Goal: Task Accomplishment & Management: Manage account settings

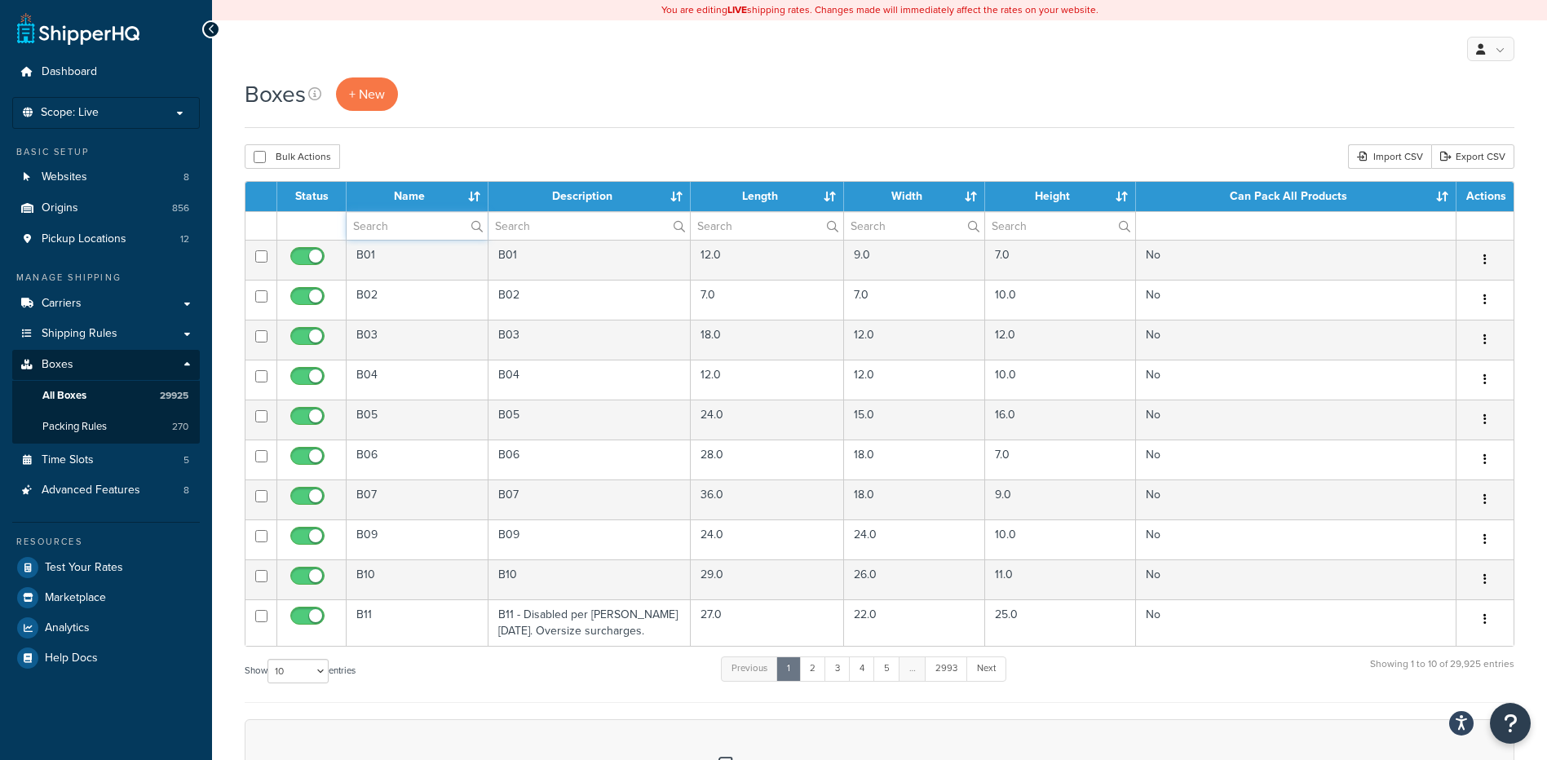
click at [388, 226] on input "text" at bounding box center [417, 226] width 141 height 28
paste input "14T600"
click at [401, 135] on div "Boxes + New Bulk Actions Duplicate [GEOGRAPHIC_DATA] Import CSV Export CSV Cont…" at bounding box center [879, 559] width 1335 height 964
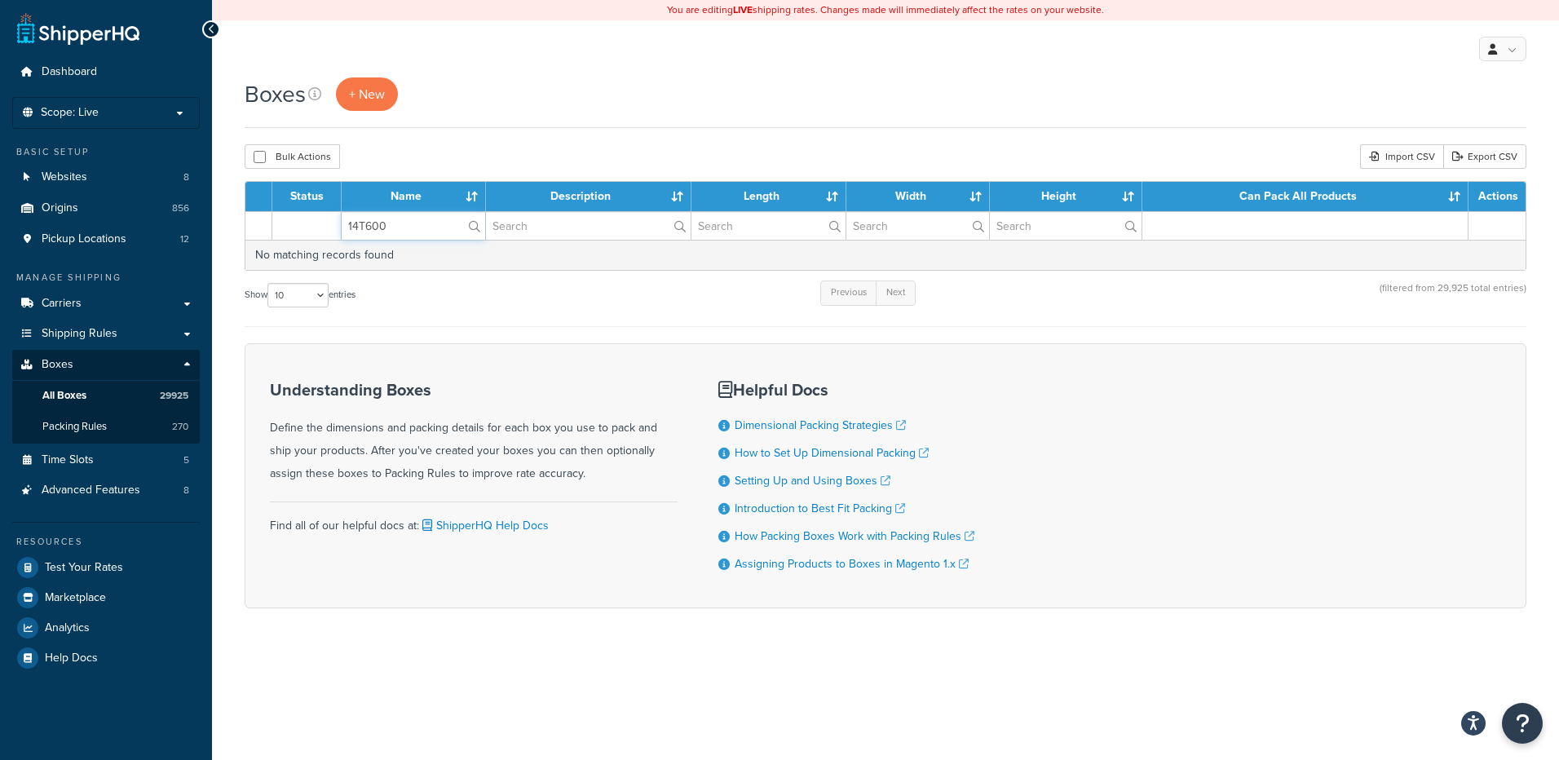
drag, startPoint x: 349, startPoint y: 216, endPoint x: 276, endPoint y: 200, distance: 75.2
click at [276, 200] on table "Status Name Description Length Width Height Can Pack All Products Actions 14T60…" at bounding box center [886, 226] width 1282 height 90
paste input "68WNFB"
type input "68WNFB"
click at [459, 133] on div "Boxes + New Bulk Actions Duplicate Delete Import CSV Export CSV Contact Us Send…" at bounding box center [885, 371] width 1347 height 588
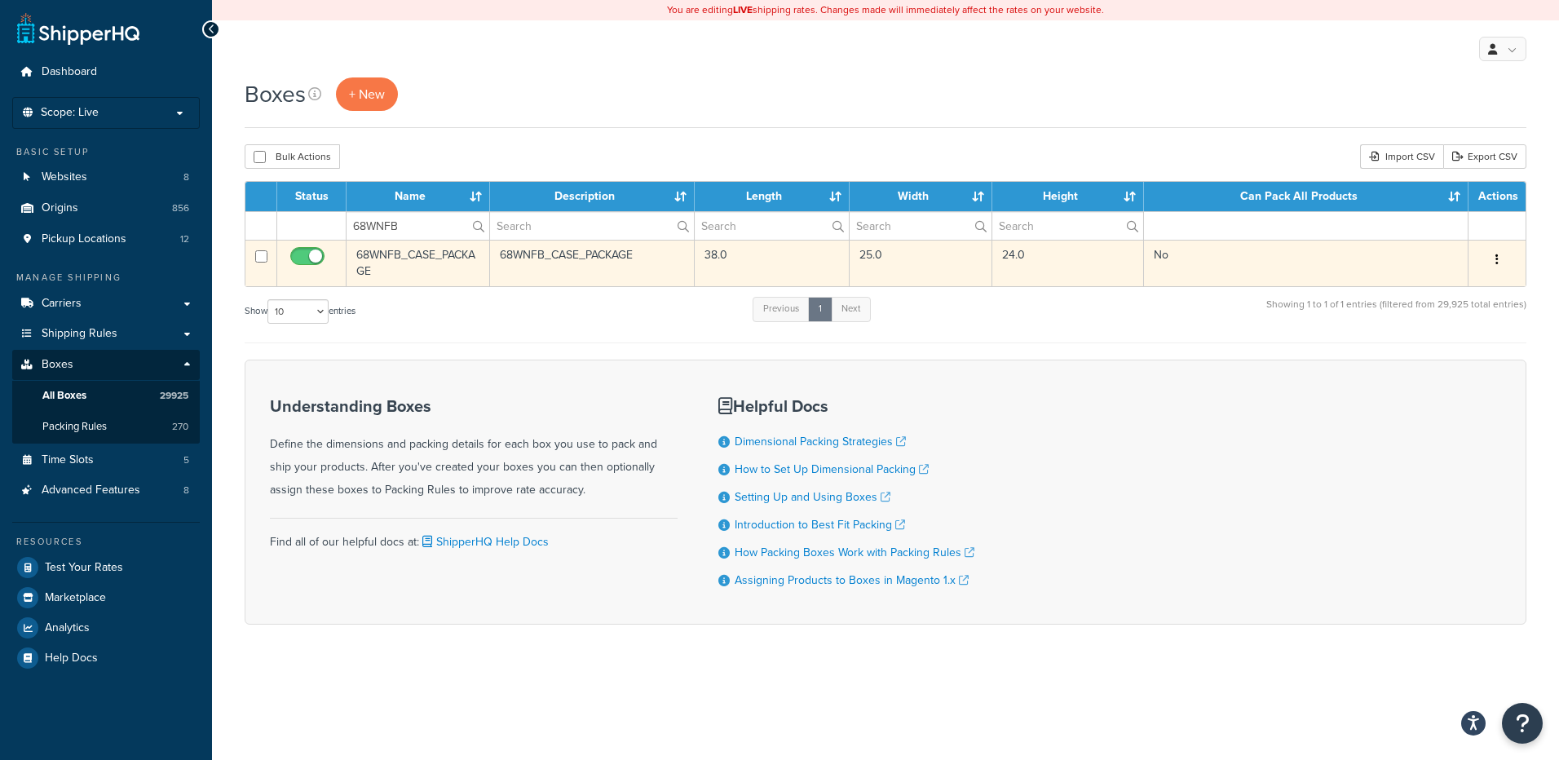
click at [1486, 256] on button "button" at bounding box center [1497, 260] width 23 height 26
click at [1430, 354] on link "Delete" at bounding box center [1443, 357] width 129 height 33
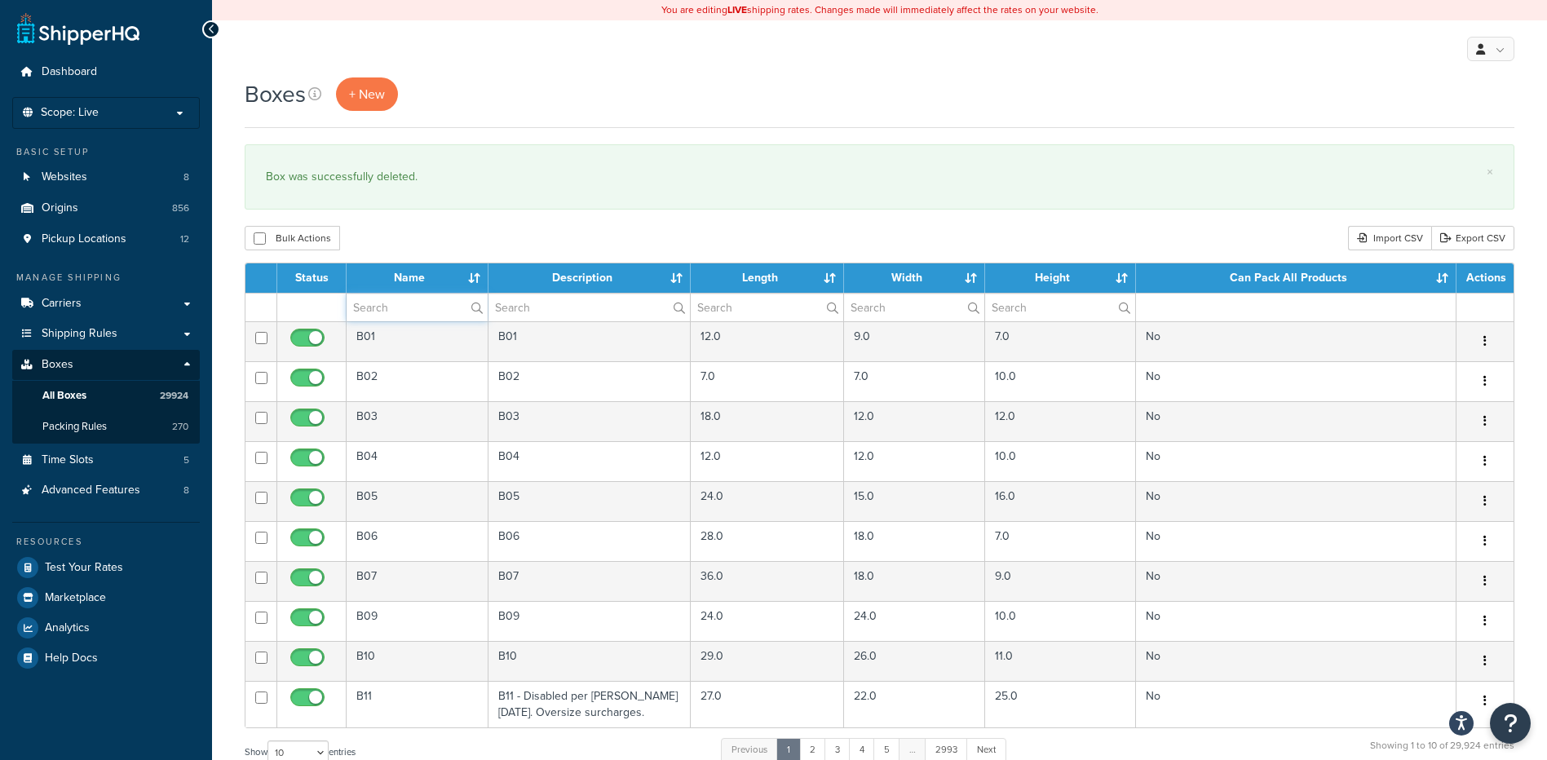
click at [407, 303] on input "text" at bounding box center [417, 308] width 141 height 28
paste input "68WWFB"
type input "68WWFB"
click at [439, 247] on div "Bulk Actions Duplicate Delete Import CSV Export CSV" at bounding box center [880, 238] width 1270 height 24
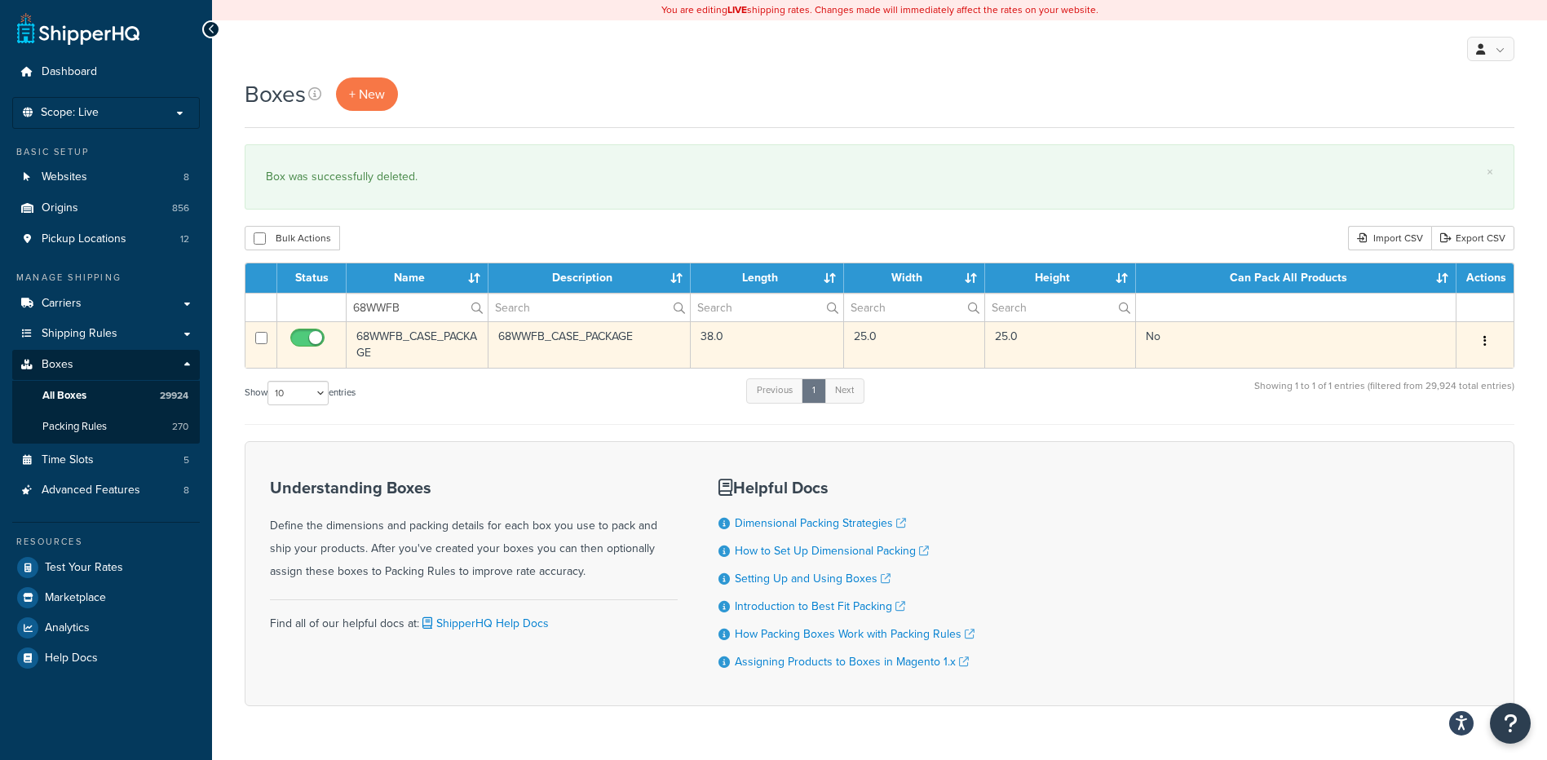
click at [1481, 349] on button "button" at bounding box center [1484, 342] width 23 height 26
click at [1424, 439] on link "Delete" at bounding box center [1431, 438] width 129 height 33
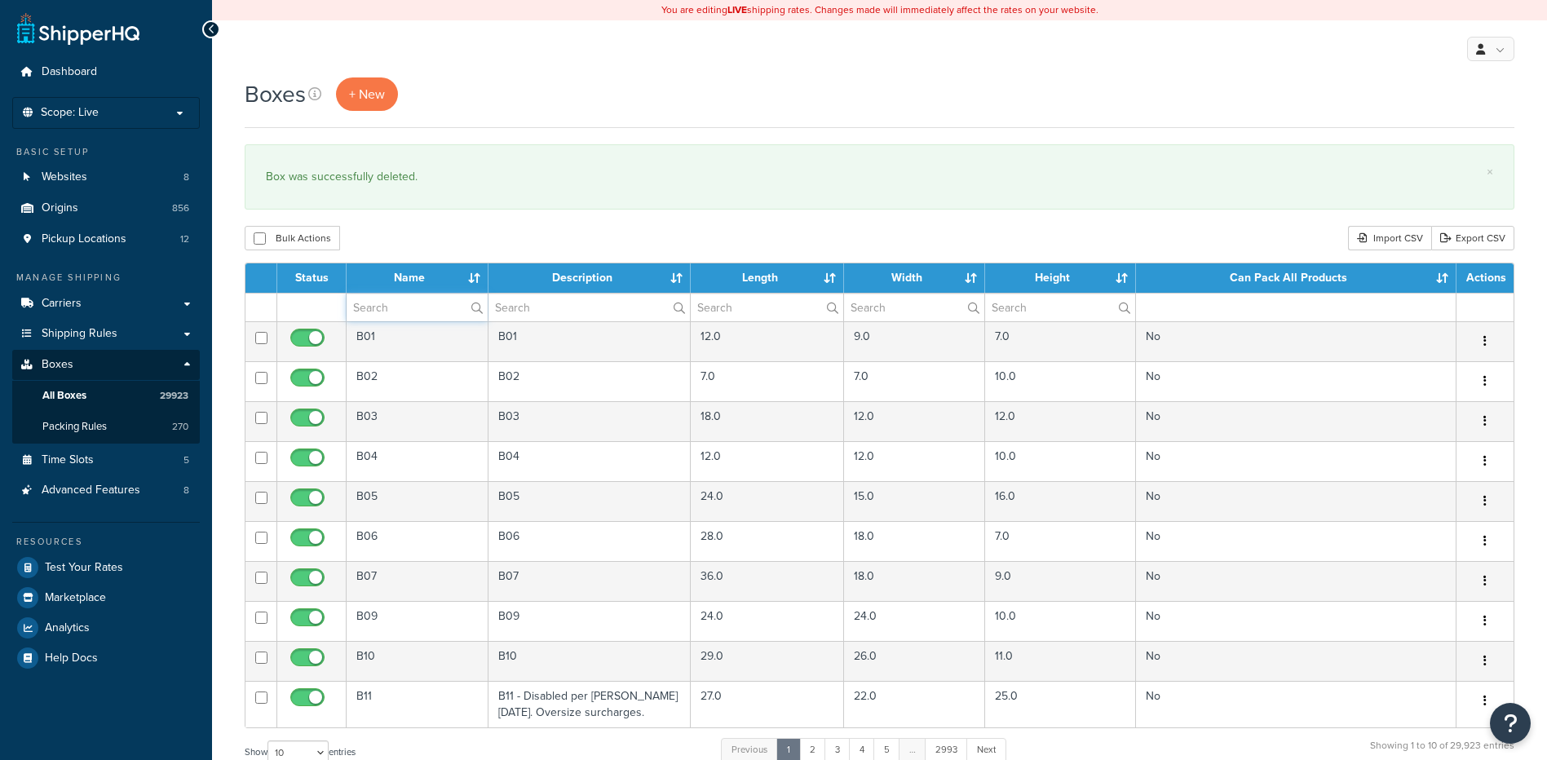
click at [395, 312] on input "text" at bounding box center [417, 308] width 141 height 28
paste input "30WGAE"
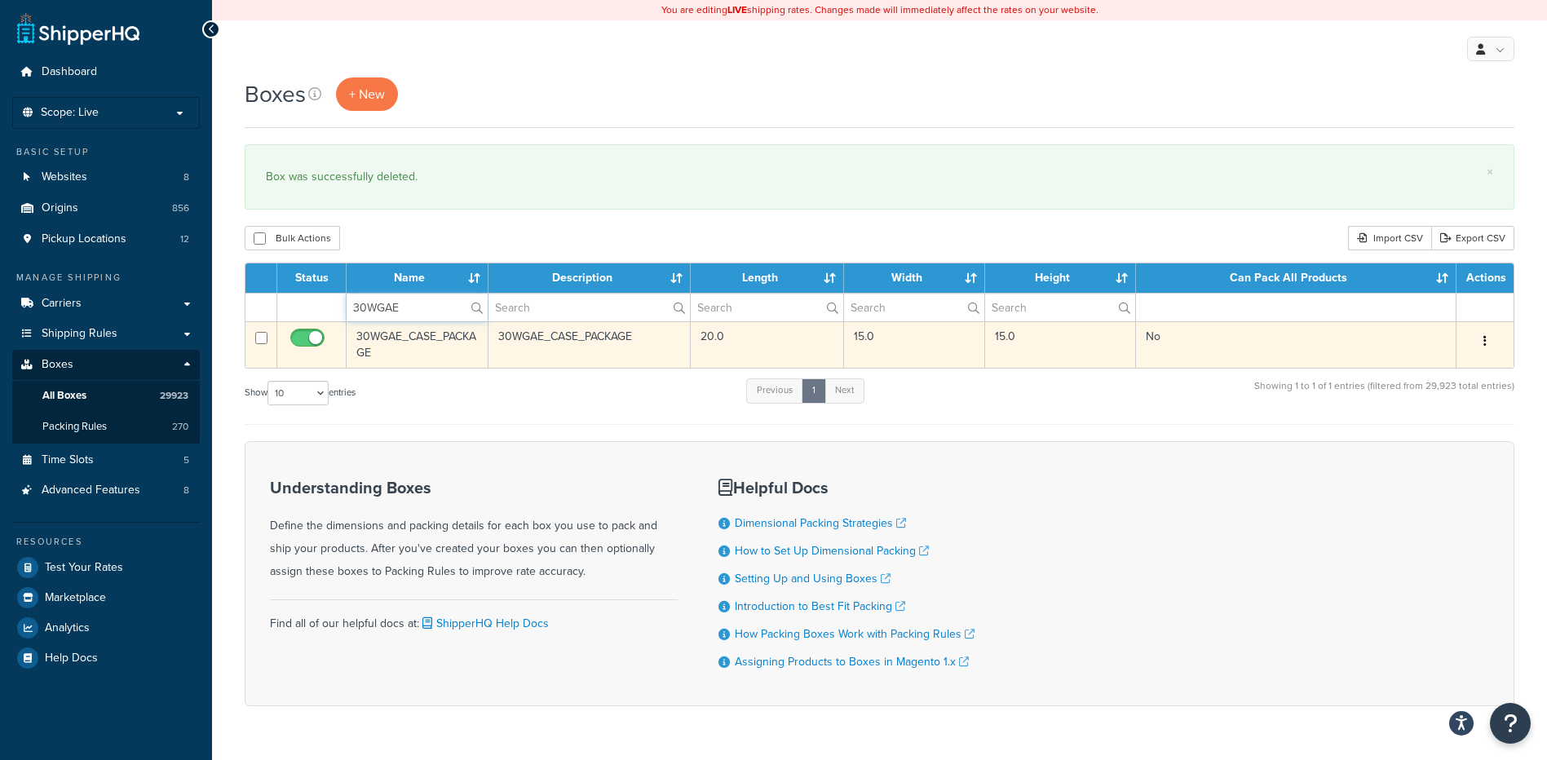
type input "30WGAE"
click at [1485, 344] on icon "button" at bounding box center [1484, 340] width 3 height 11
click at [1420, 438] on link "Delete" at bounding box center [1431, 438] width 129 height 33
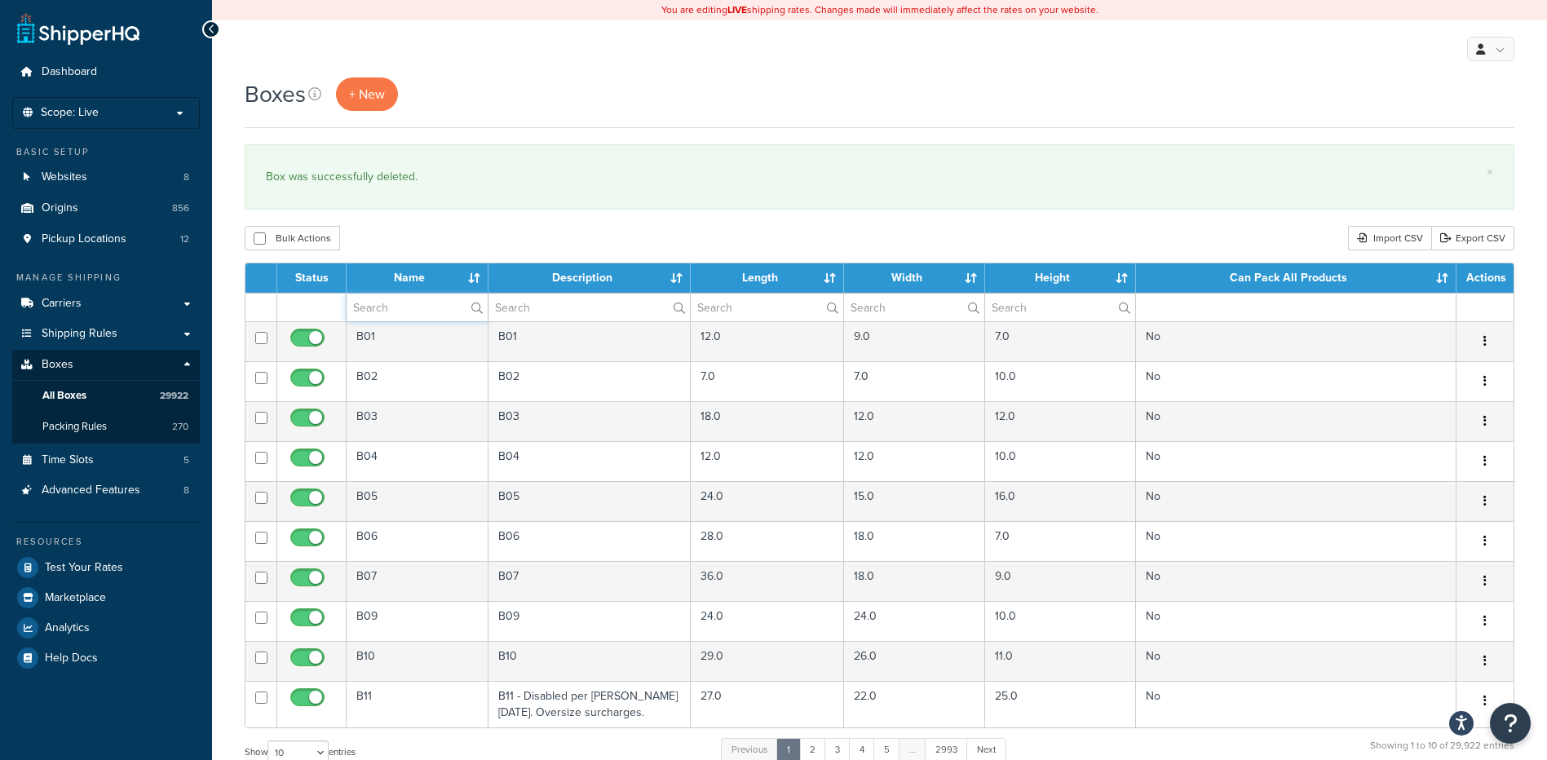
click at [391, 306] on input "text" at bounding box center [417, 308] width 141 height 28
paste input "57W70A"
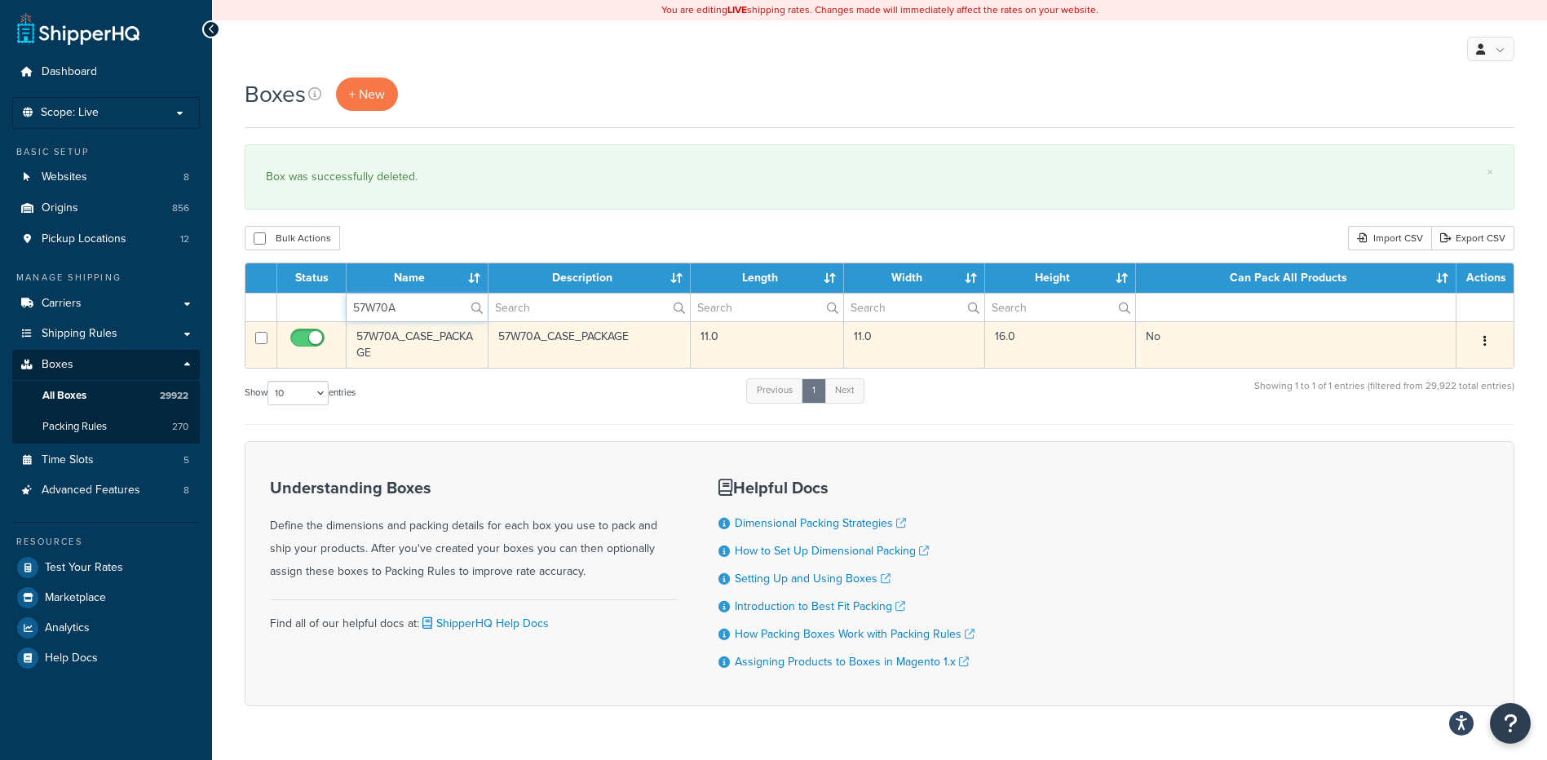
type input "57W70A"
click at [1483, 345] on icon "button" at bounding box center [1484, 340] width 3 height 11
click at [1429, 430] on link "Delete" at bounding box center [1431, 438] width 129 height 33
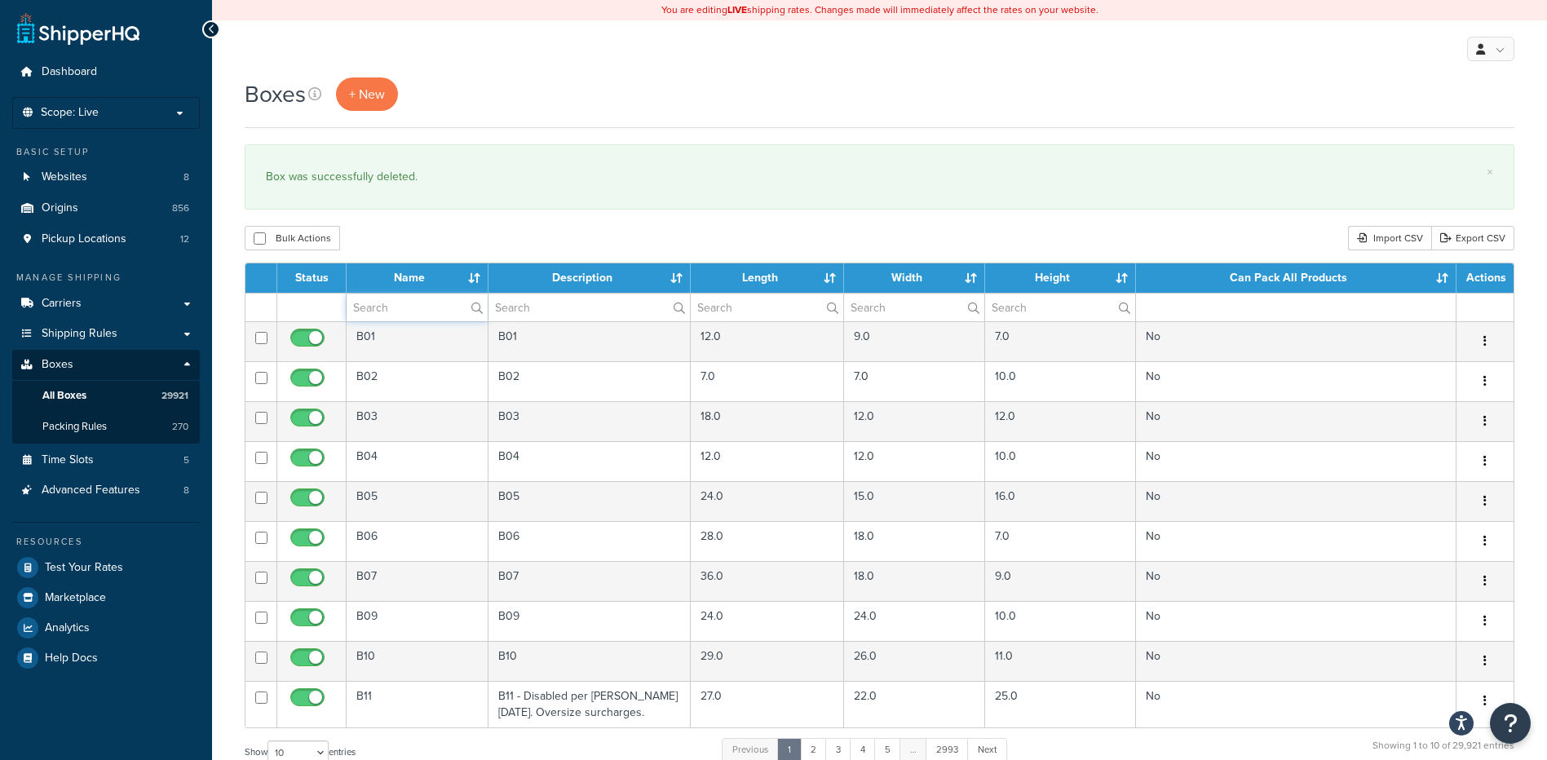
click at [396, 300] on input "text" at bounding box center [417, 308] width 141 height 28
paste input "57WTNZ"
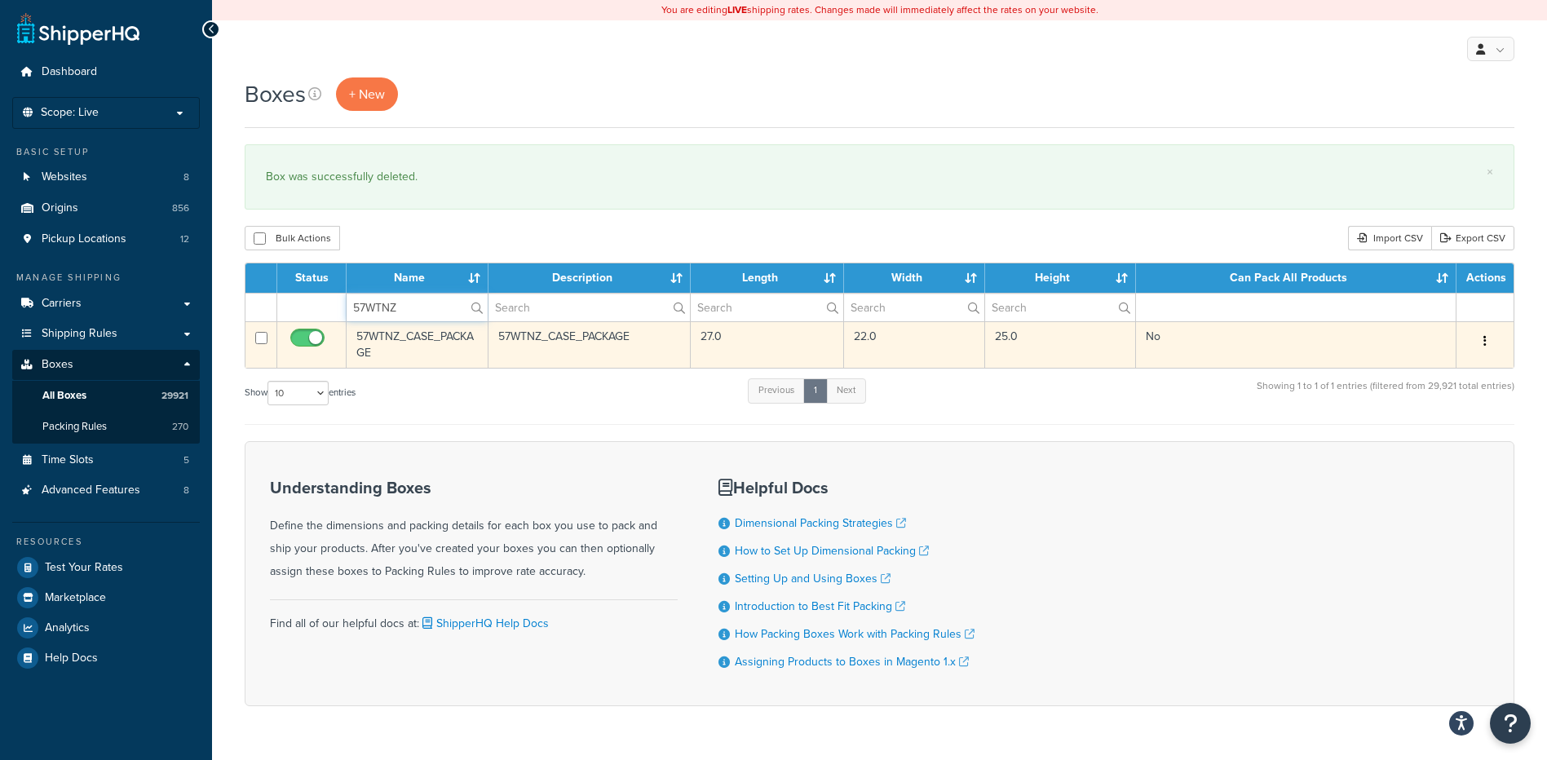
type input "57WTNZ"
click at [1478, 338] on button "button" at bounding box center [1484, 342] width 23 height 26
click at [1437, 431] on link "Delete" at bounding box center [1431, 438] width 129 height 33
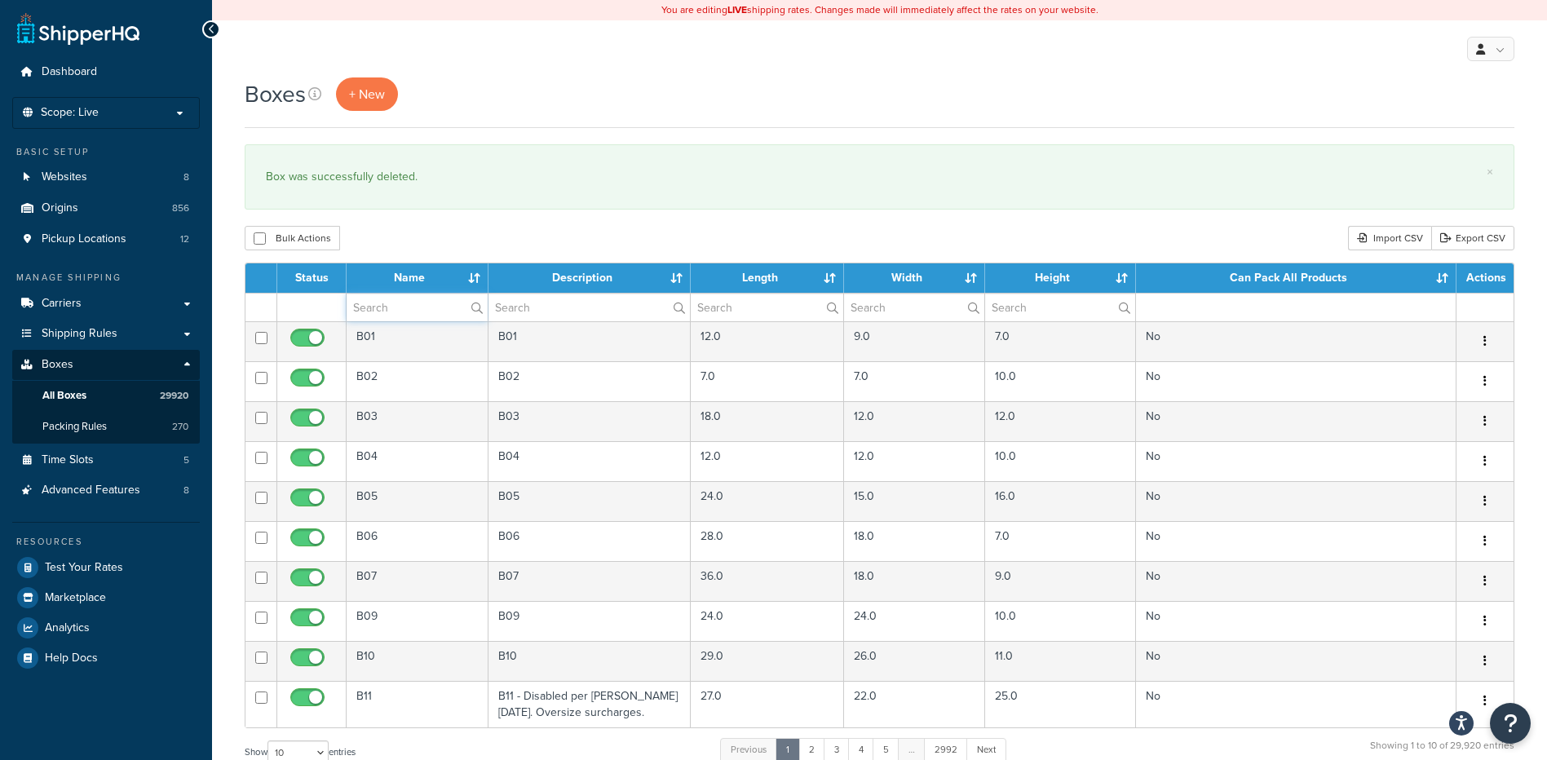
click at [409, 303] on input "text" at bounding box center [417, 308] width 141 height 28
paste input "14W515"
type input "14W515"
click at [422, 258] on div "Boxes + New × Box was successfully deleted. Bulk Actions Duplicate [GEOGRAPHIC_…" at bounding box center [879, 599] width 1335 height 1045
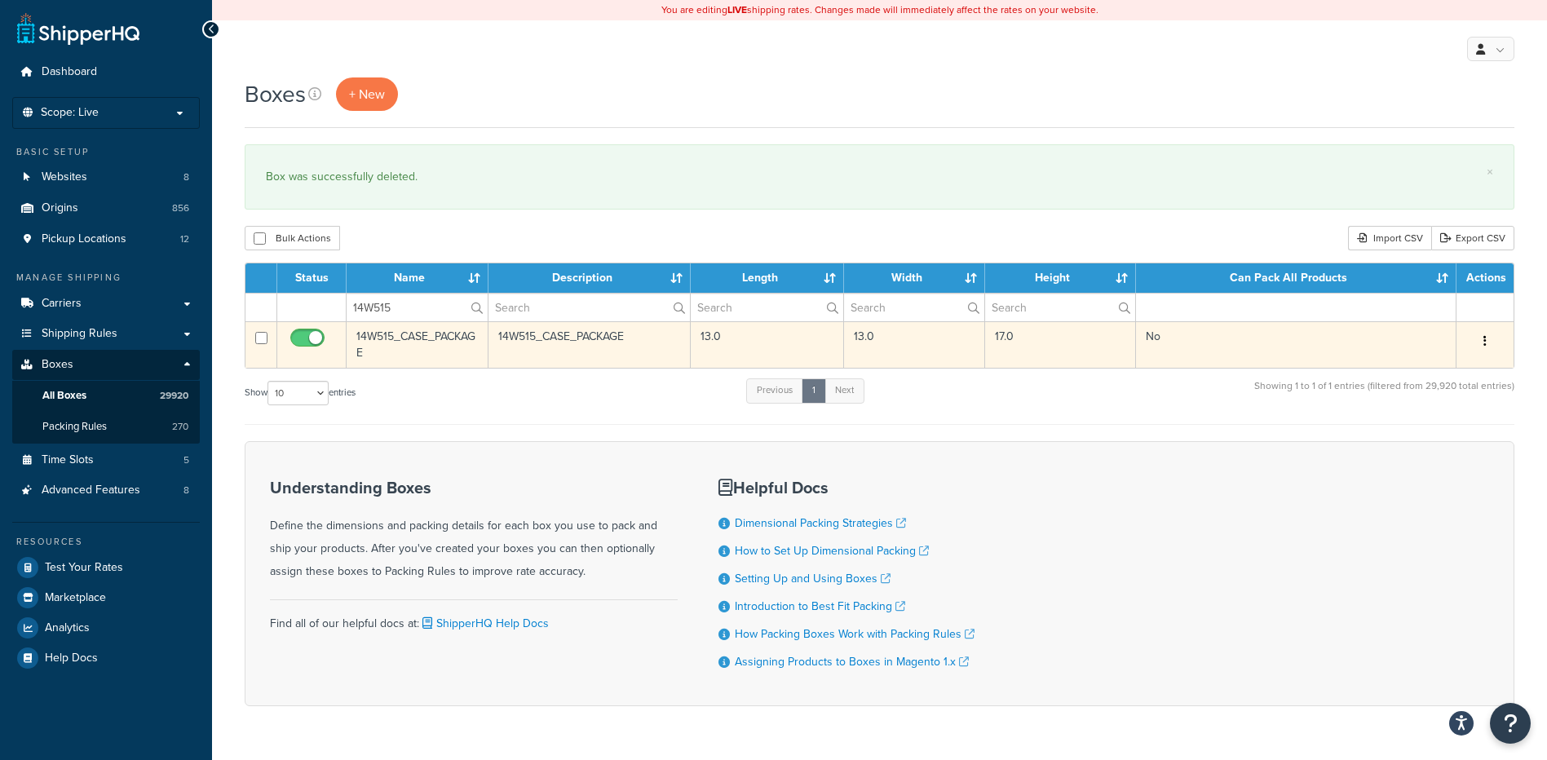
click at [1481, 339] on button "button" at bounding box center [1484, 342] width 23 height 26
click at [1443, 431] on link "Delete" at bounding box center [1431, 438] width 129 height 33
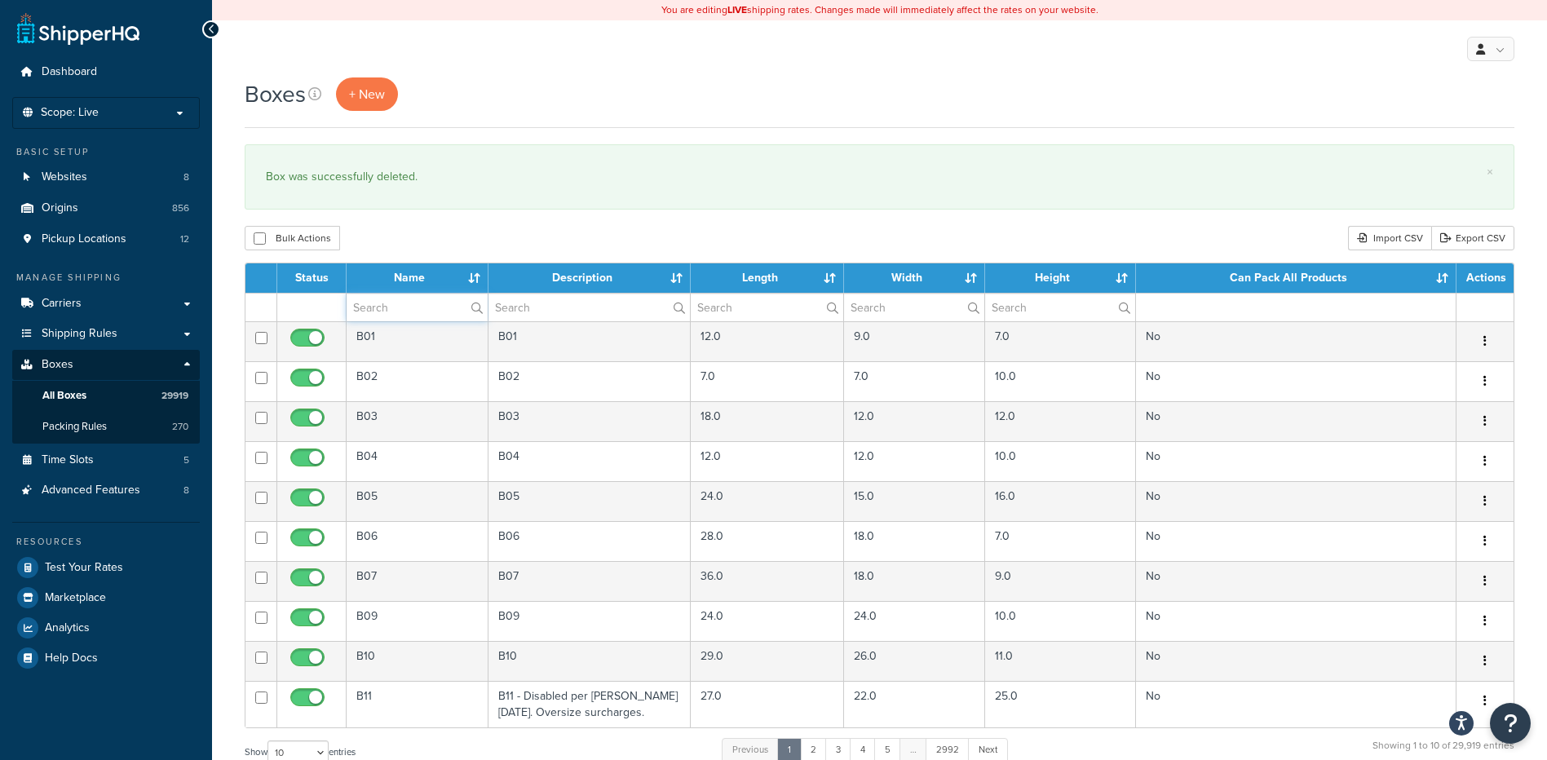
click at [409, 307] on input "text" at bounding box center [417, 308] width 141 height 28
paste input "06BATI"
type input "06BATI"
click at [438, 235] on div "Bulk Actions Duplicate [GEOGRAPHIC_DATA] Import CSV Export CSV" at bounding box center [880, 238] width 1270 height 24
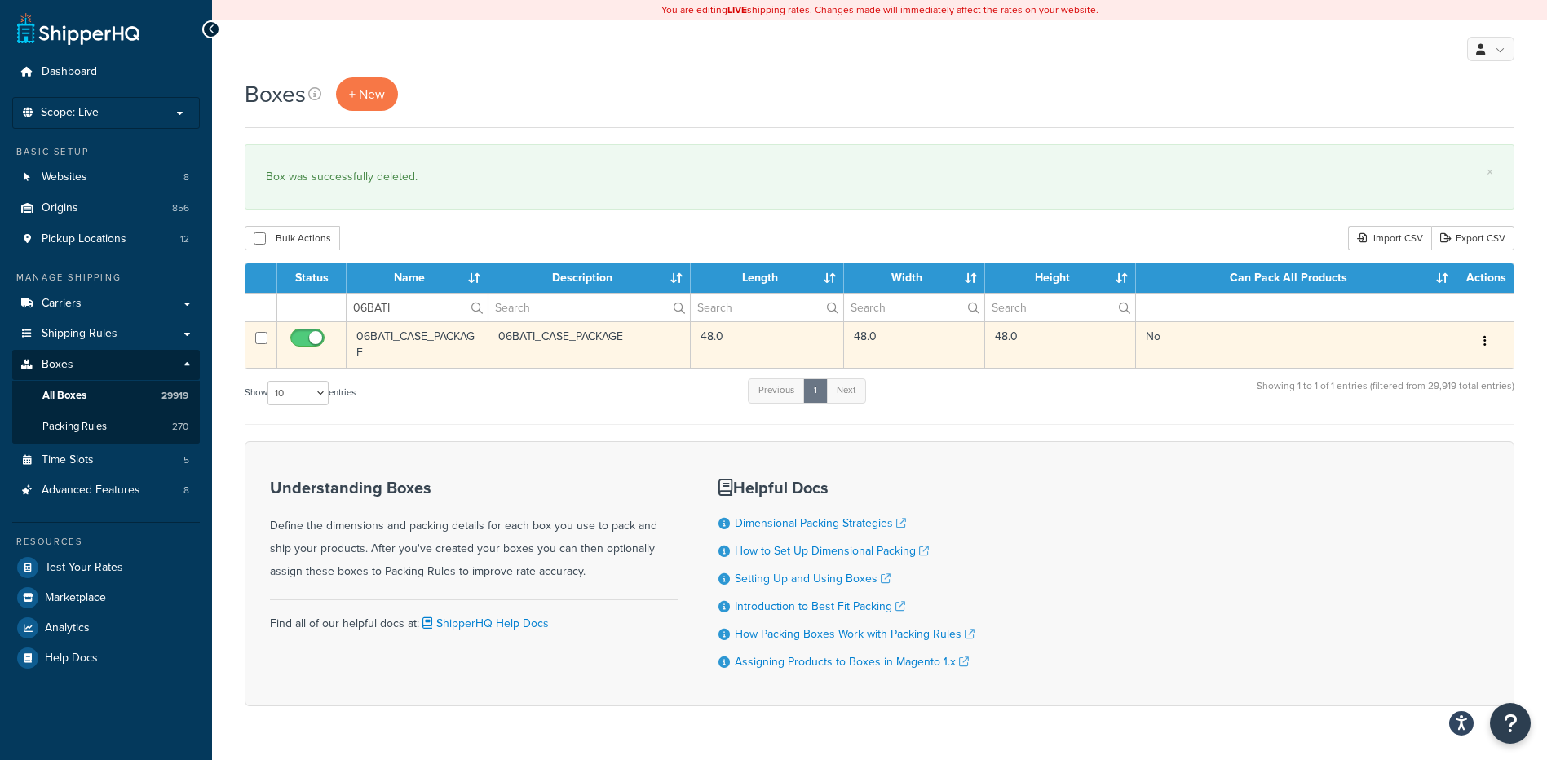
click at [1486, 339] on button "button" at bounding box center [1484, 342] width 23 height 26
click at [1414, 433] on link "Delete" at bounding box center [1431, 438] width 129 height 33
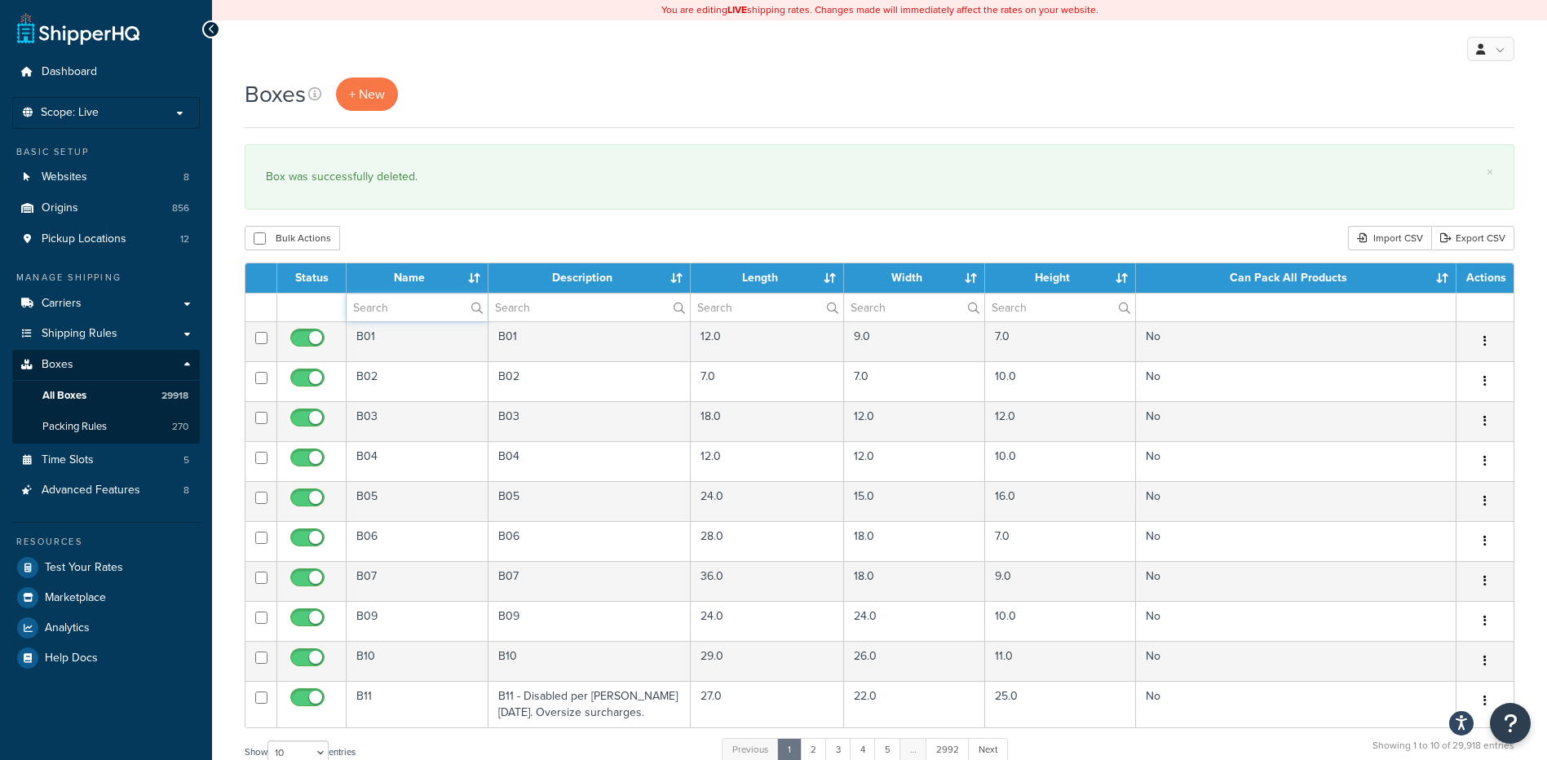
click at [382, 303] on input "text" at bounding box center [417, 308] width 141 height 28
paste input "18B629"
type input "18B629"
click at [431, 252] on div "Boxes + New × Box was successfully deleted. Bulk Actions Duplicate [GEOGRAPHIC_…" at bounding box center [879, 599] width 1335 height 1045
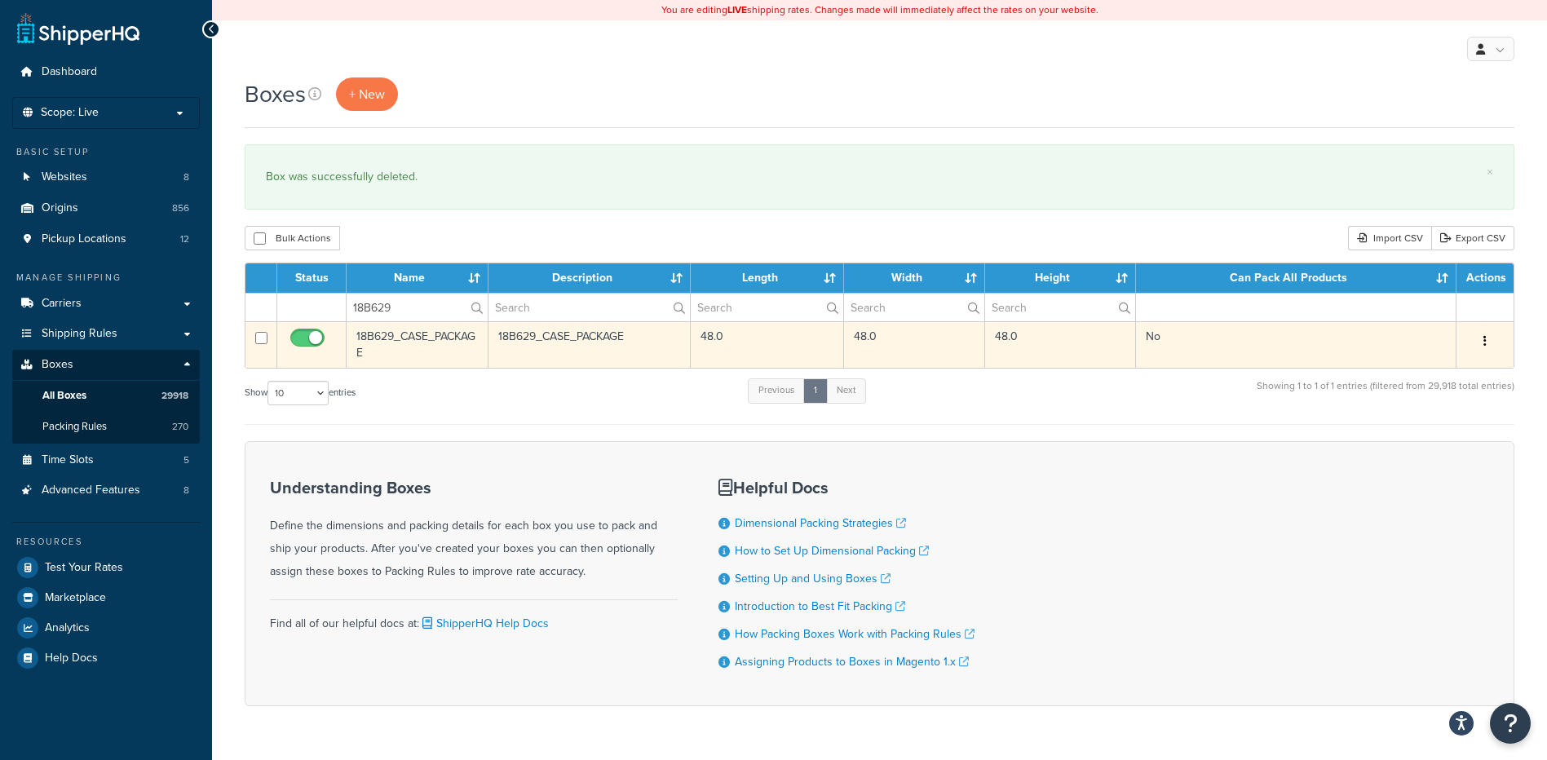
click at [1477, 349] on button "button" at bounding box center [1484, 342] width 23 height 26
click at [1433, 445] on link "Delete" at bounding box center [1431, 438] width 129 height 33
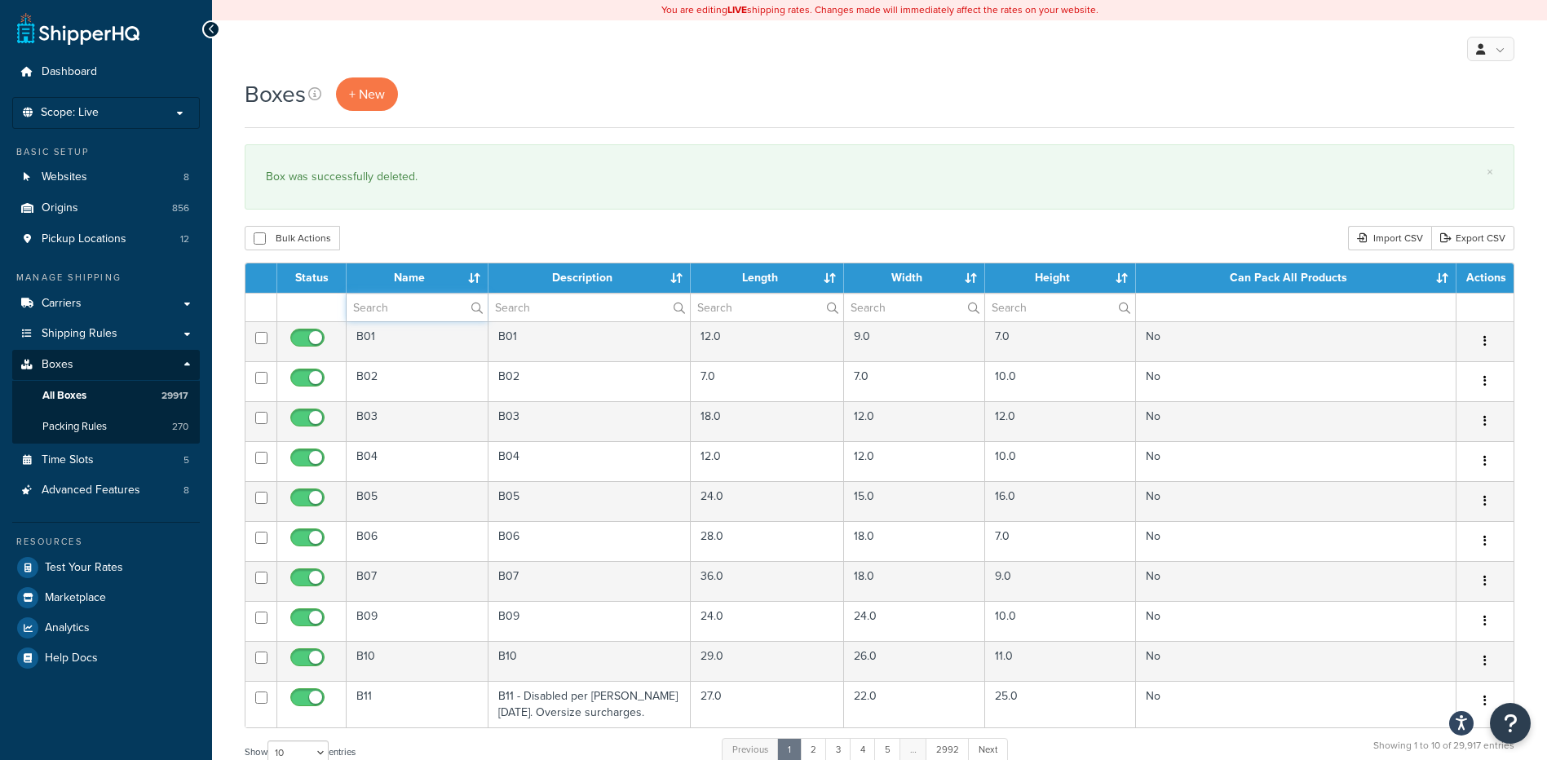
click at [373, 303] on input "text" at bounding box center [417, 308] width 141 height 28
paste input "18WA25"
type input "18WA25"
click at [431, 240] on div "Bulk Actions Duplicate [GEOGRAPHIC_DATA] Import CSV Export CSV" at bounding box center [880, 238] width 1270 height 24
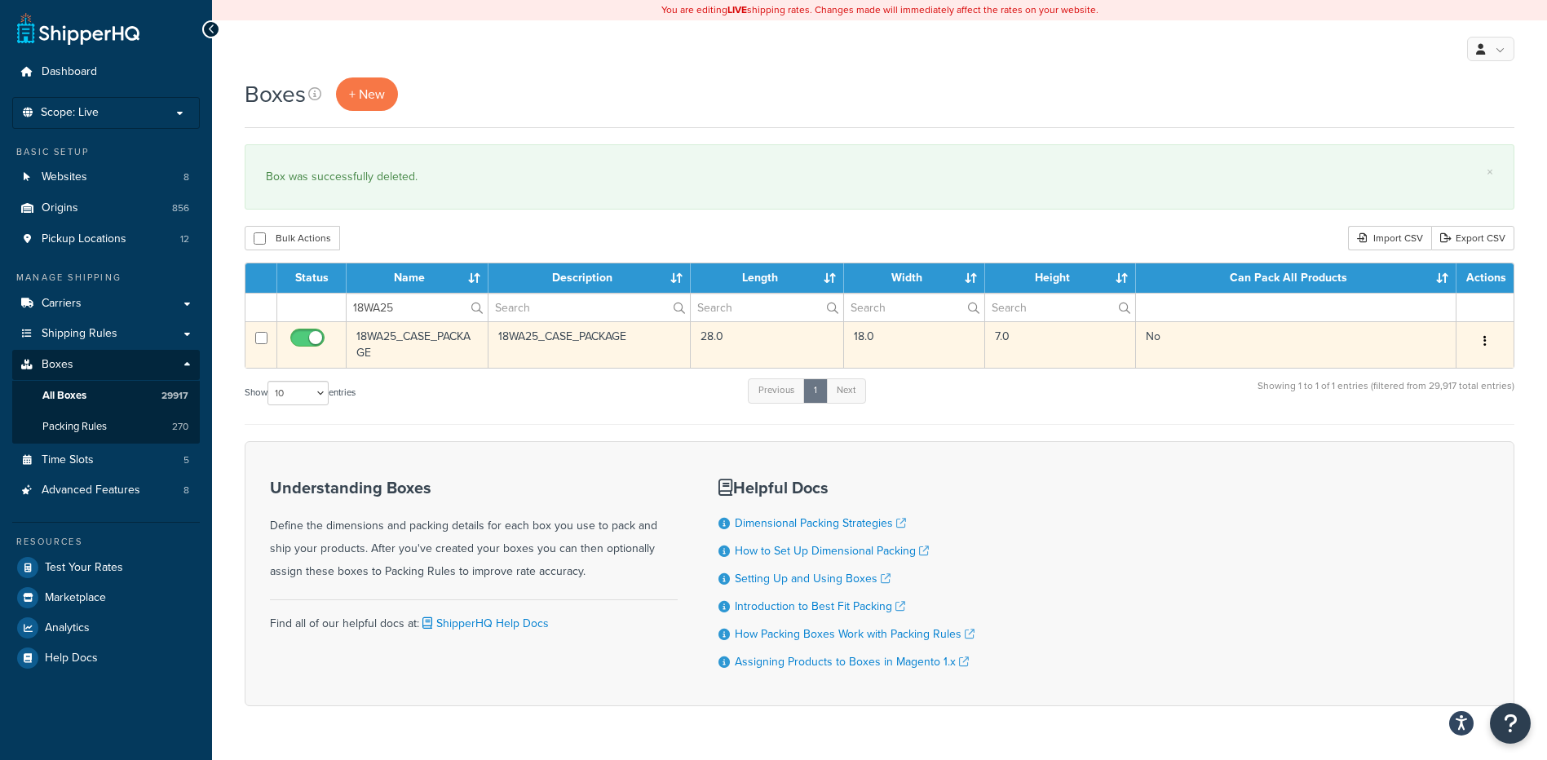
click at [1486, 343] on icon "button" at bounding box center [1484, 340] width 3 height 11
click at [1438, 437] on link "Delete" at bounding box center [1431, 438] width 129 height 33
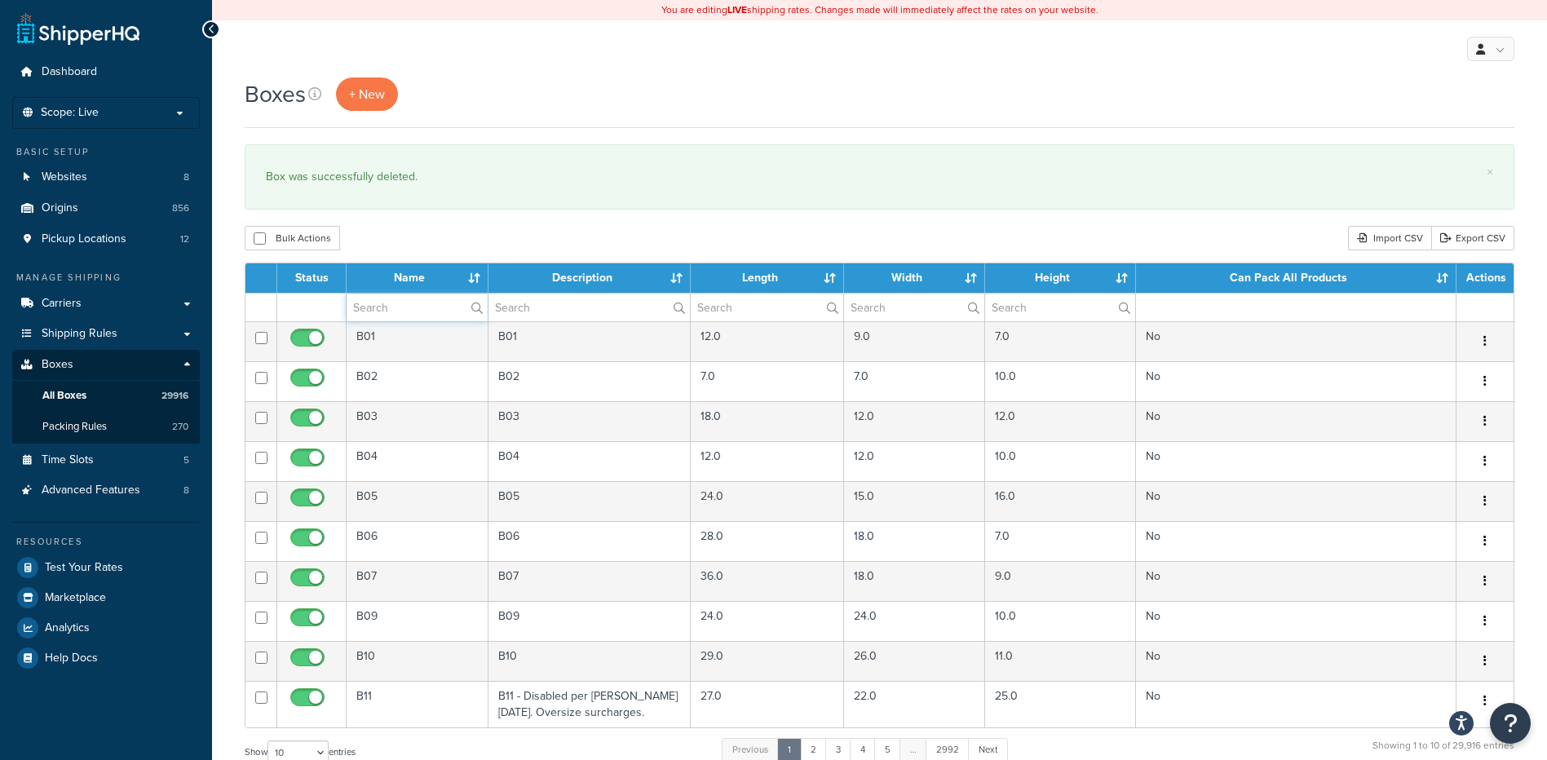
click at [382, 307] on input "text" at bounding box center [417, 308] width 141 height 28
paste input "26BTTF"
type input "26BTTF"
click at [462, 231] on div "Bulk Actions Duplicate Delete Import CSV Export CSV" at bounding box center [880, 238] width 1270 height 24
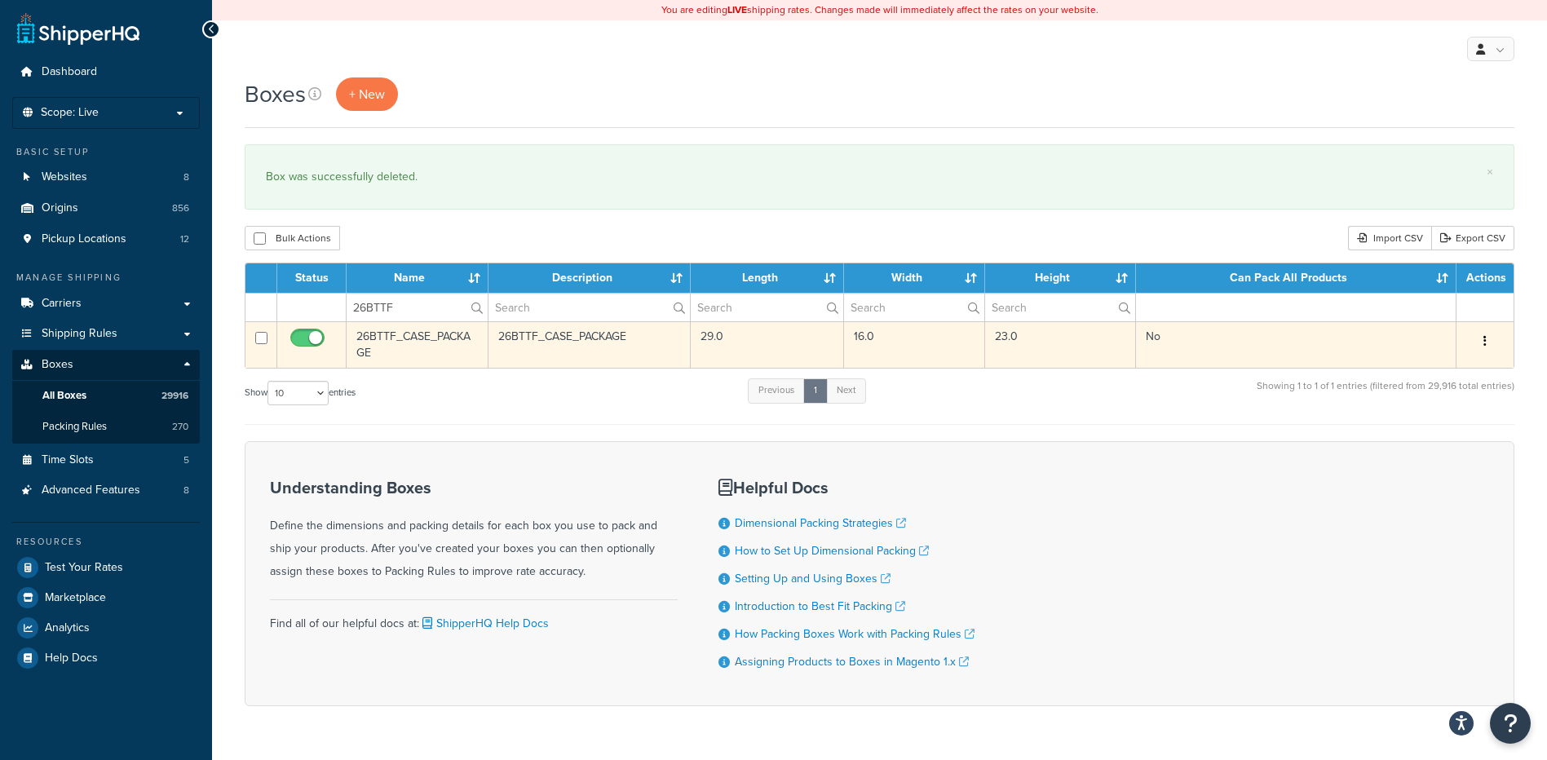
click at [1482, 345] on button "button" at bounding box center [1484, 342] width 23 height 26
click at [1447, 435] on link "Delete" at bounding box center [1431, 438] width 129 height 33
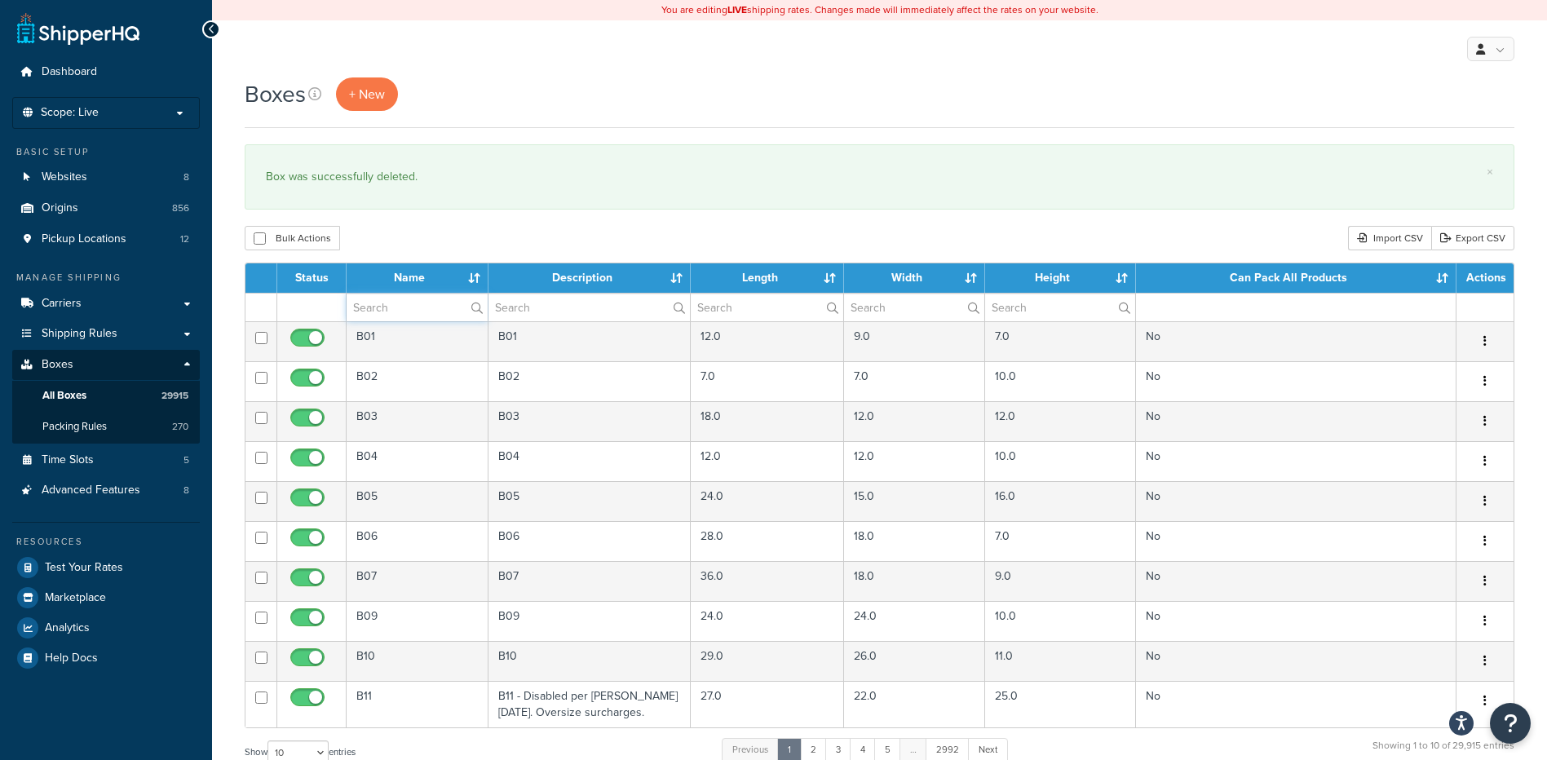
click at [368, 310] on input "text" at bounding box center [417, 308] width 141 height 28
paste input "26WAVD"
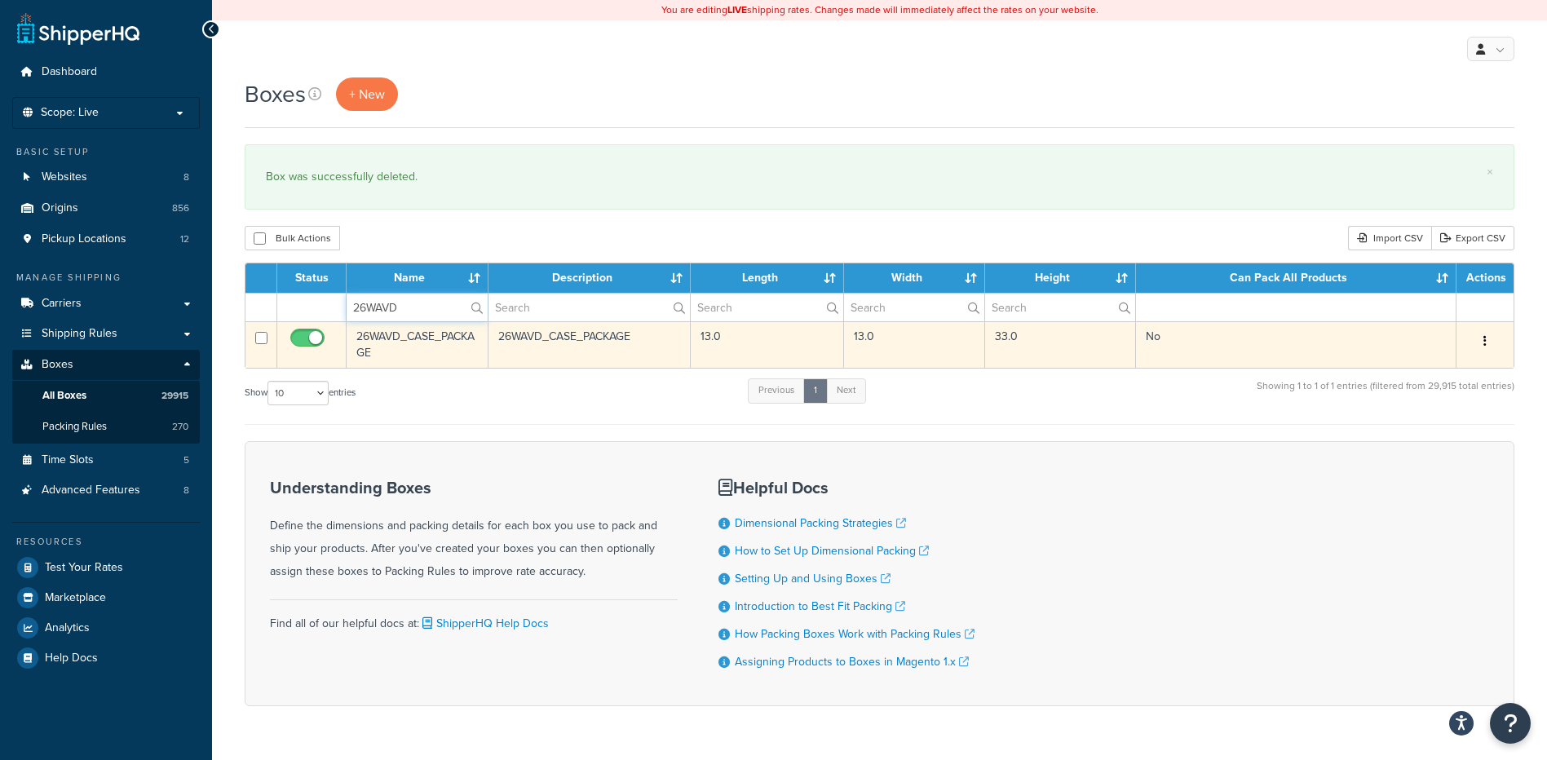
type input "26WAVD"
click at [1489, 343] on button "button" at bounding box center [1484, 342] width 23 height 26
click at [1444, 437] on link "Delete" at bounding box center [1431, 438] width 129 height 33
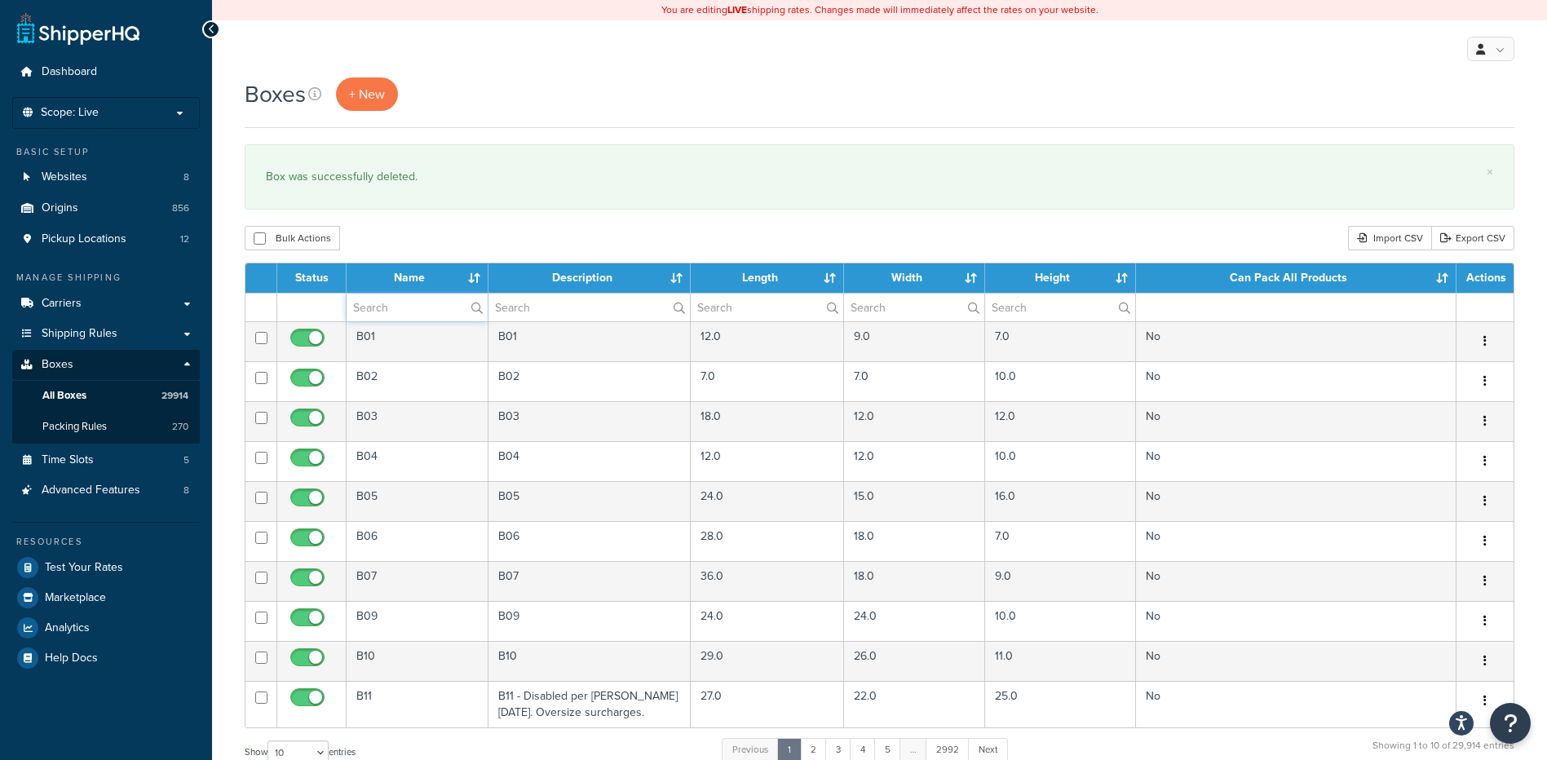
click at [391, 309] on input "text" at bounding box center [417, 308] width 141 height 28
paste input "26WB9N"
type input "26WB9N"
click at [453, 254] on div "Boxes + New × Box was successfully deleted. Bulk Actions Duplicate [GEOGRAPHIC_…" at bounding box center [879, 599] width 1335 height 1045
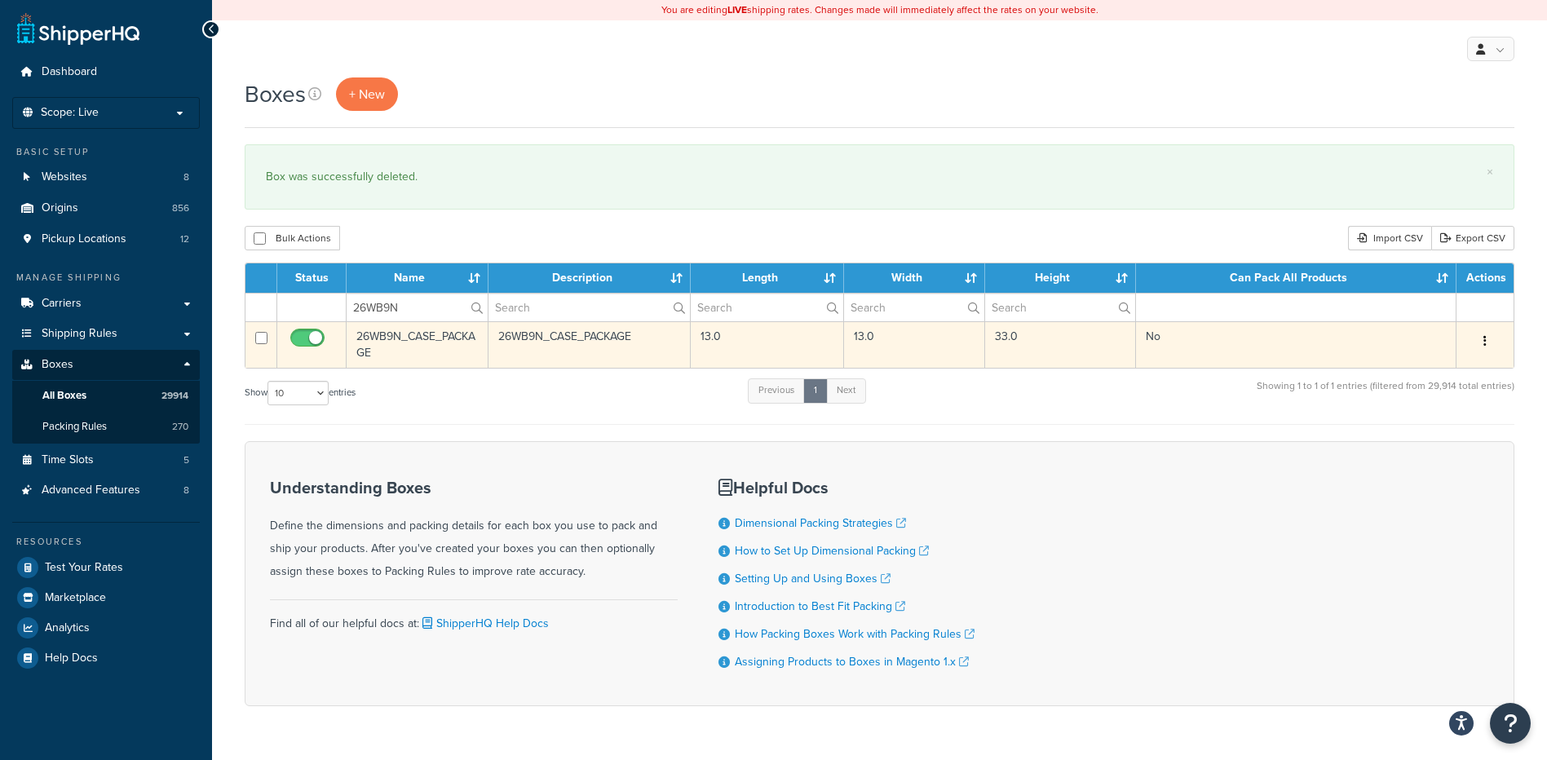
click at [1481, 331] on button "button" at bounding box center [1484, 342] width 23 height 26
click at [1411, 436] on link "Delete" at bounding box center [1431, 438] width 129 height 33
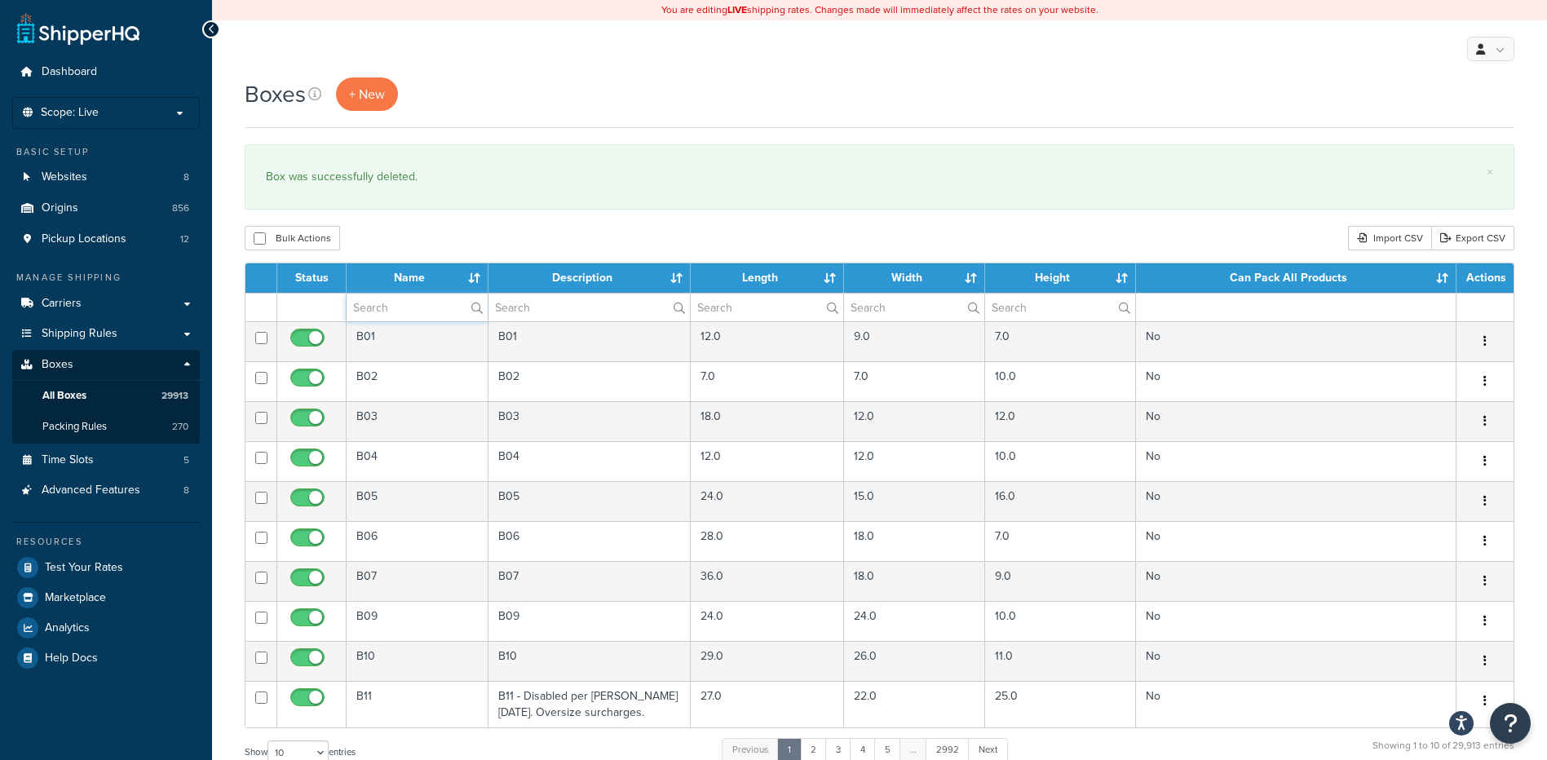
click at [393, 309] on input "text" at bounding box center [417, 308] width 141 height 28
paste input "29B104"
type input "29B104"
click at [492, 238] on div "Bulk Actions Duplicate Delete Import CSV Export CSV" at bounding box center [880, 238] width 1270 height 24
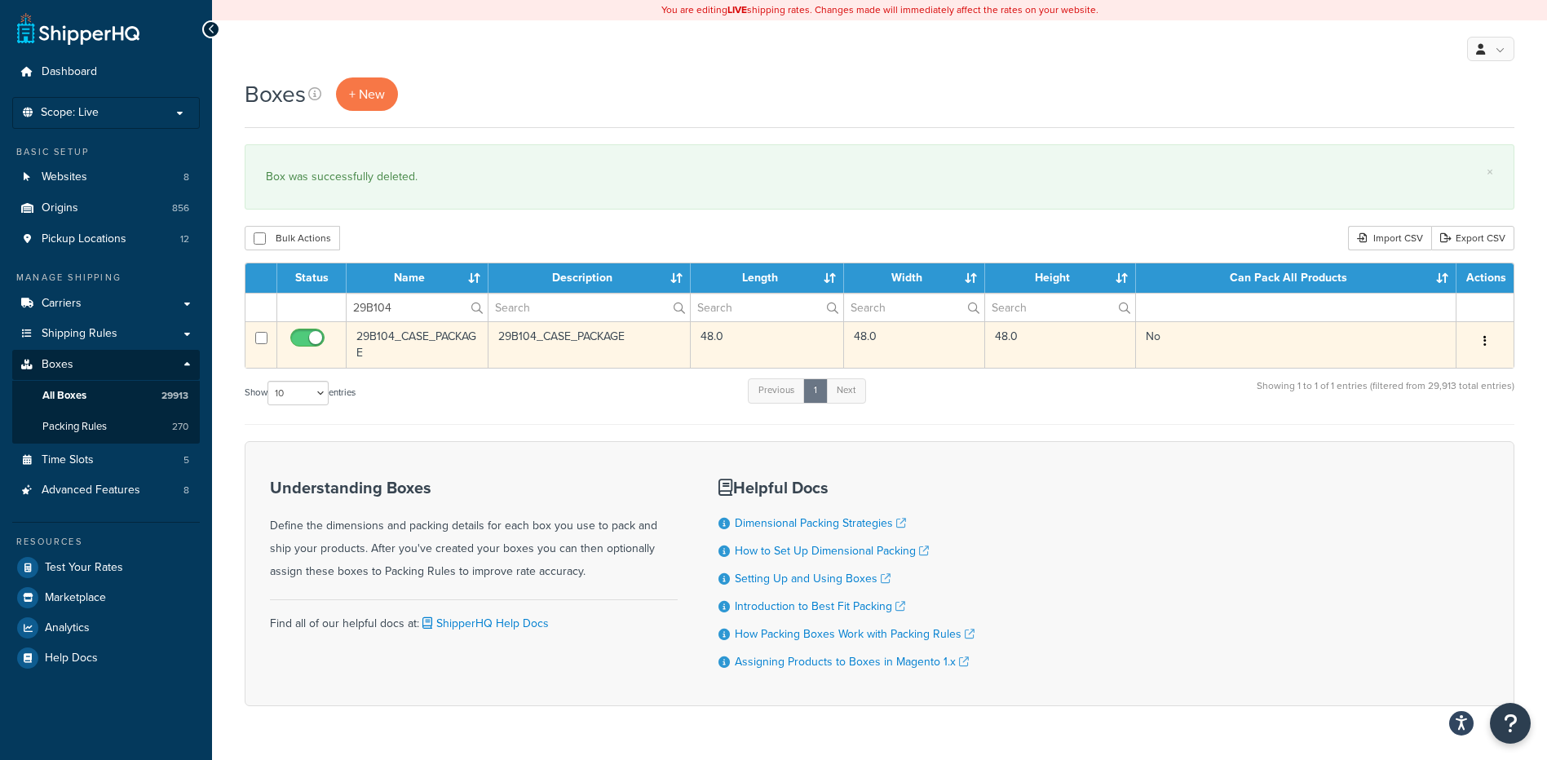
click at [1486, 343] on button "button" at bounding box center [1484, 342] width 23 height 26
click at [1410, 442] on link "Delete" at bounding box center [1431, 438] width 129 height 33
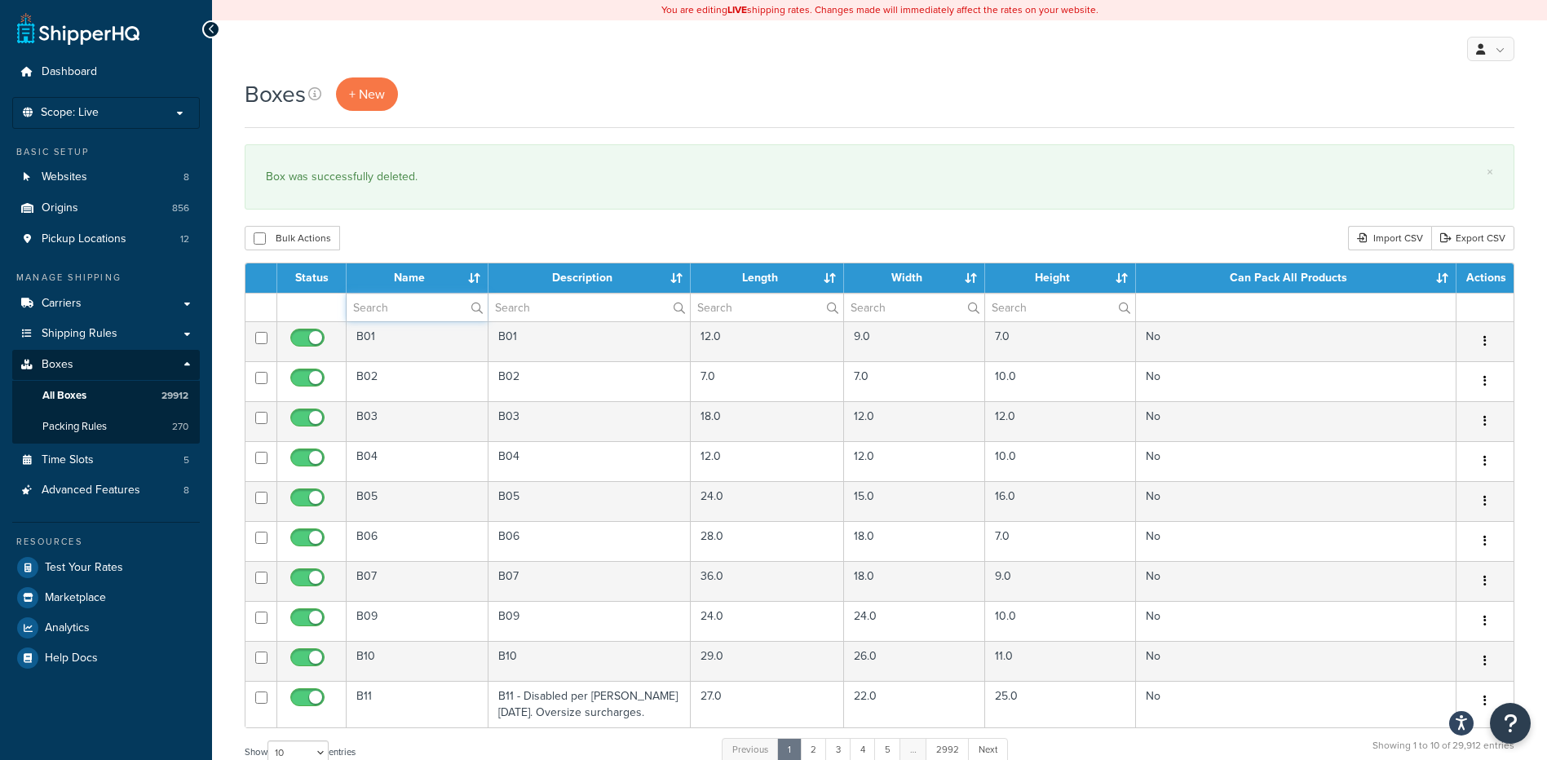
click at [377, 311] on input "text" at bounding box center [417, 308] width 141 height 28
paste input "29B172"
type input "29B172"
click at [428, 205] on div "× Box was successfully deleted." at bounding box center [880, 176] width 1270 height 65
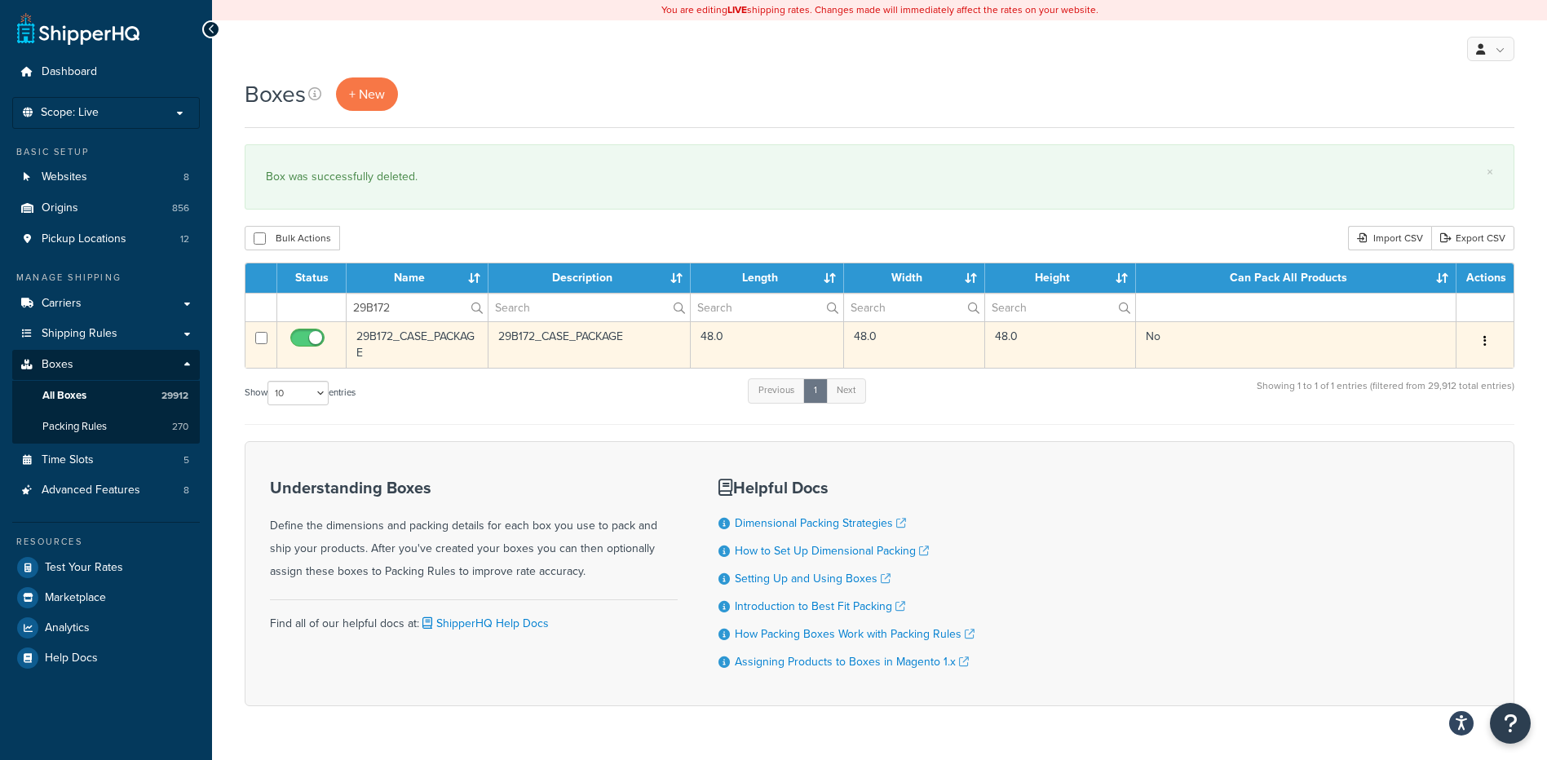
click at [1483, 340] on icon "button" at bounding box center [1484, 340] width 3 height 11
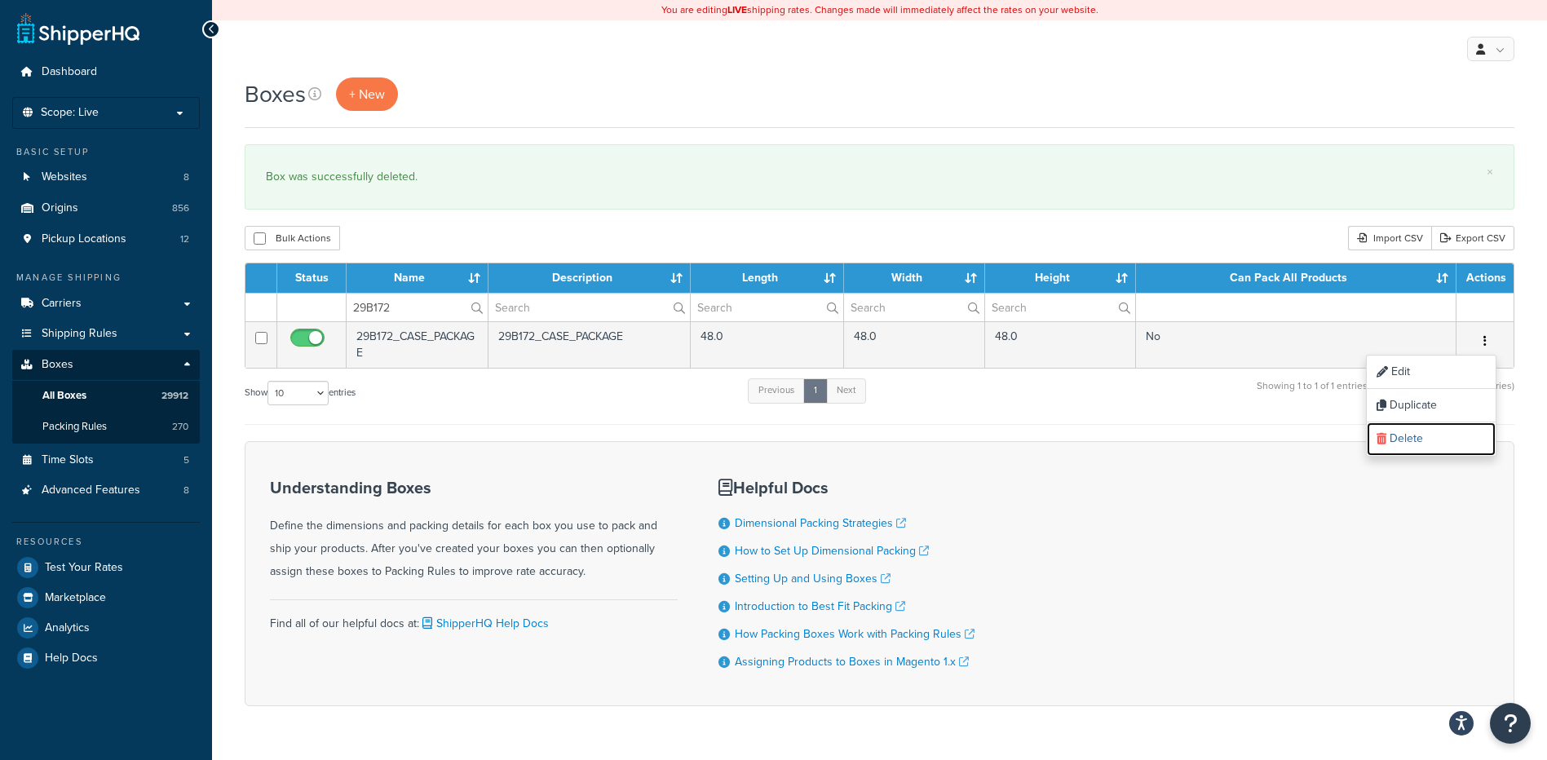
click at [1420, 443] on link "Delete" at bounding box center [1431, 438] width 129 height 33
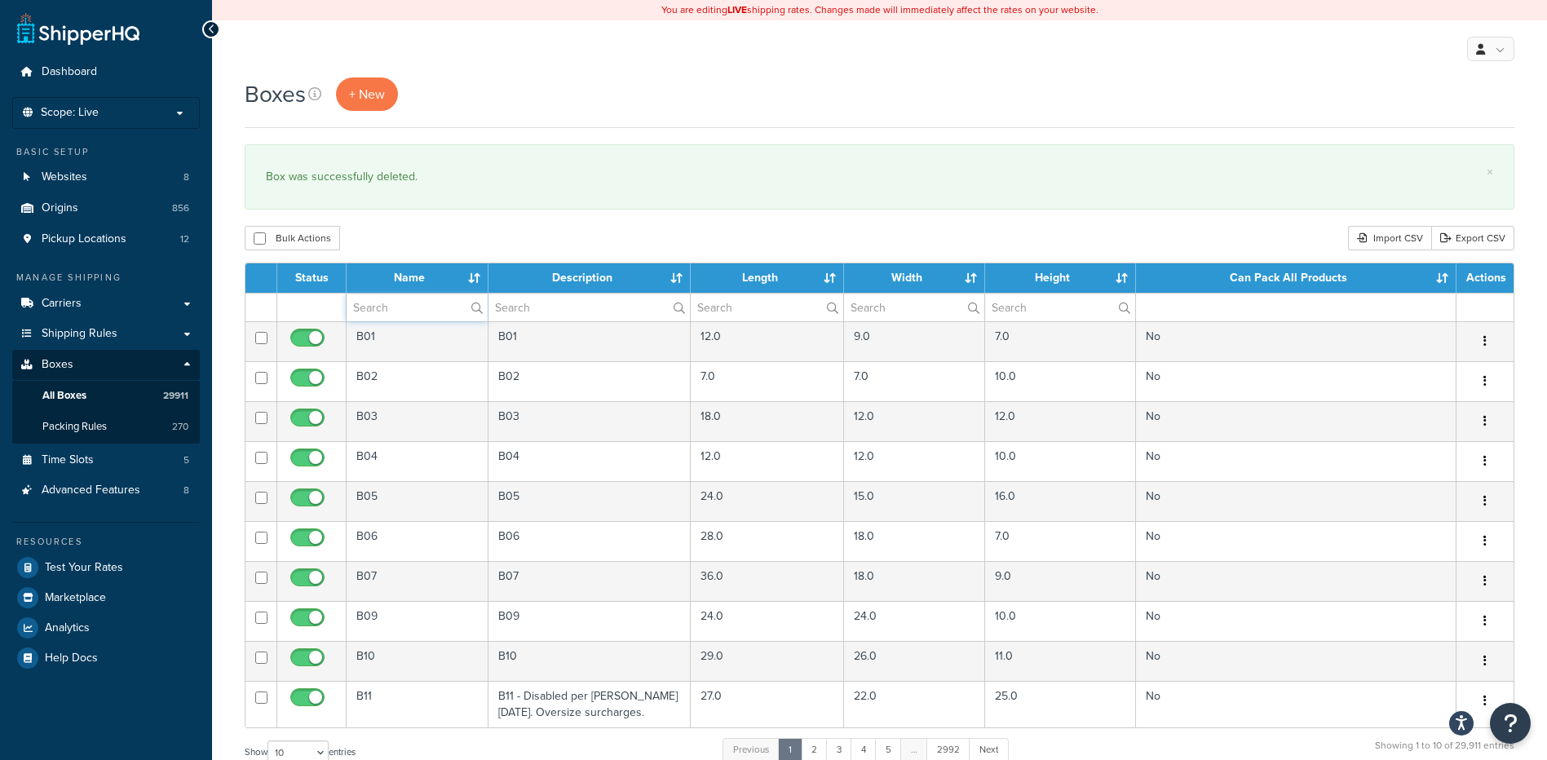
click at [384, 297] on input "text" at bounding box center [417, 308] width 141 height 28
paste input "29B175"
type input "29B175"
click at [471, 227] on div "Bulk Actions Duplicate Delete Import CSV Export CSV" at bounding box center [880, 238] width 1270 height 24
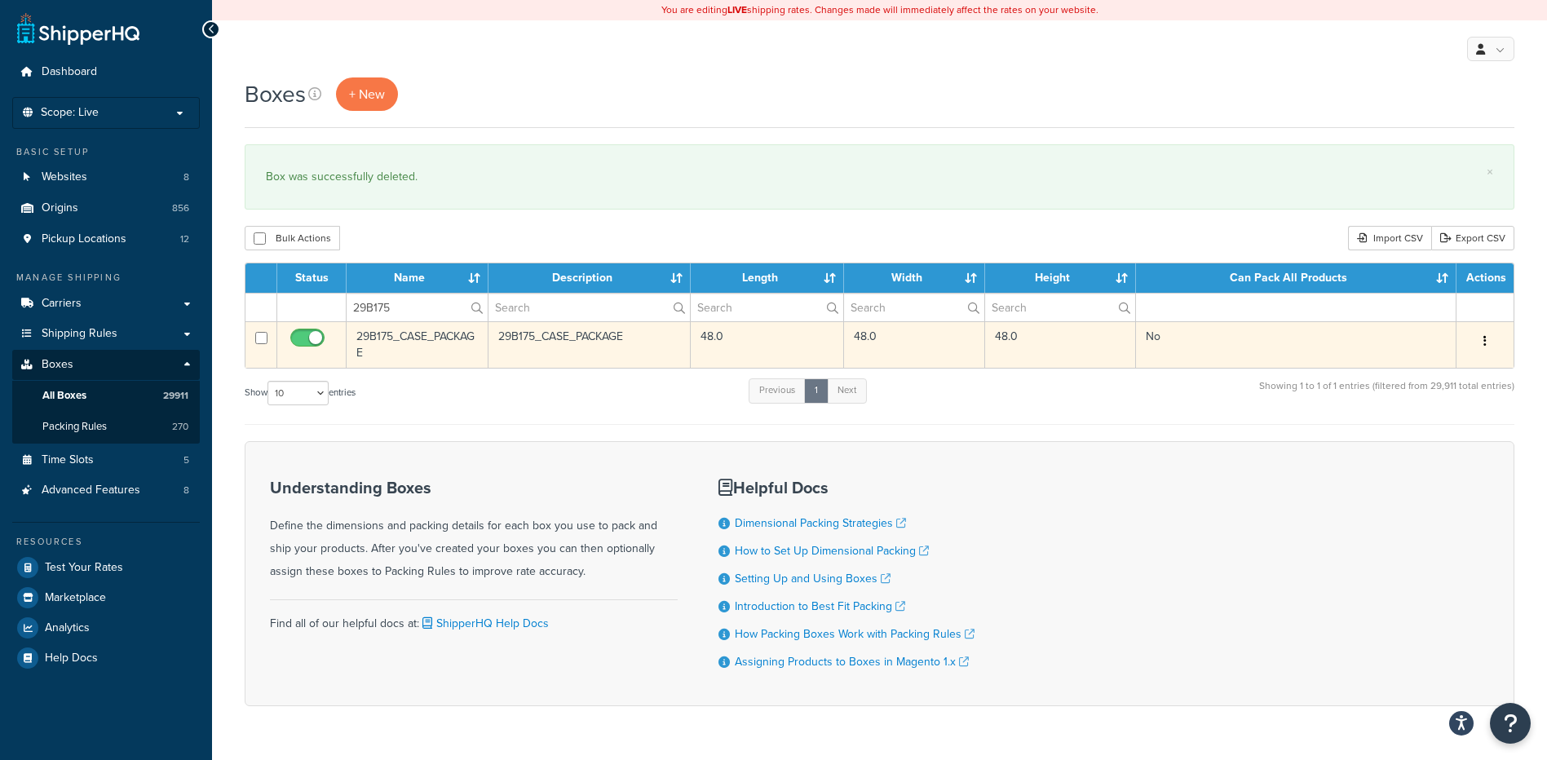
click at [1492, 341] on button "button" at bounding box center [1484, 342] width 23 height 26
click at [1429, 428] on link "Delete" at bounding box center [1431, 438] width 129 height 33
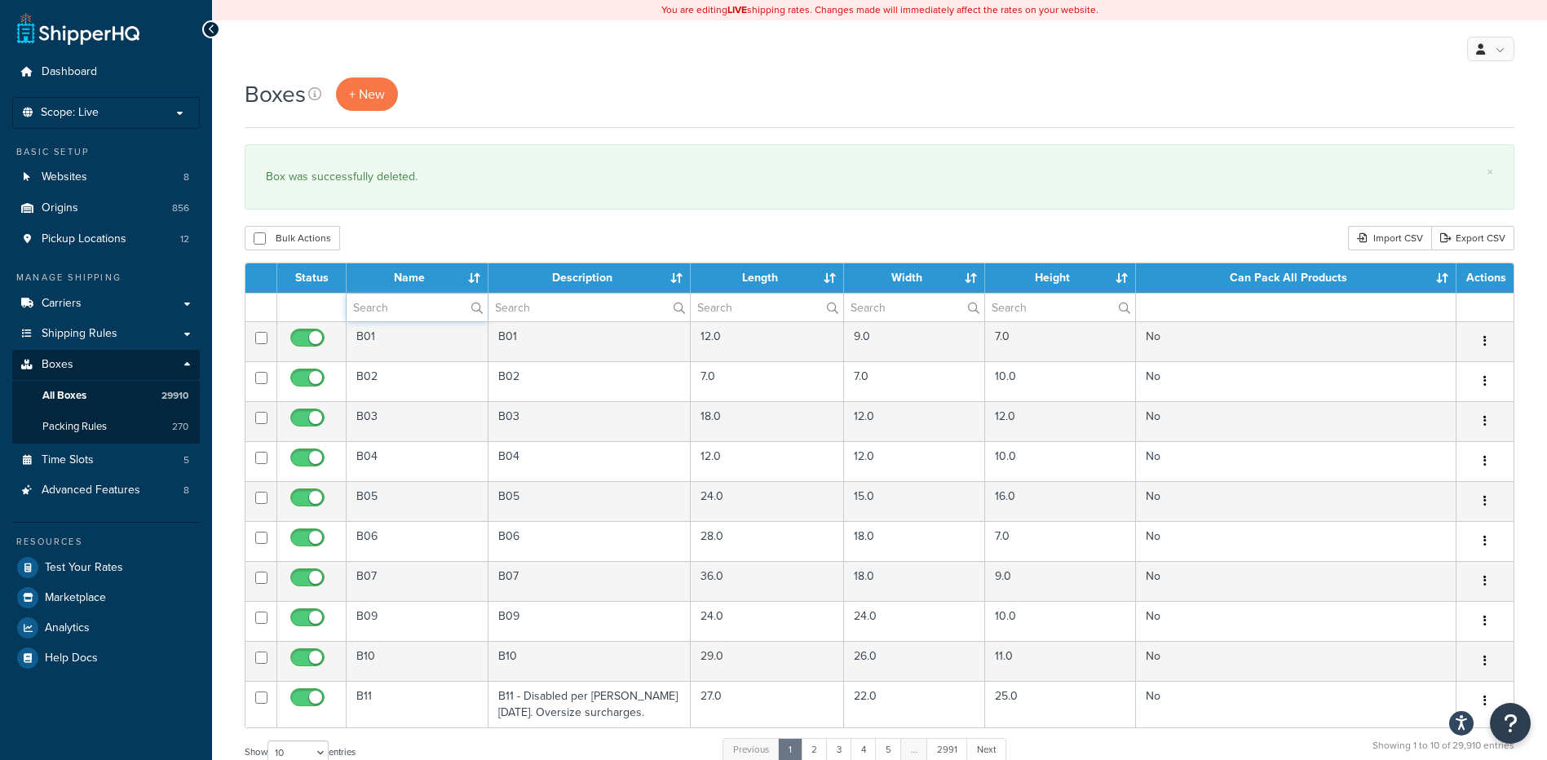
click at [386, 312] on input "text" at bounding box center [417, 308] width 141 height 28
paste input "29B265"
type input "29B265"
click at [492, 240] on div "Bulk Actions Duplicate [GEOGRAPHIC_DATA] Import CSV Export CSV" at bounding box center [880, 238] width 1270 height 24
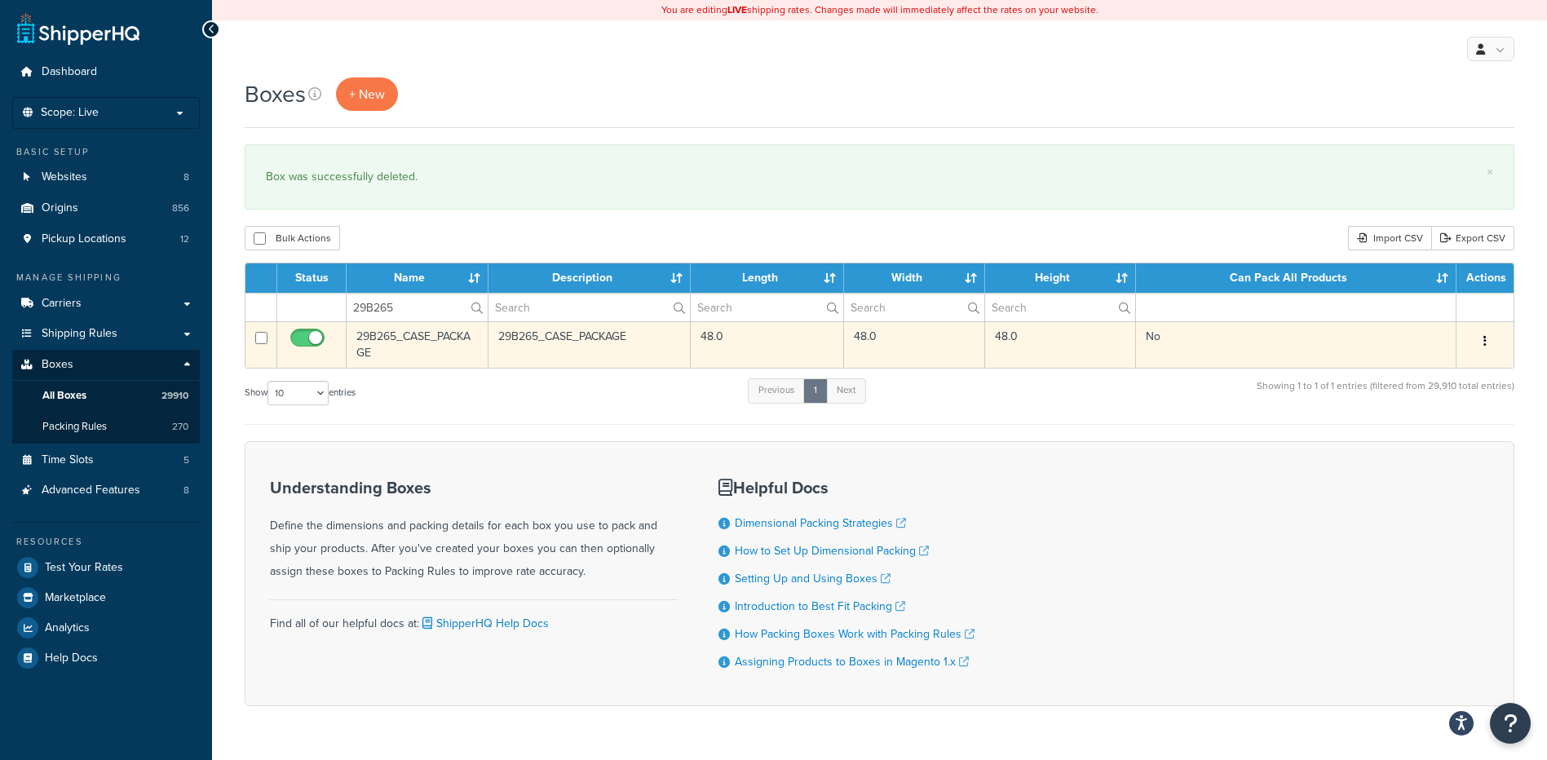
click at [1490, 347] on button "button" at bounding box center [1484, 342] width 23 height 26
click at [1442, 431] on link "Delete" at bounding box center [1431, 438] width 129 height 33
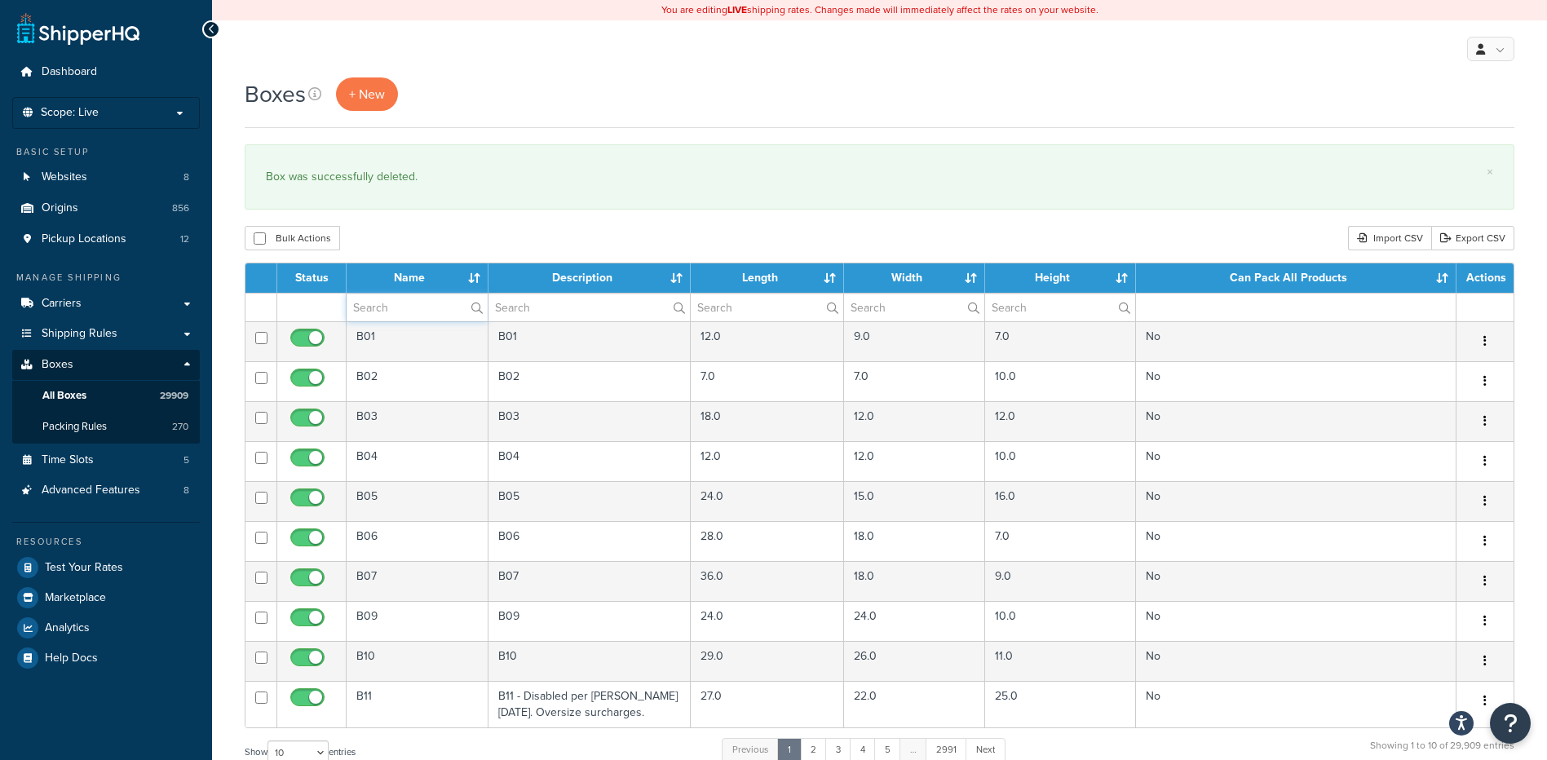
click at [407, 314] on input "text" at bounding box center [417, 308] width 141 height 28
paste input "29B422"
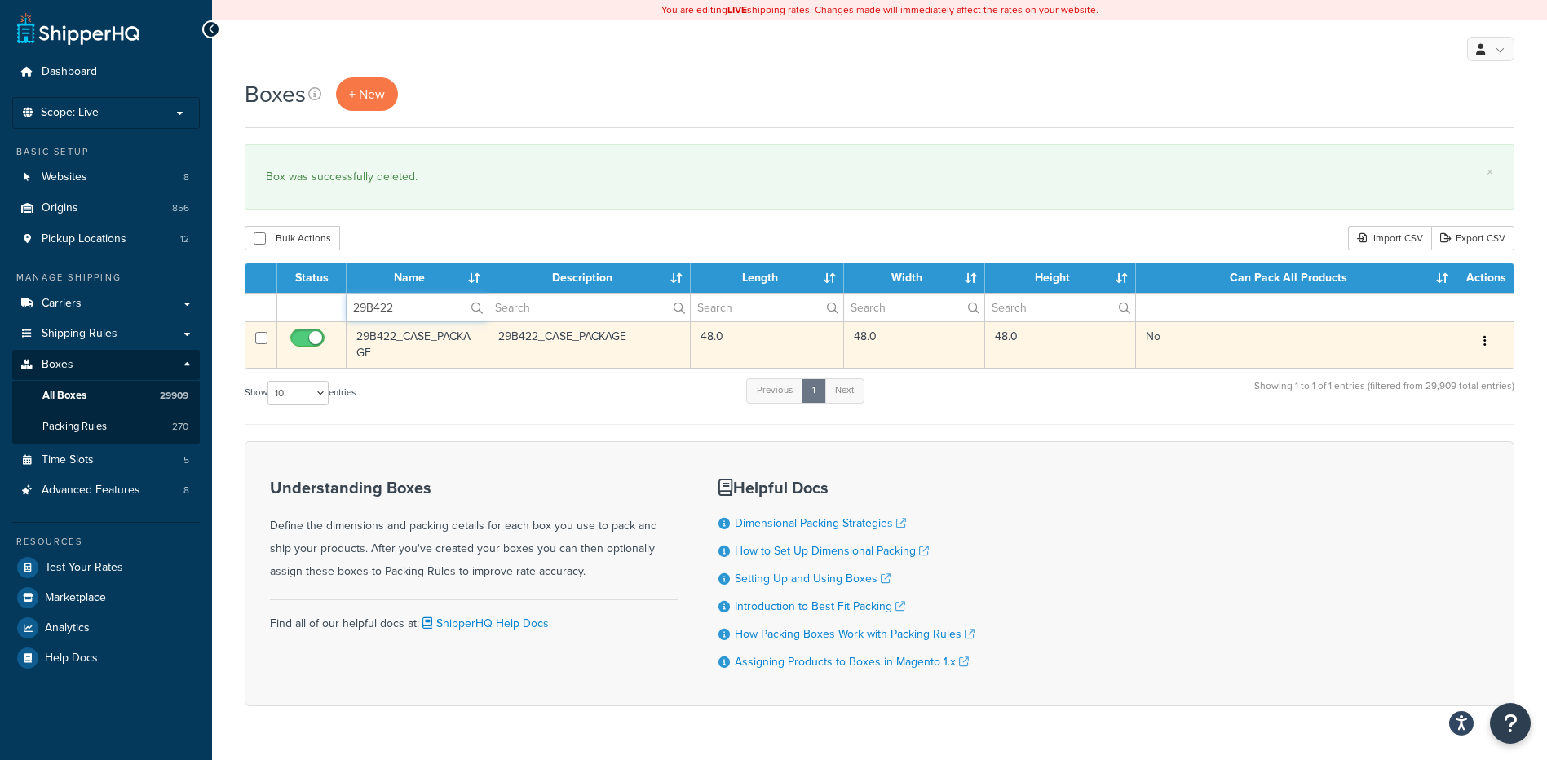
type input "29B422"
click at [1476, 339] on button "button" at bounding box center [1484, 342] width 23 height 26
click at [1445, 442] on link "Delete" at bounding box center [1431, 438] width 129 height 33
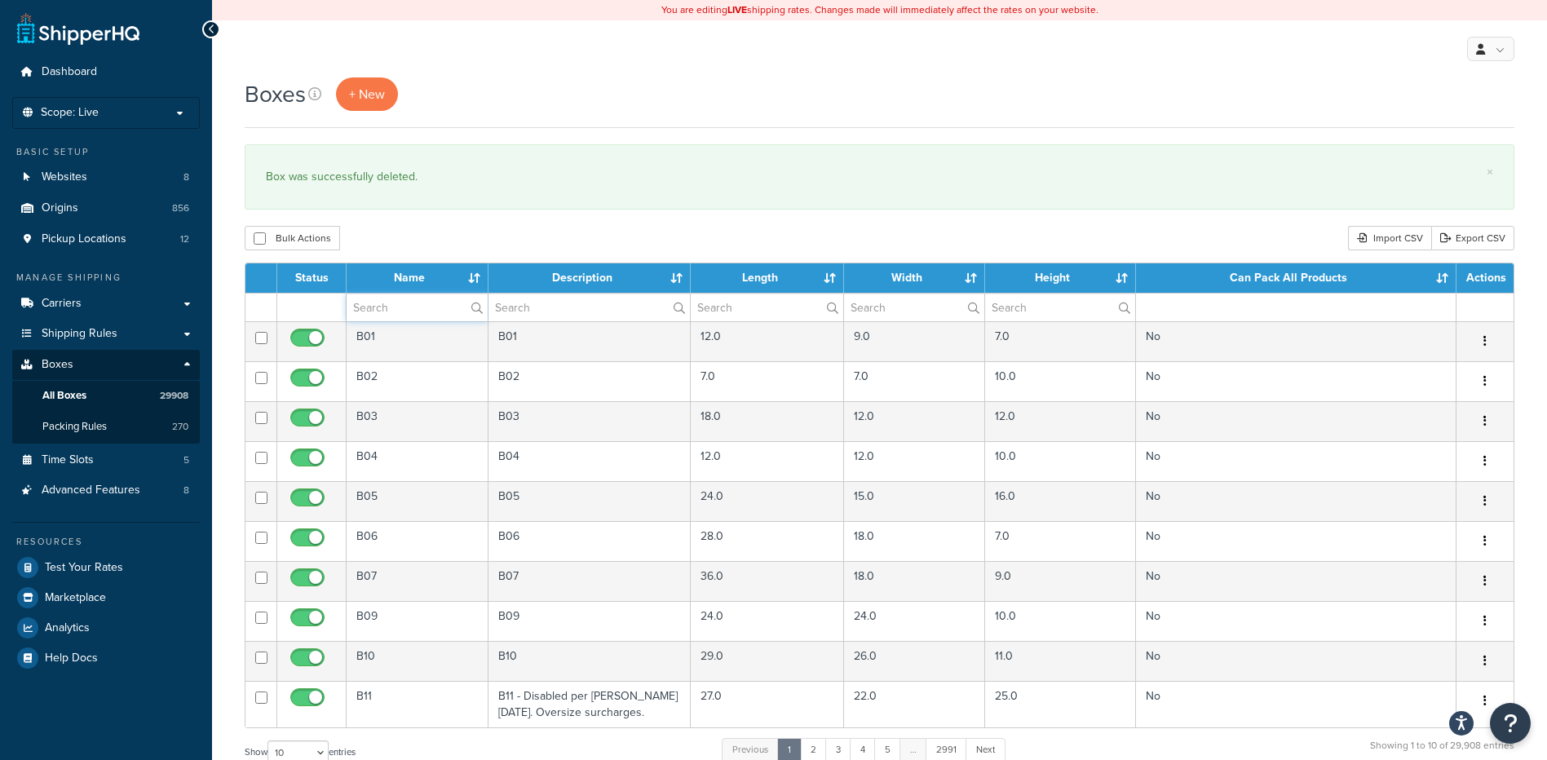
click at [399, 307] on input "text" at bounding box center [417, 308] width 141 height 28
paste input "29B423"
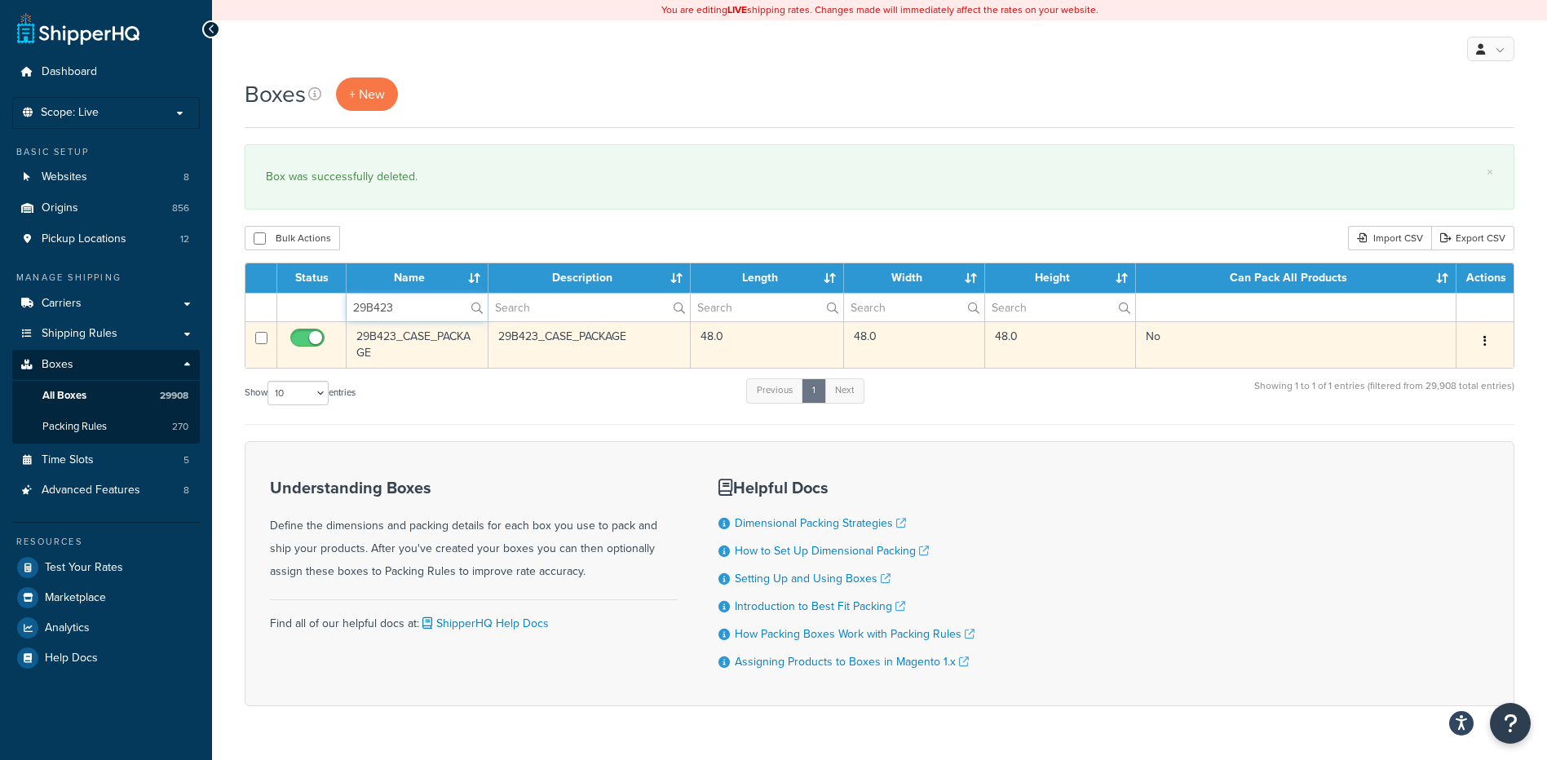
type input "29B423"
click at [1486, 342] on button "button" at bounding box center [1484, 342] width 23 height 26
click at [1424, 437] on link "Delete" at bounding box center [1431, 438] width 129 height 33
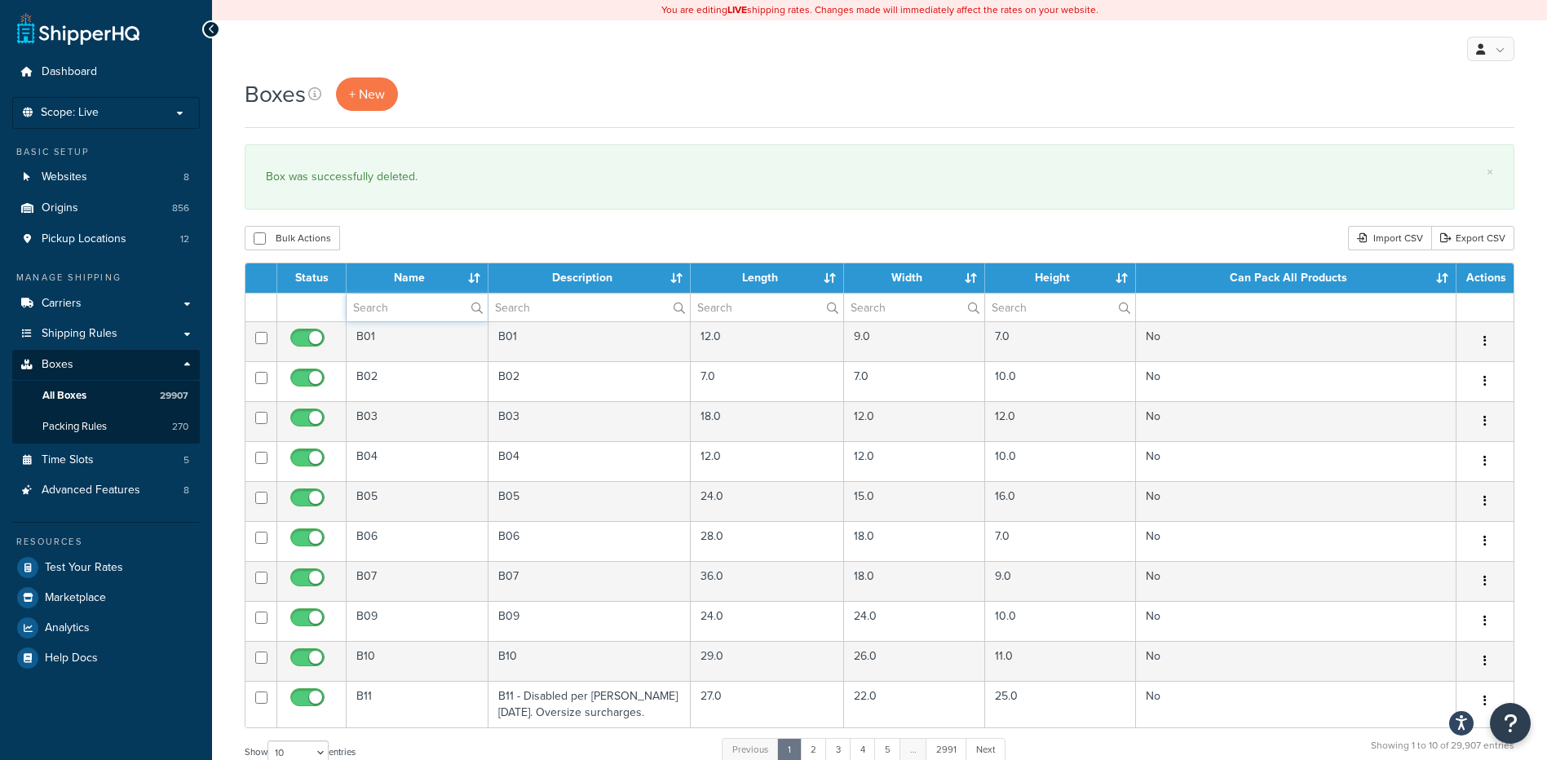
click at [408, 309] on input "text" at bounding box center [417, 308] width 141 height 28
paste input "29B9MB"
type input "29B9MB"
click at [450, 212] on div "Boxes + New × Box was successfully deleted. Bulk Actions Duplicate Delete Impor…" at bounding box center [879, 599] width 1335 height 1045
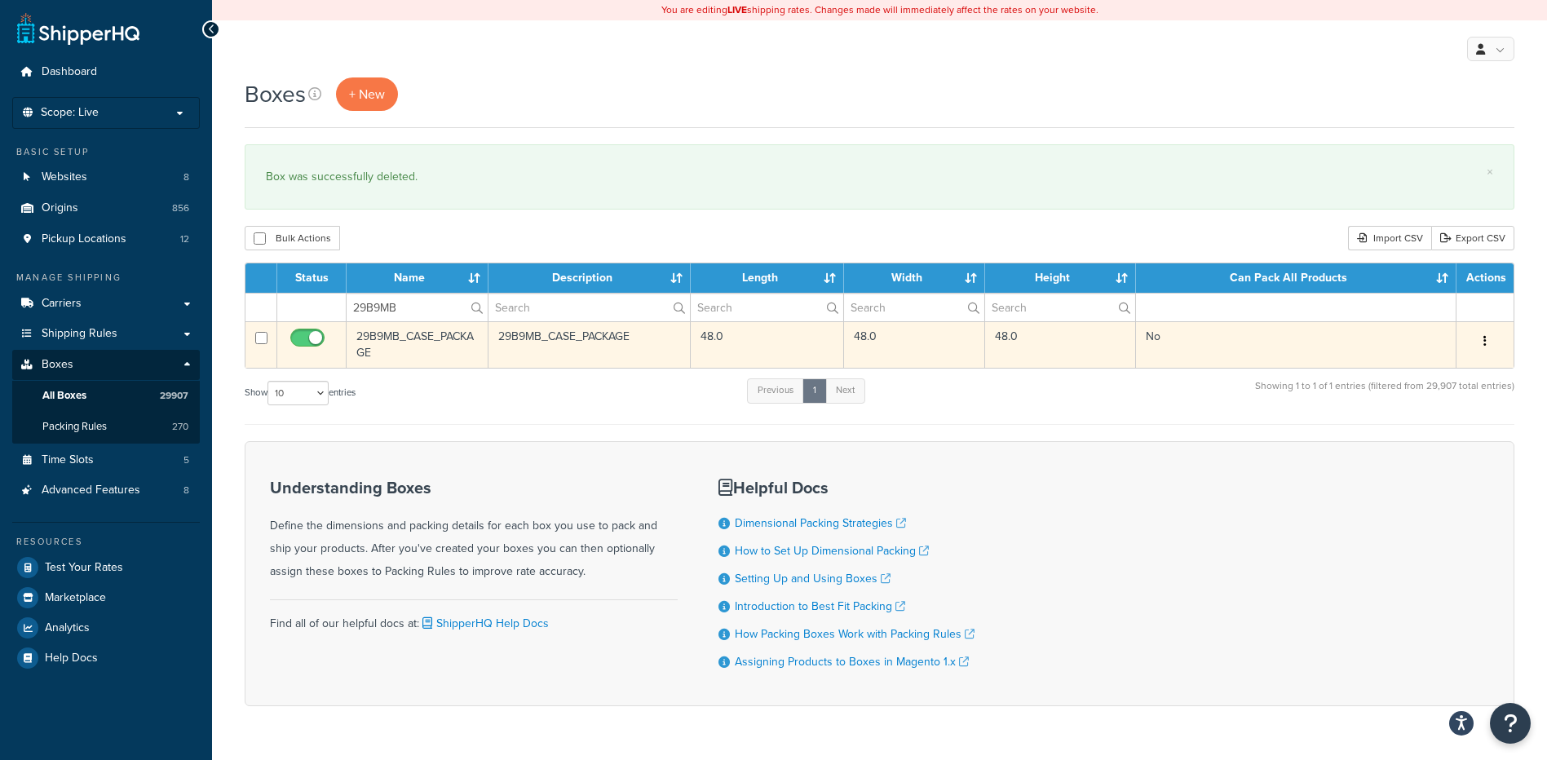
click at [1495, 347] on button "button" at bounding box center [1484, 342] width 23 height 26
click at [1426, 435] on link "Delete" at bounding box center [1431, 438] width 129 height 33
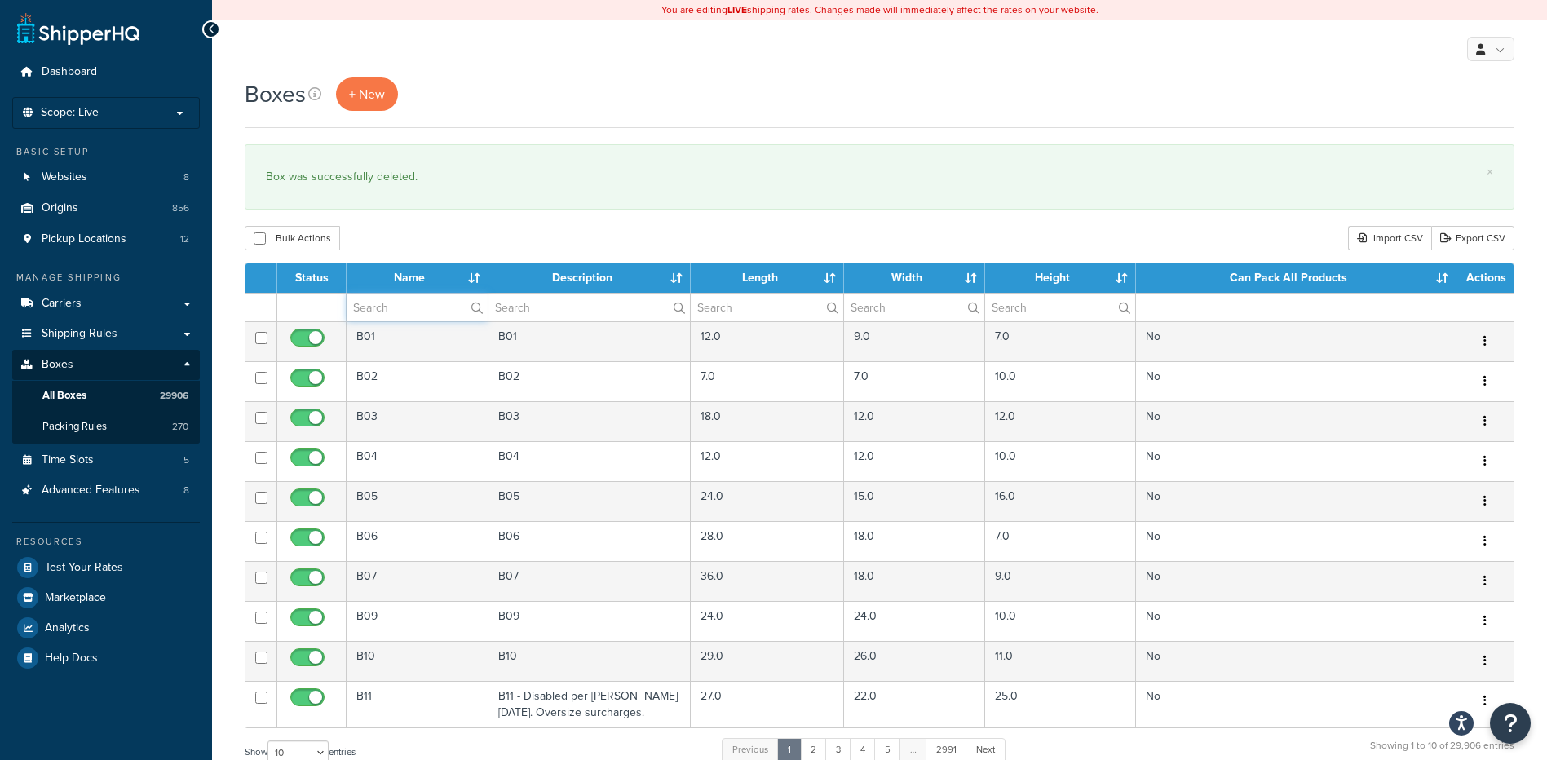
click at [377, 310] on input "text" at bounding box center [417, 308] width 141 height 28
paste input "29W021"
type input "29W021"
click at [430, 238] on div "Bulk Actions Duplicate [GEOGRAPHIC_DATA] Import CSV Export CSV" at bounding box center [880, 238] width 1270 height 24
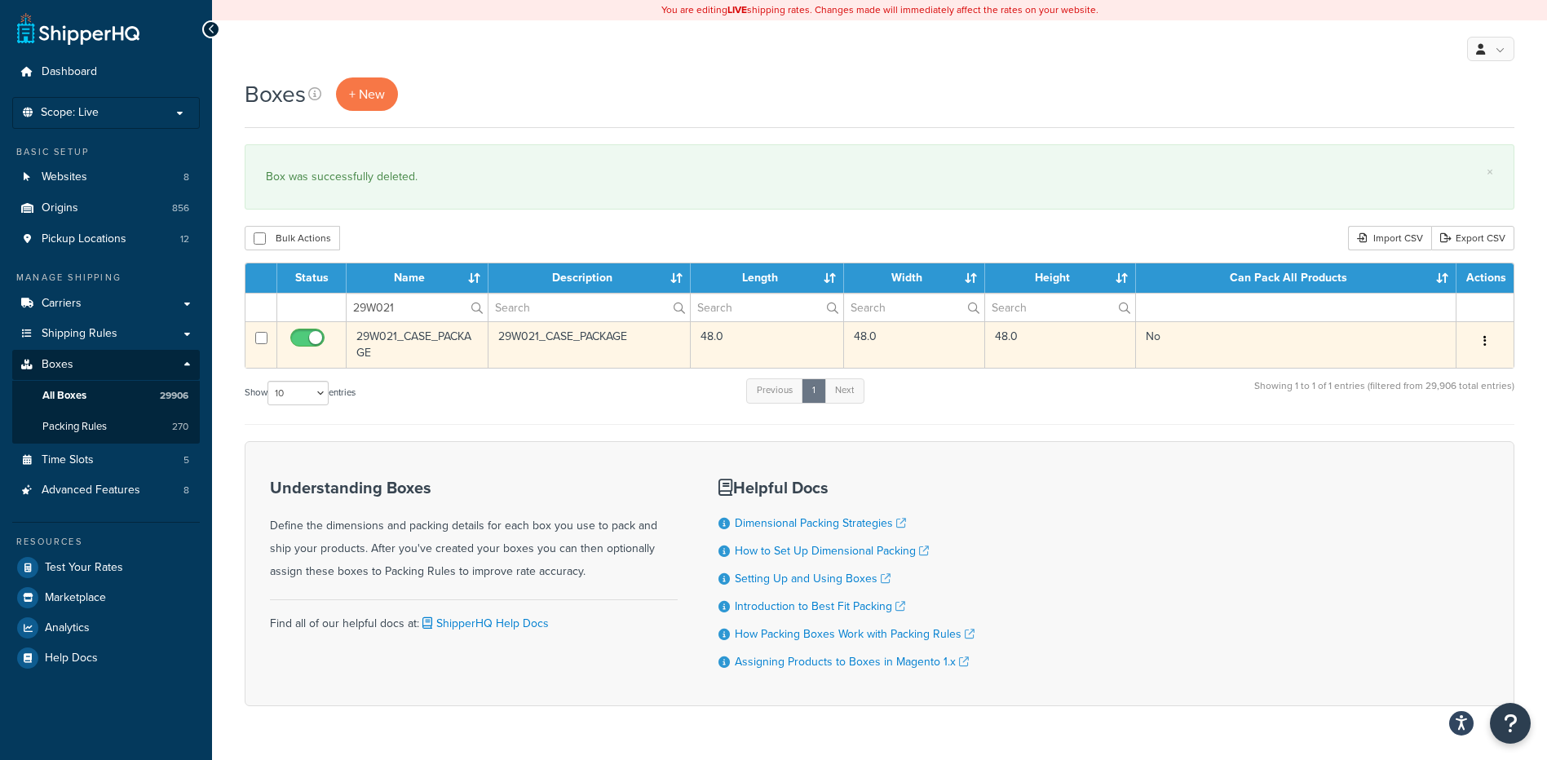
click at [1486, 342] on icon "button" at bounding box center [1484, 340] width 3 height 11
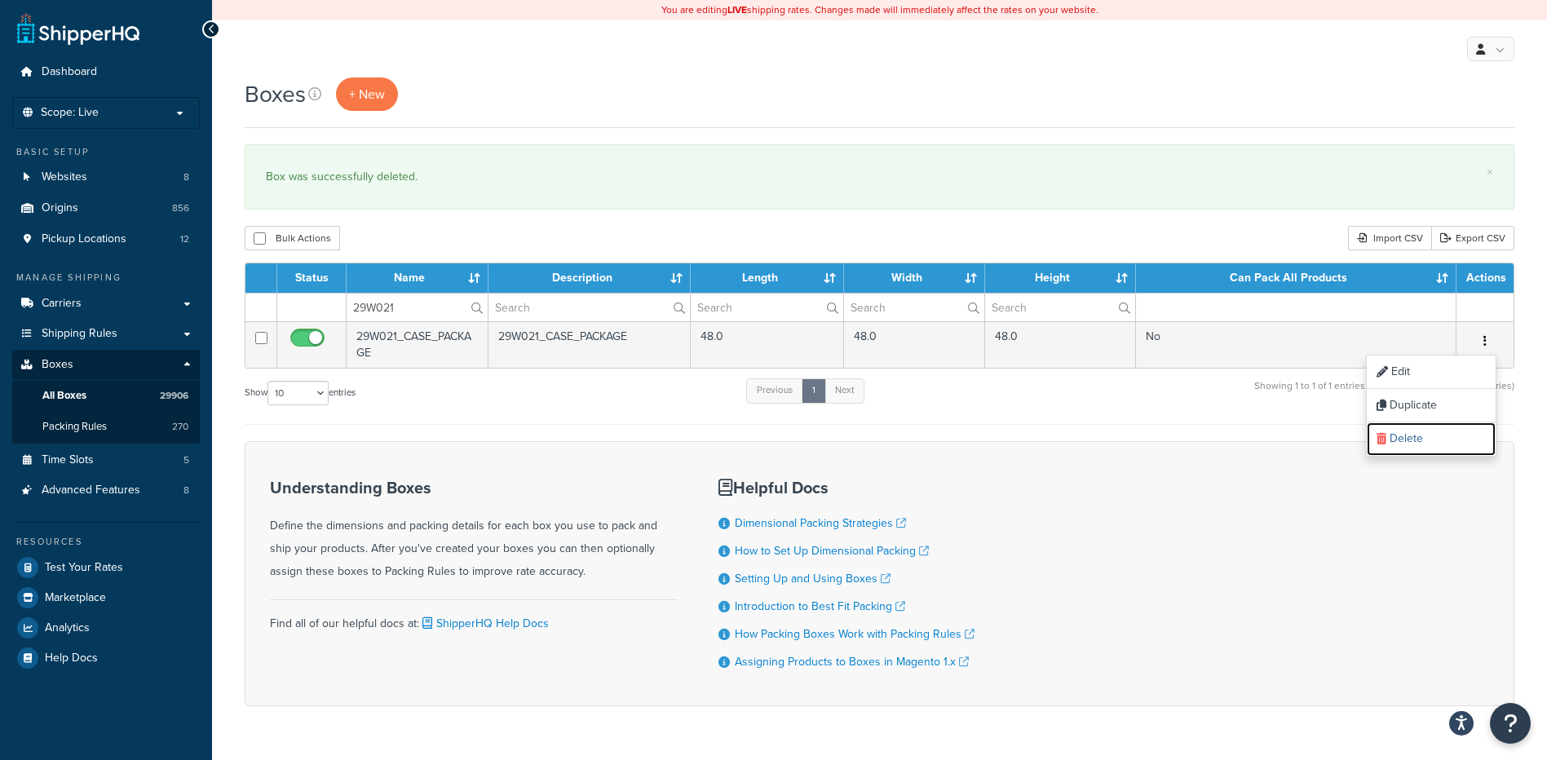
click at [1424, 451] on link "Delete" at bounding box center [1431, 438] width 129 height 33
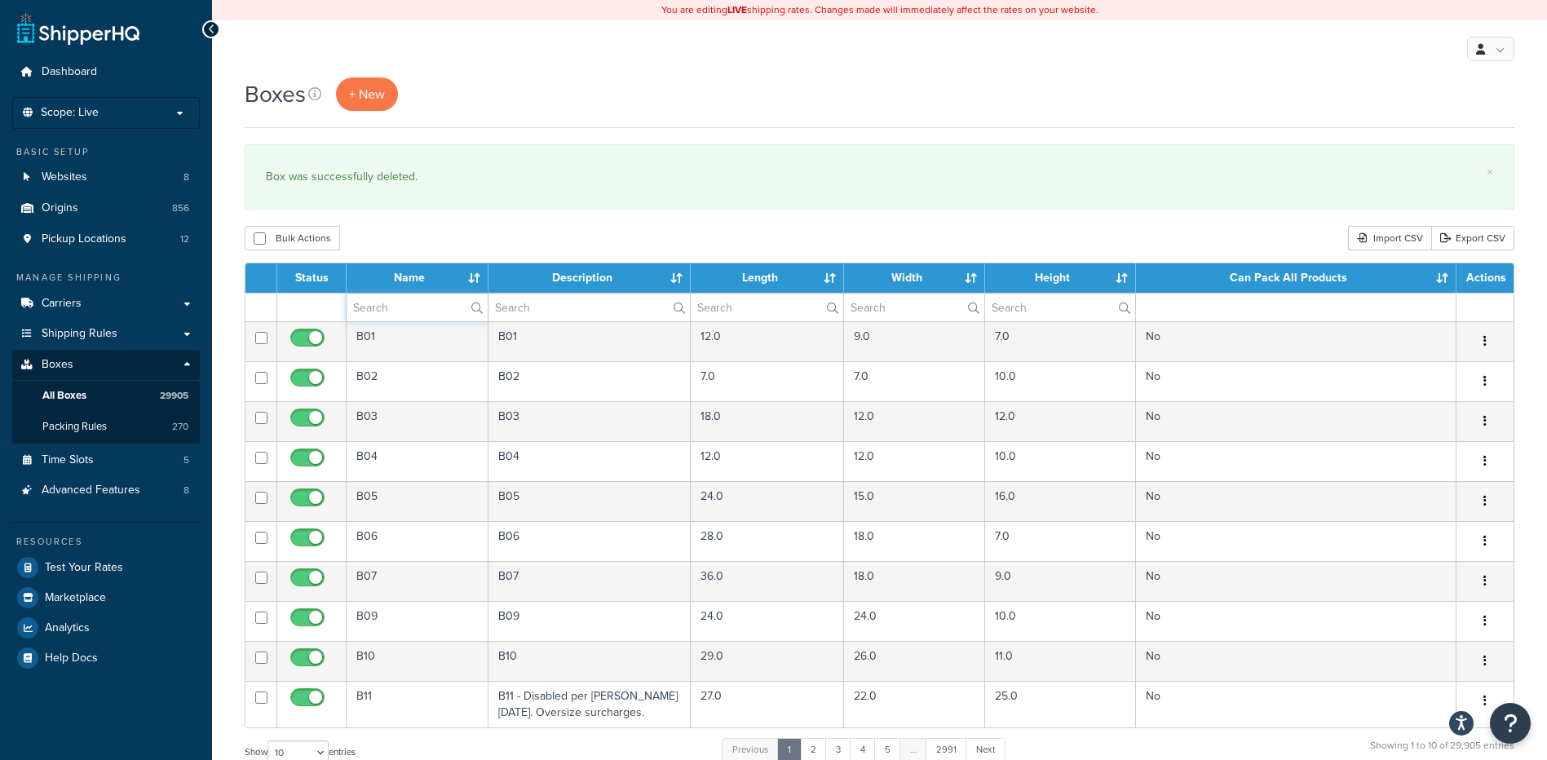
click at [388, 300] on input "text" at bounding box center [417, 308] width 141 height 28
paste input "29W023"
type input "29W023"
click at [404, 242] on div "Bulk Actions Duplicate [GEOGRAPHIC_DATA] Import CSV Export CSV" at bounding box center [880, 238] width 1270 height 24
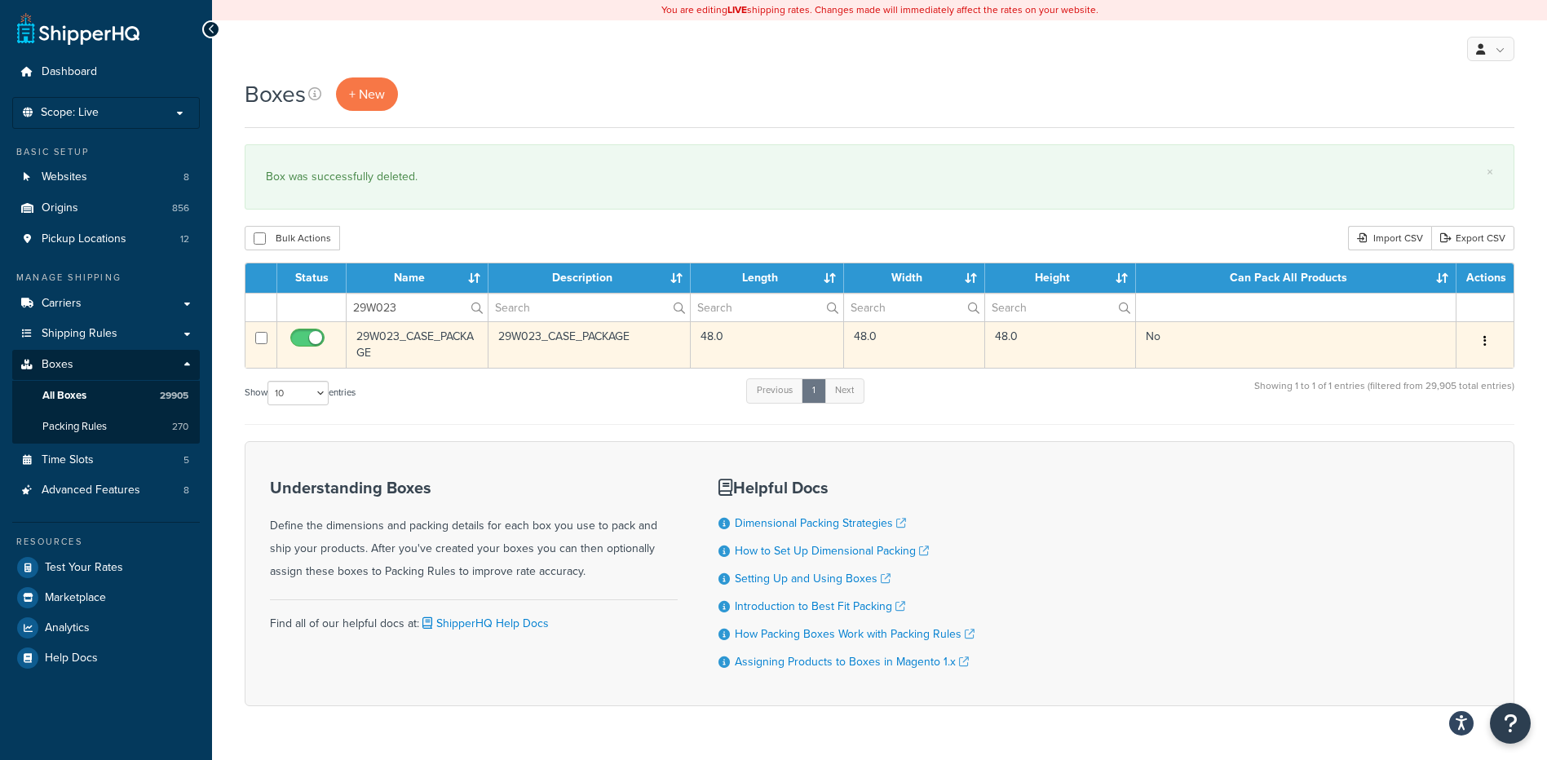
click at [1486, 340] on button "button" at bounding box center [1484, 342] width 23 height 26
click at [1429, 429] on link "Delete" at bounding box center [1431, 438] width 129 height 33
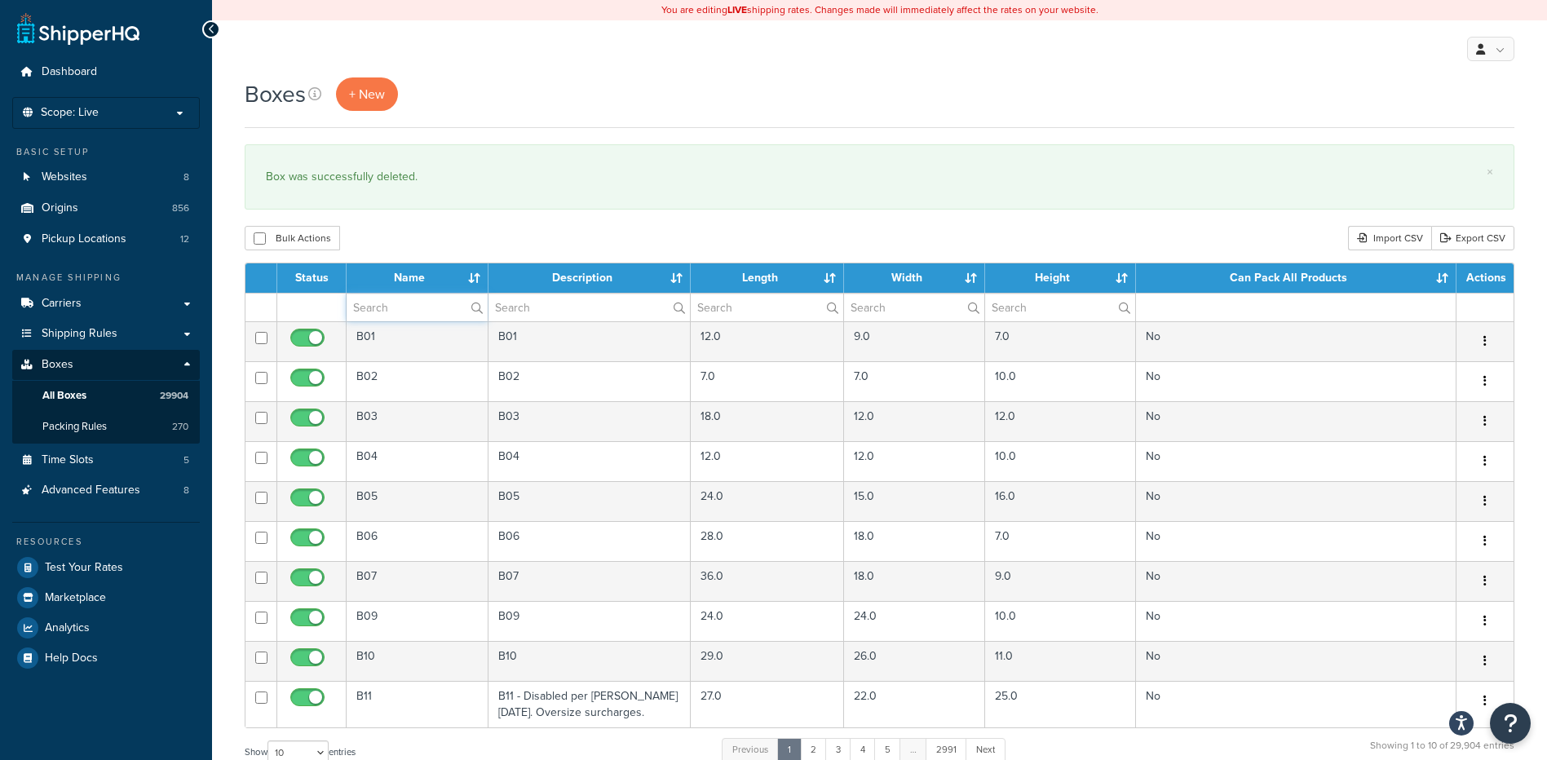
click at [385, 312] on input "text" at bounding box center [417, 308] width 141 height 28
paste input "57WEZ2"
type input "57WEZ2"
click at [426, 241] on div "Bulk Actions Duplicate Delete Import CSV Export CSV" at bounding box center [880, 238] width 1270 height 24
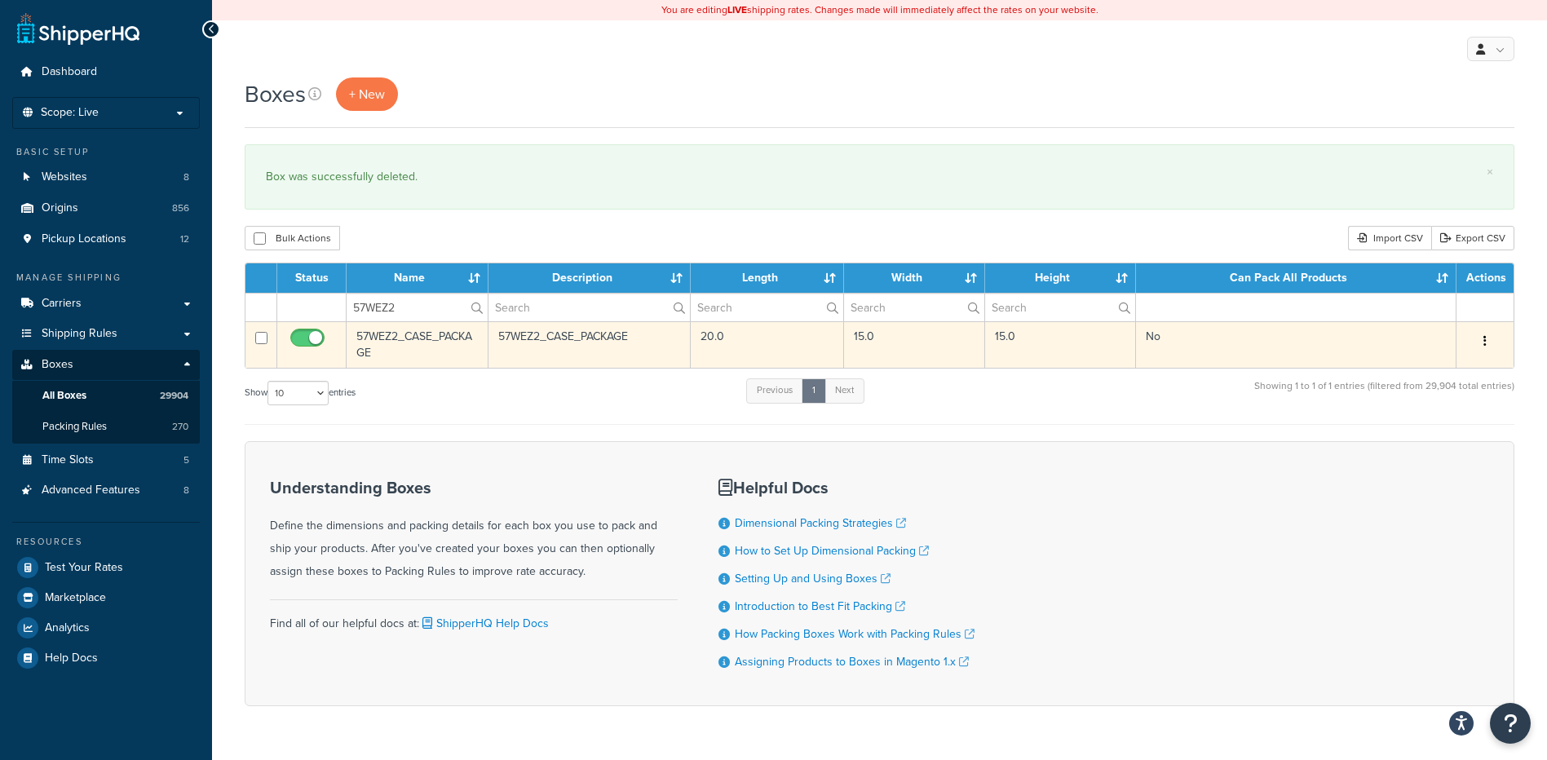
click at [1477, 335] on button "button" at bounding box center [1484, 342] width 23 height 26
click at [1446, 441] on link "Delete" at bounding box center [1431, 438] width 129 height 33
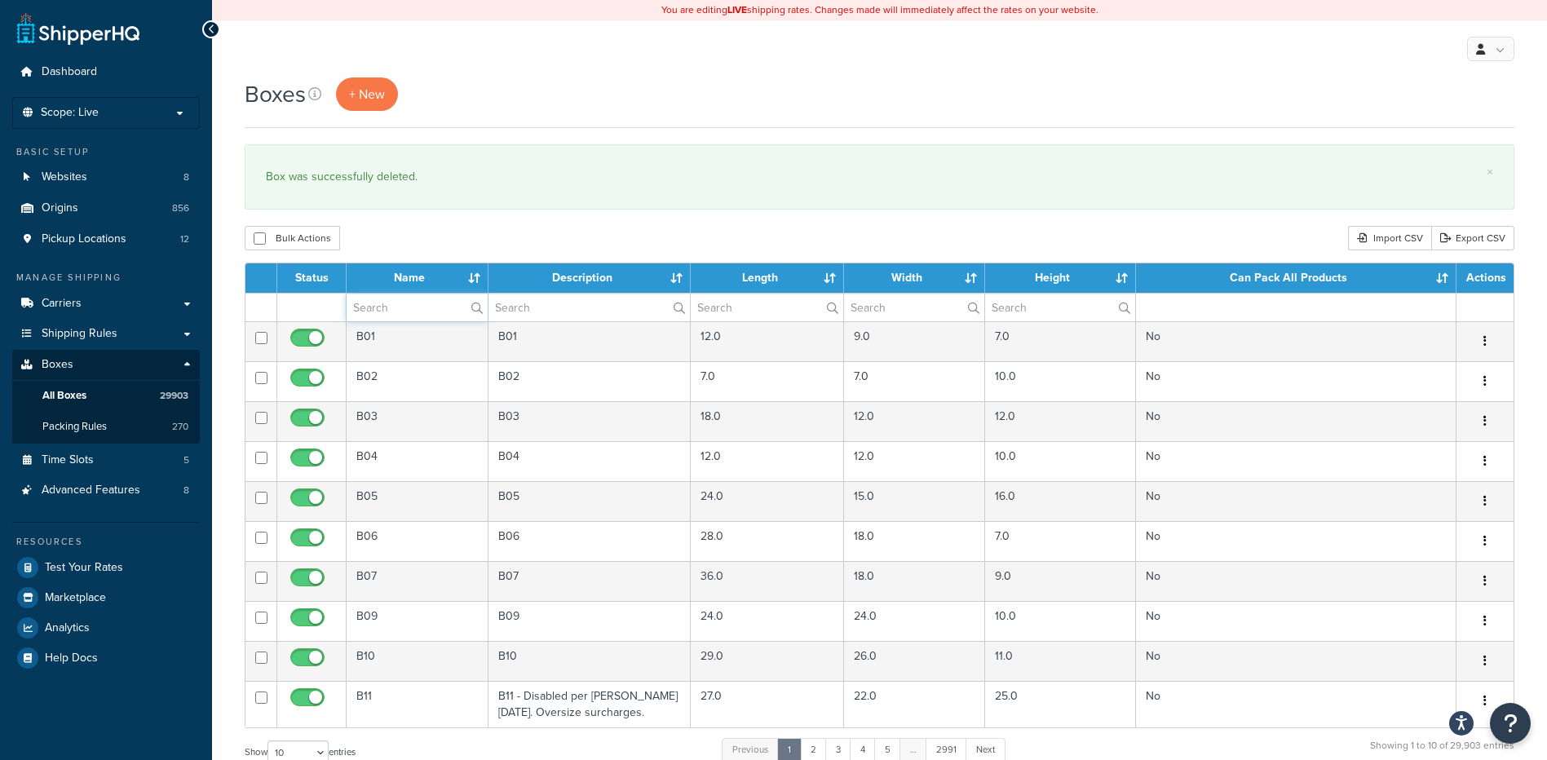
click at [418, 312] on input "text" at bounding box center [417, 308] width 141 height 28
paste input "21BAL4"
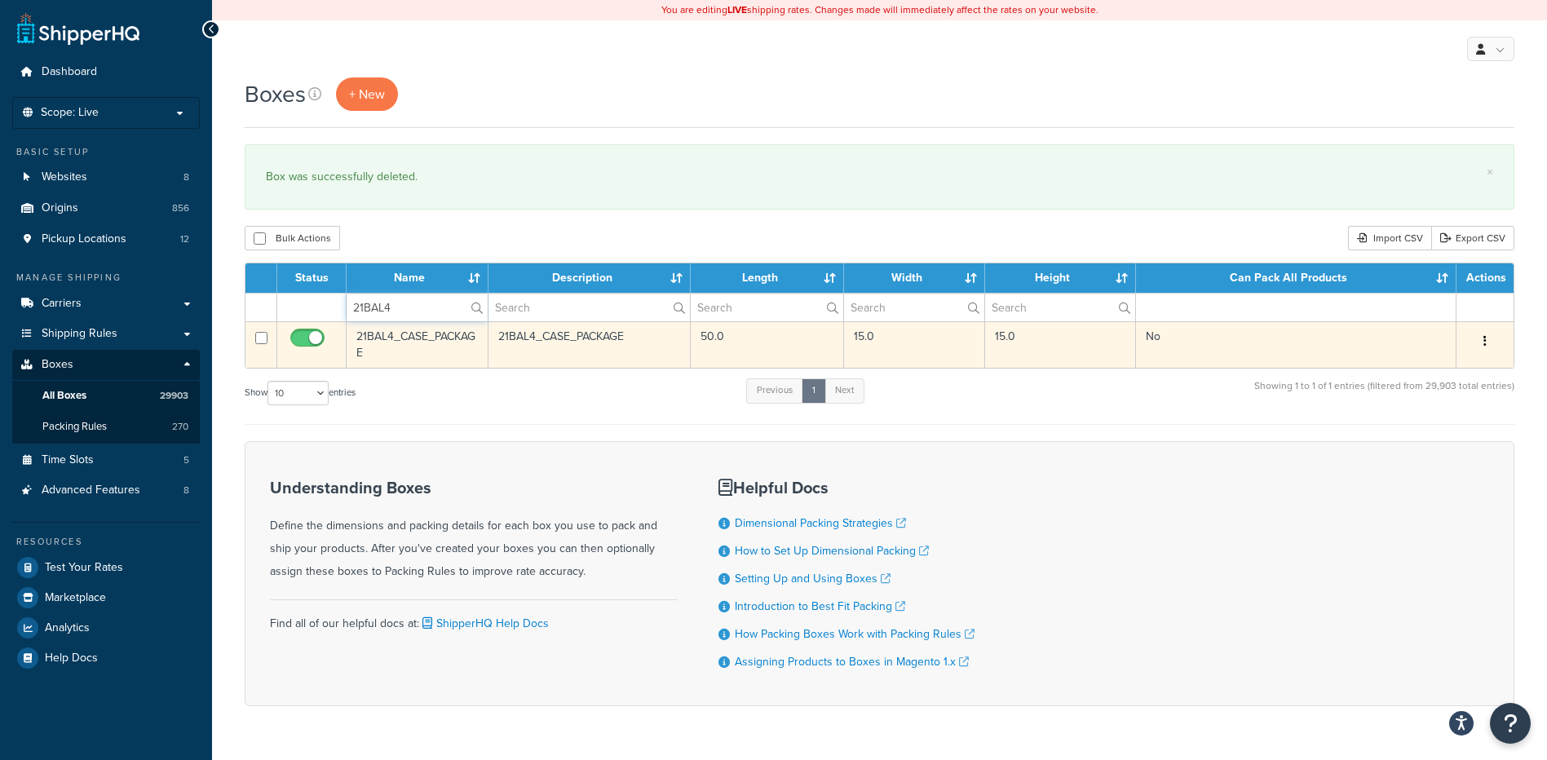
type input "21BAL4"
click at [1492, 341] on button "button" at bounding box center [1484, 342] width 23 height 26
click at [1404, 434] on link "Delete" at bounding box center [1431, 438] width 129 height 33
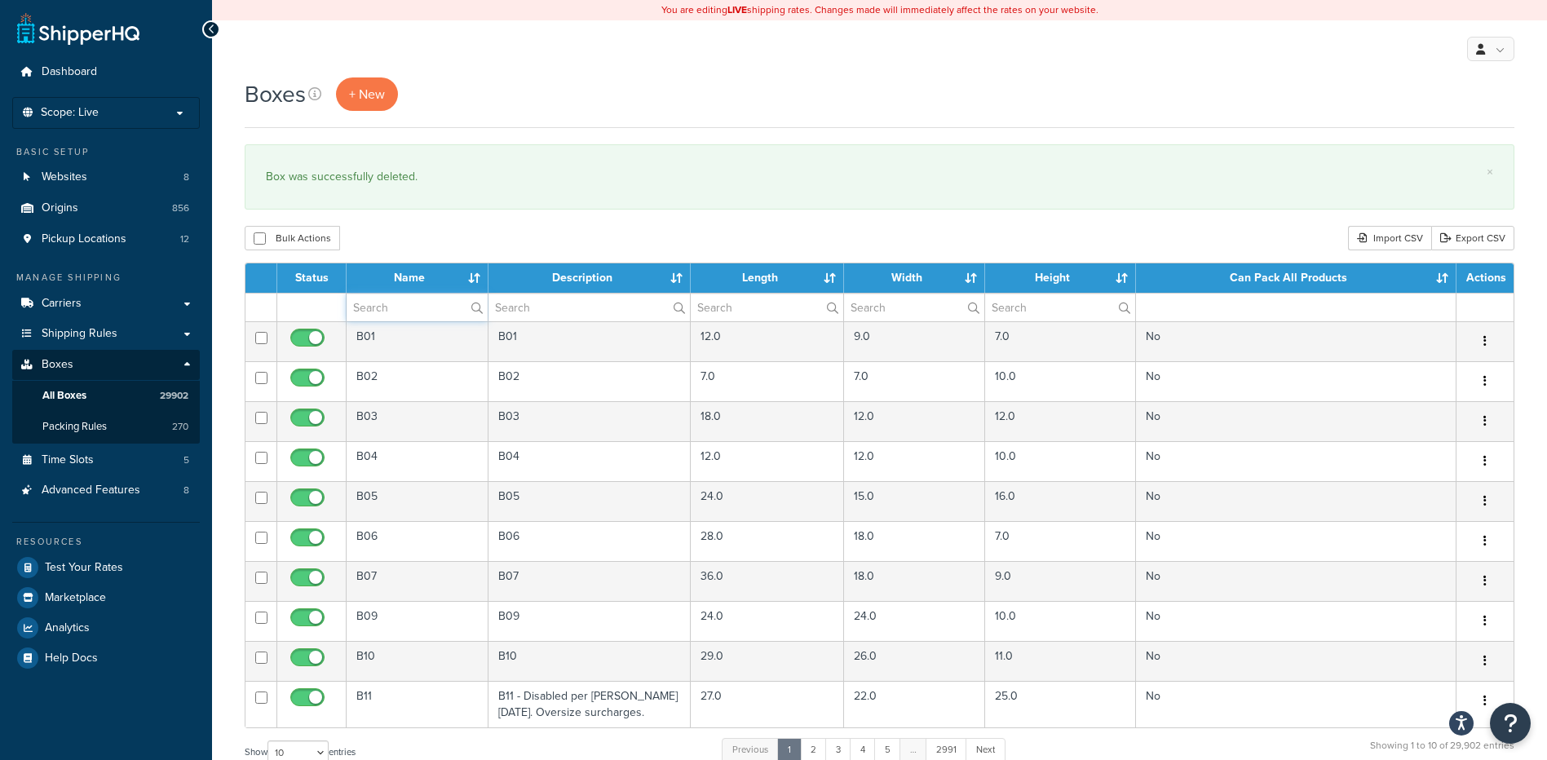
click at [396, 313] on input "text" at bounding box center [417, 308] width 141 height 28
paste input "21BSS4"
type input "21BSS4"
click at [432, 238] on div "Bulk Actions Duplicate Delete Import CSV Export CSV" at bounding box center [880, 238] width 1270 height 24
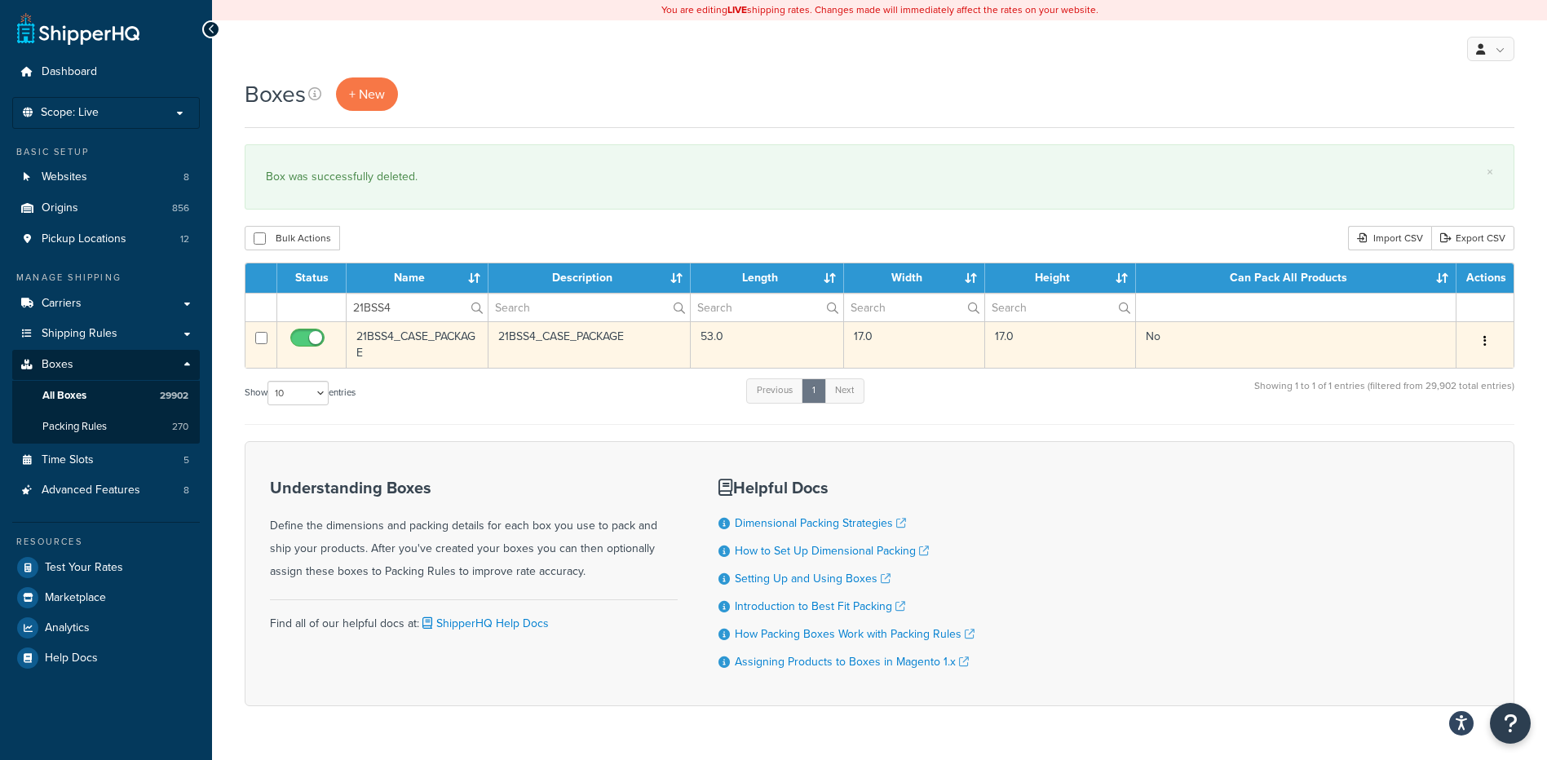
click at [1480, 341] on button "button" at bounding box center [1484, 342] width 23 height 26
click at [1420, 435] on link "Delete" at bounding box center [1431, 438] width 129 height 33
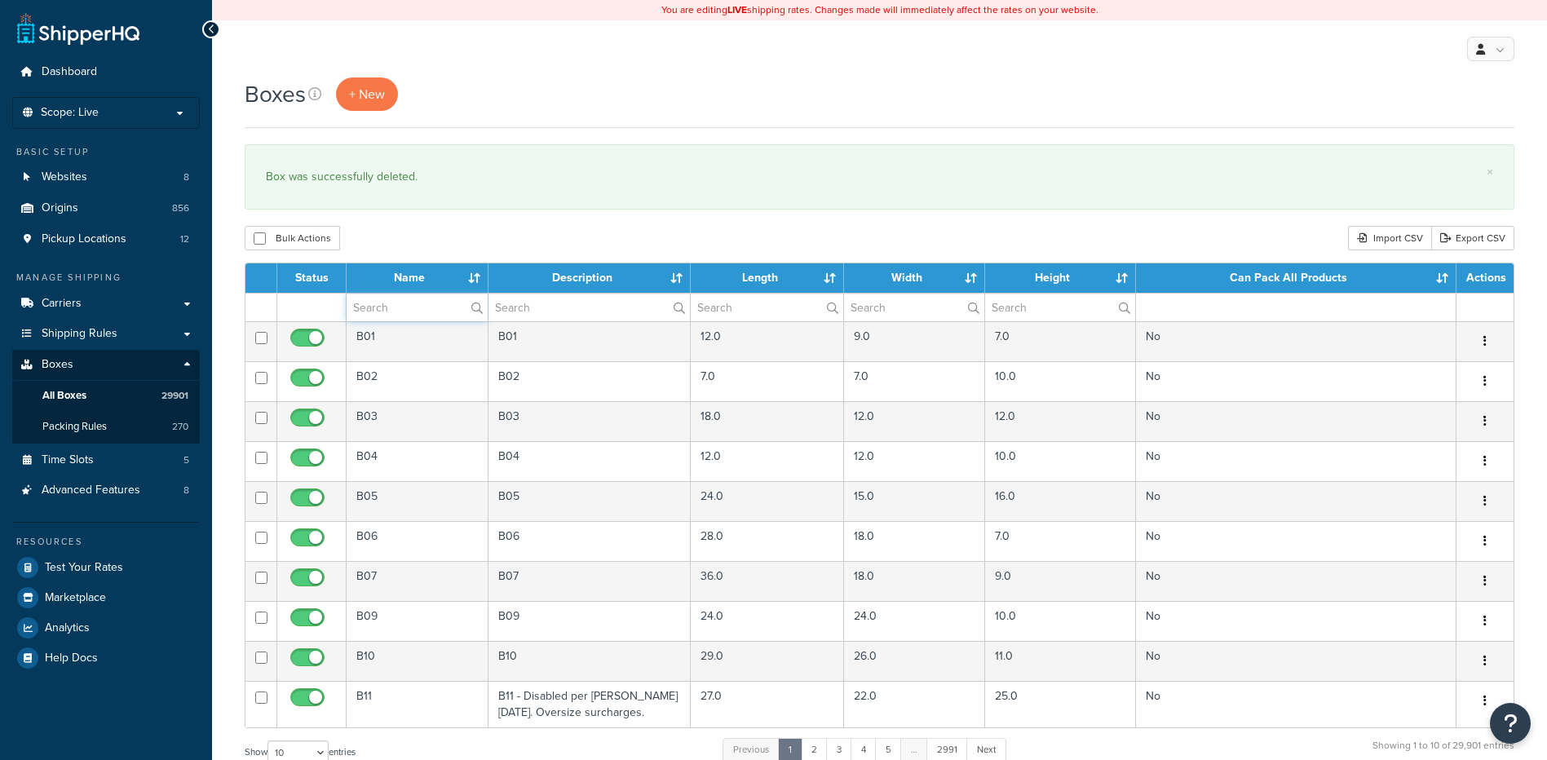
click at [426, 307] on input "text" at bounding box center [417, 308] width 141 height 28
paste input "57W70N"
type input "57W70N"
click at [431, 254] on div "Boxes + New × Box was successfully deleted. Bulk Actions Duplicate [GEOGRAPHIC_…" at bounding box center [879, 599] width 1335 height 1045
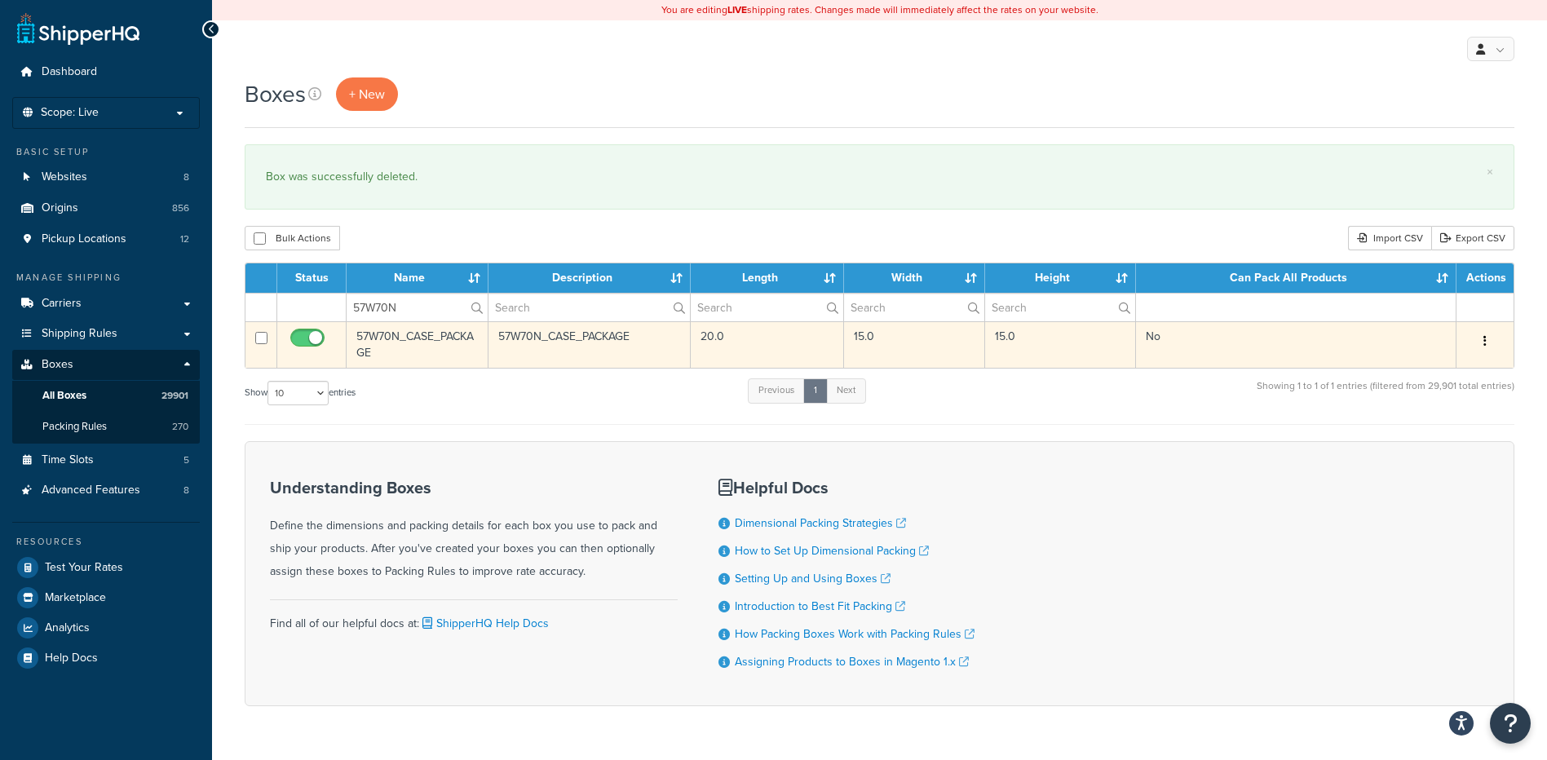
click at [1482, 339] on button "button" at bounding box center [1484, 342] width 23 height 26
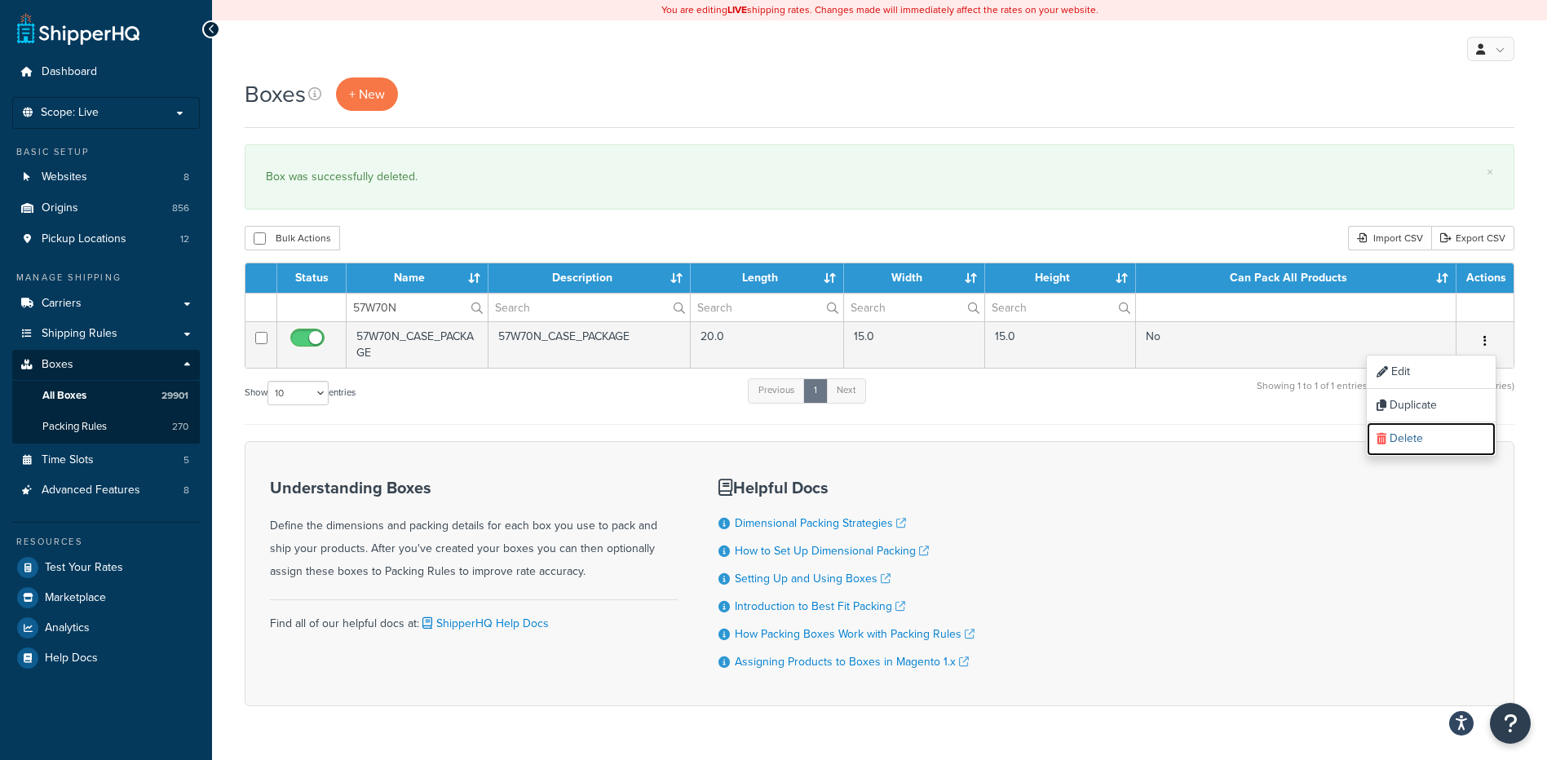
click at [1440, 439] on link "Delete" at bounding box center [1431, 438] width 129 height 33
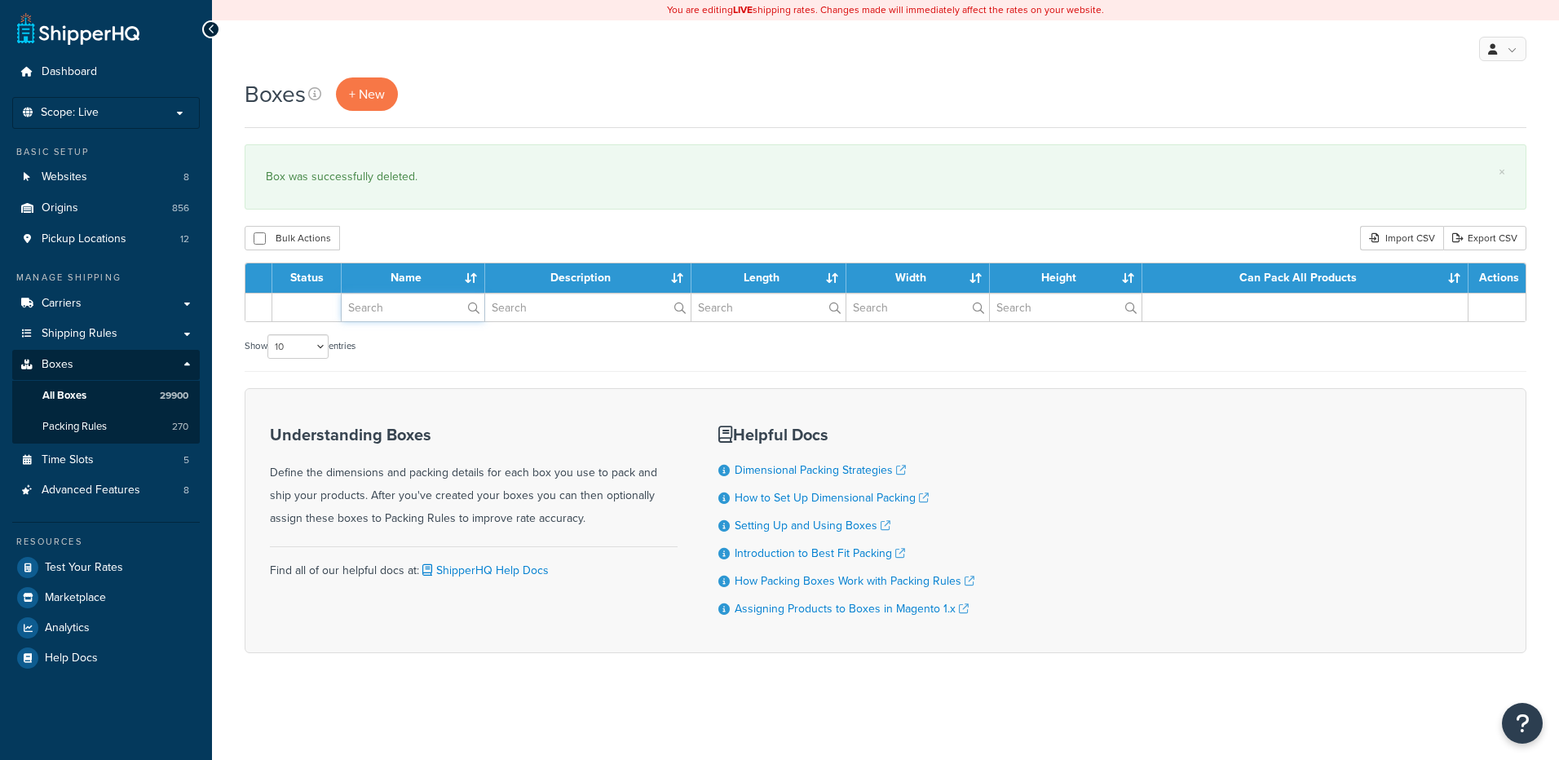
drag, startPoint x: 0, startPoint y: 0, endPoint x: 402, endPoint y: 303, distance: 503.6
click at [402, 303] on input "text" at bounding box center [413, 308] width 143 height 28
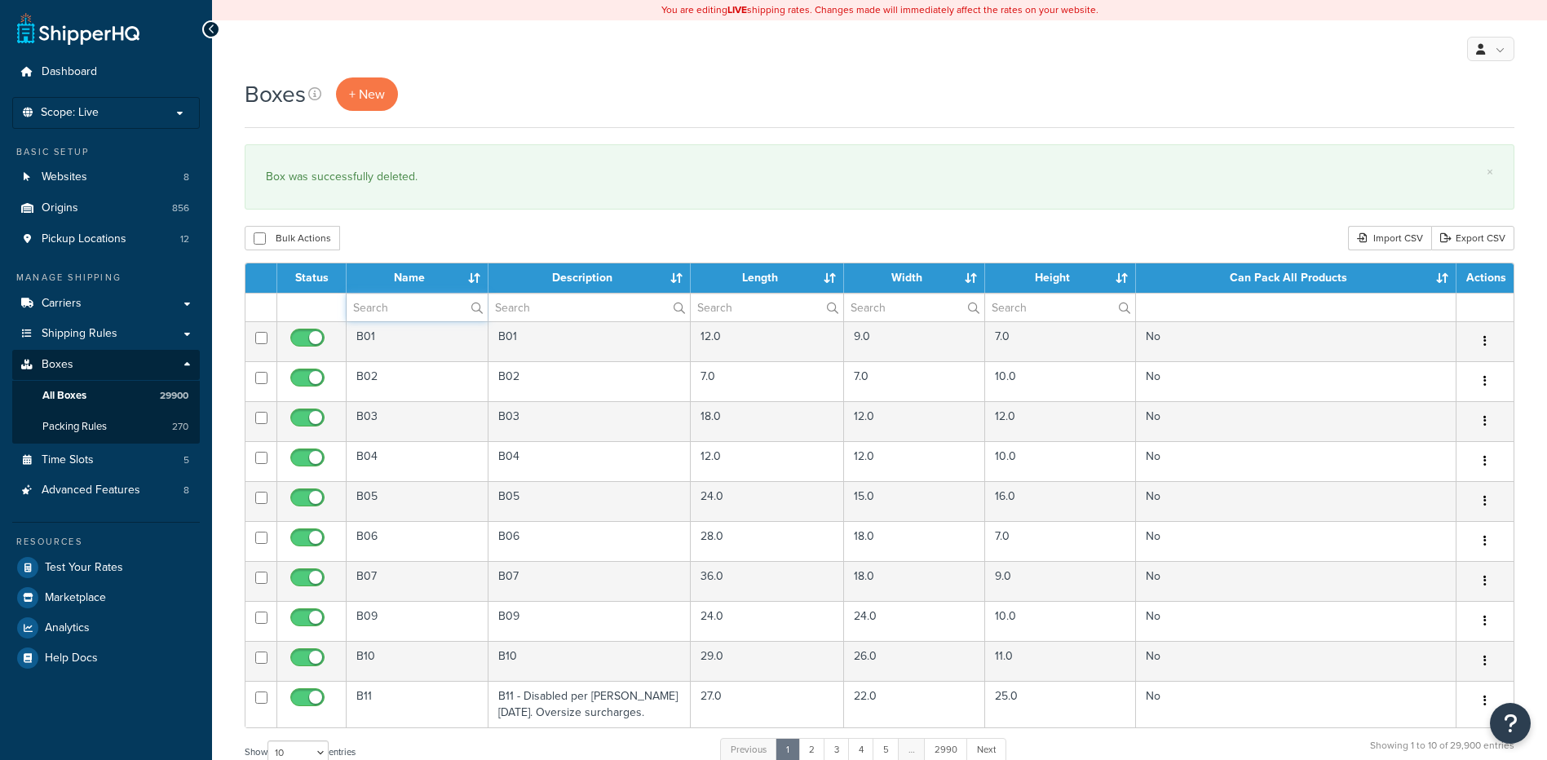
paste input "39W350"
type input "39W350"
click at [412, 219] on div "Boxes + New × Box was successfully deleted. Bulk Actions Duplicate [GEOGRAPHIC_…" at bounding box center [879, 599] width 1335 height 1045
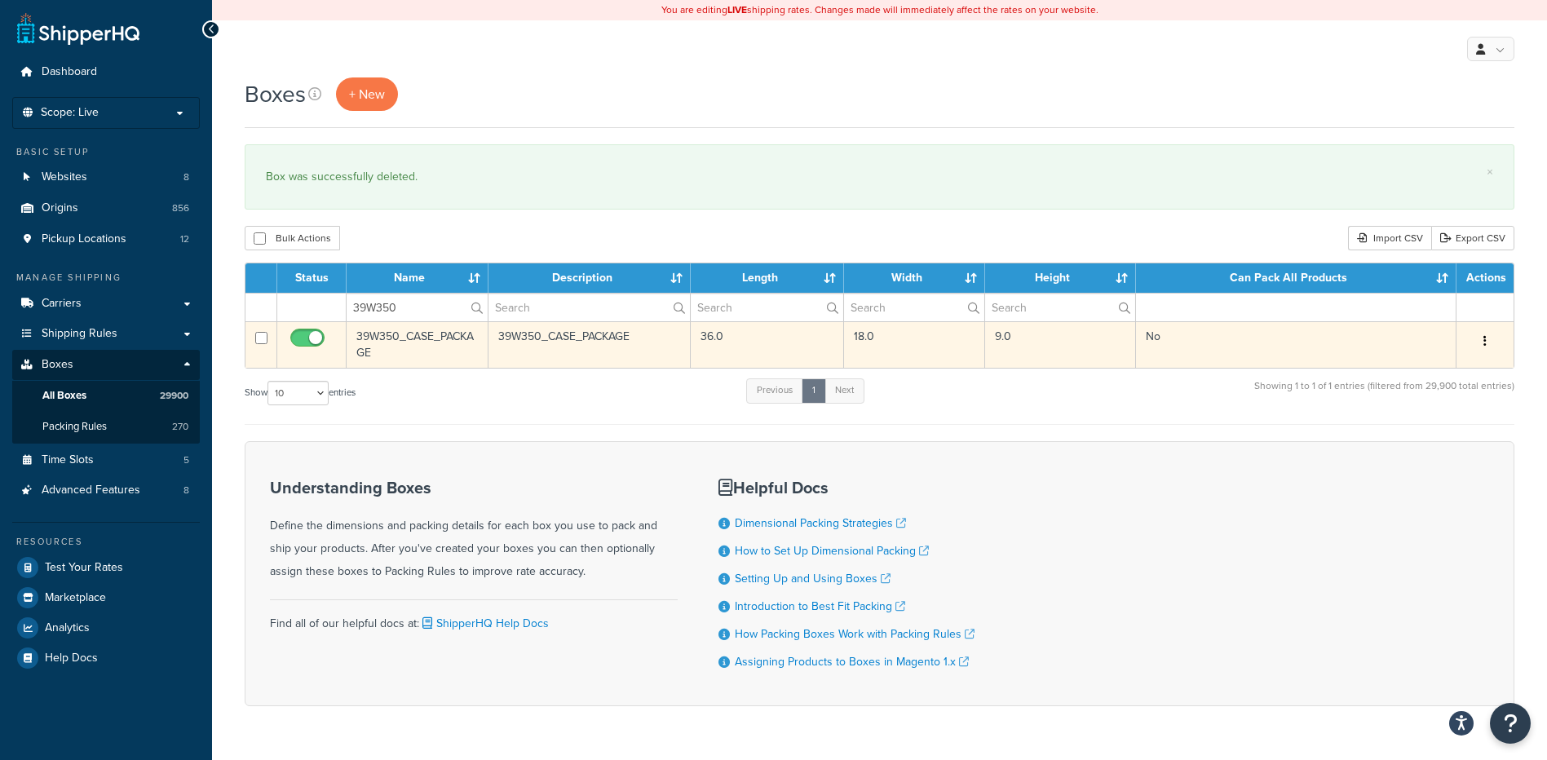
click at [1488, 345] on button "button" at bounding box center [1484, 342] width 23 height 26
click at [1426, 442] on link "Delete" at bounding box center [1431, 438] width 129 height 33
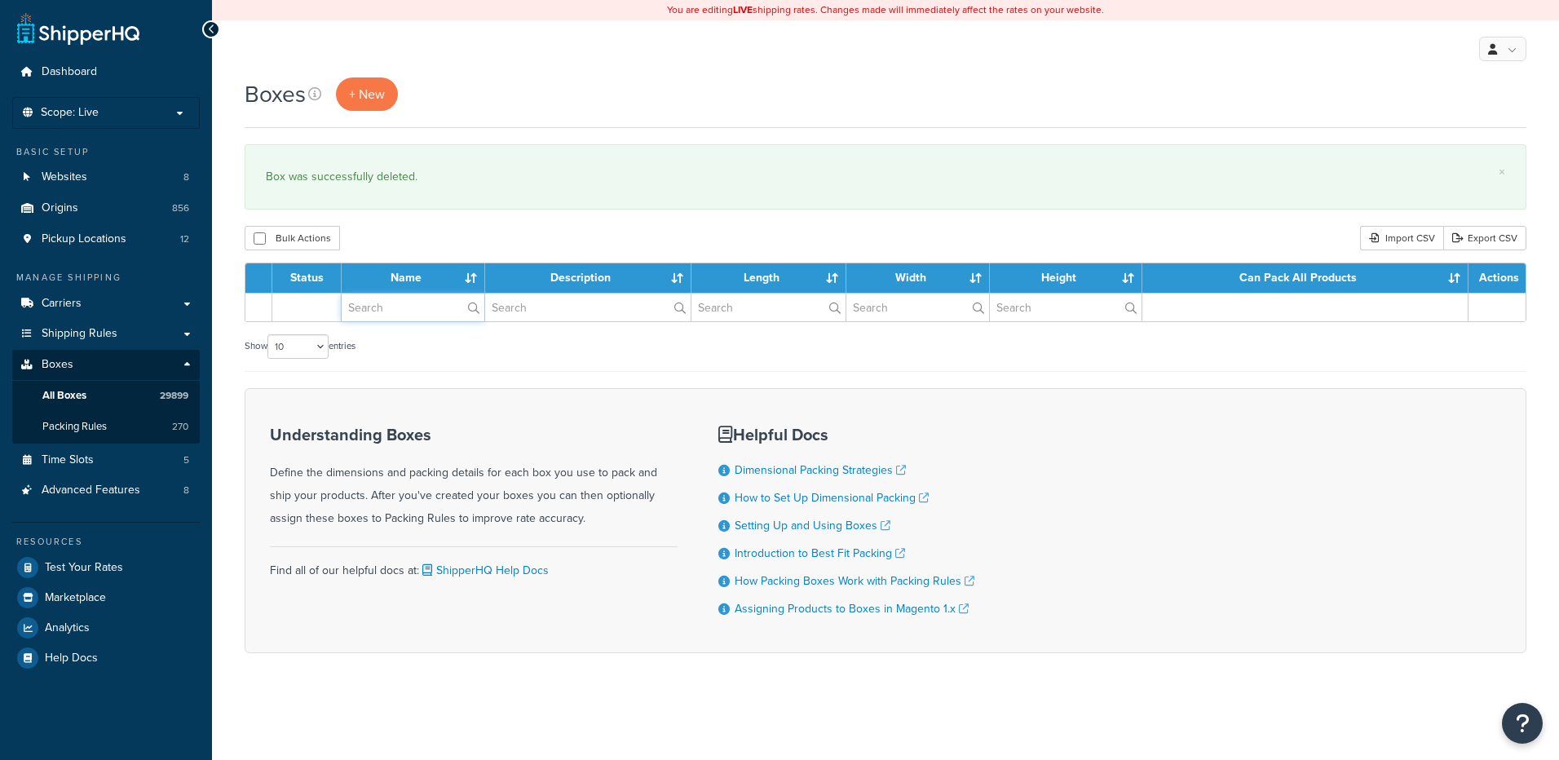
click at [404, 305] on input "text" at bounding box center [413, 308] width 143 height 28
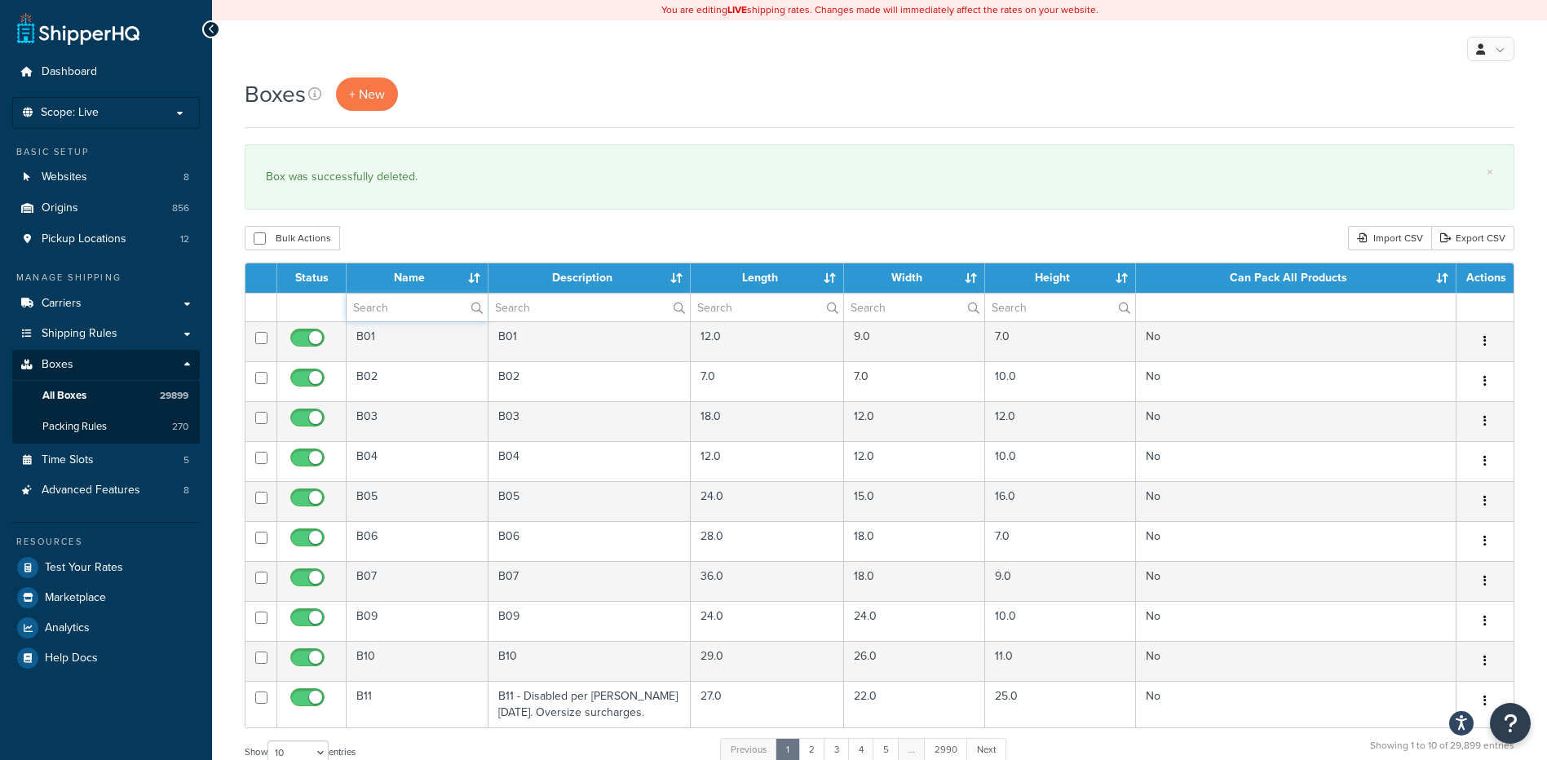
paste input "39W570"
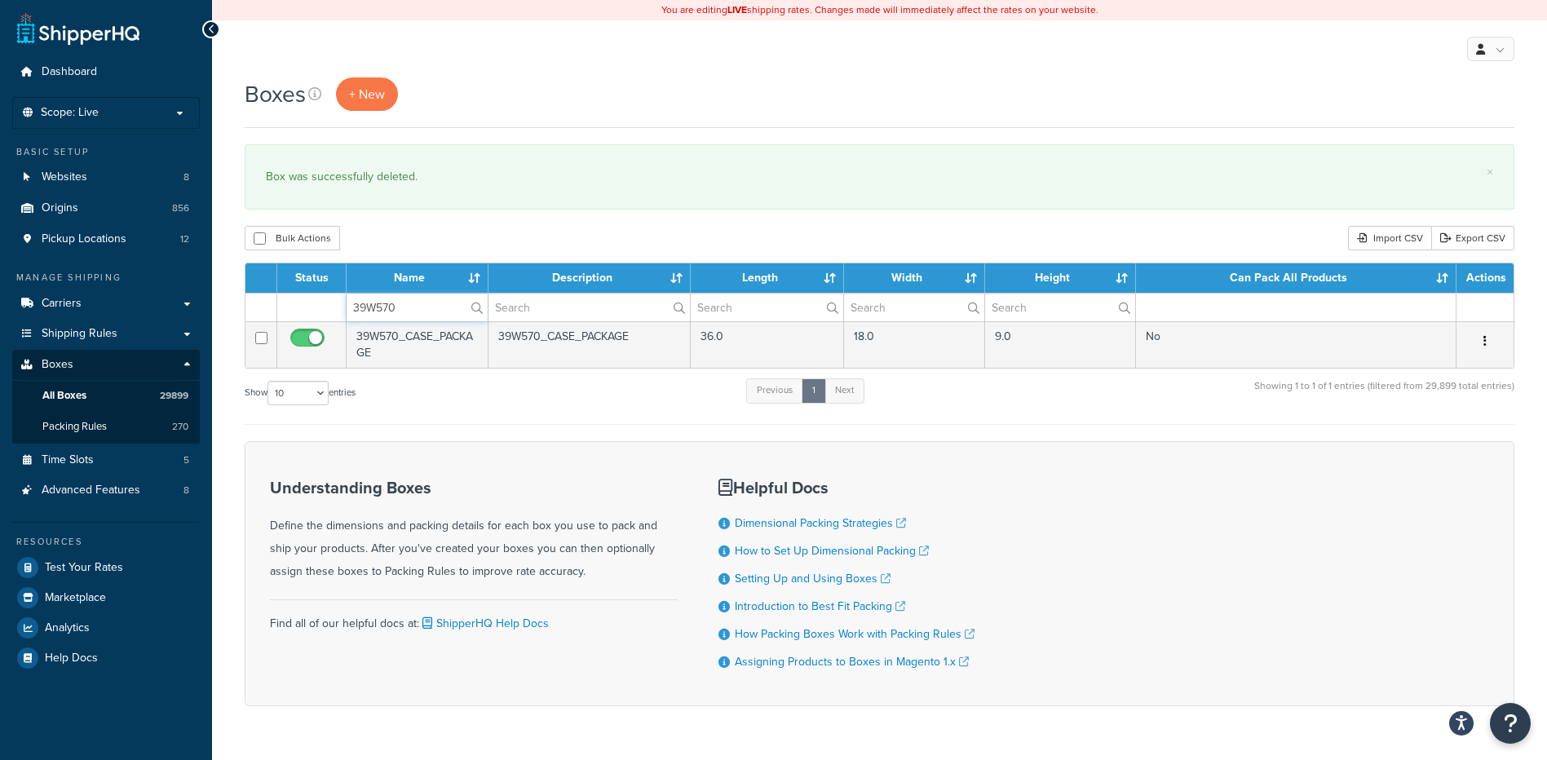
type input "39W570"
click at [514, 254] on div "Boxes + New × Box was successfully deleted. Bulk Actions Duplicate Delete Impor…" at bounding box center [879, 420] width 1335 height 686
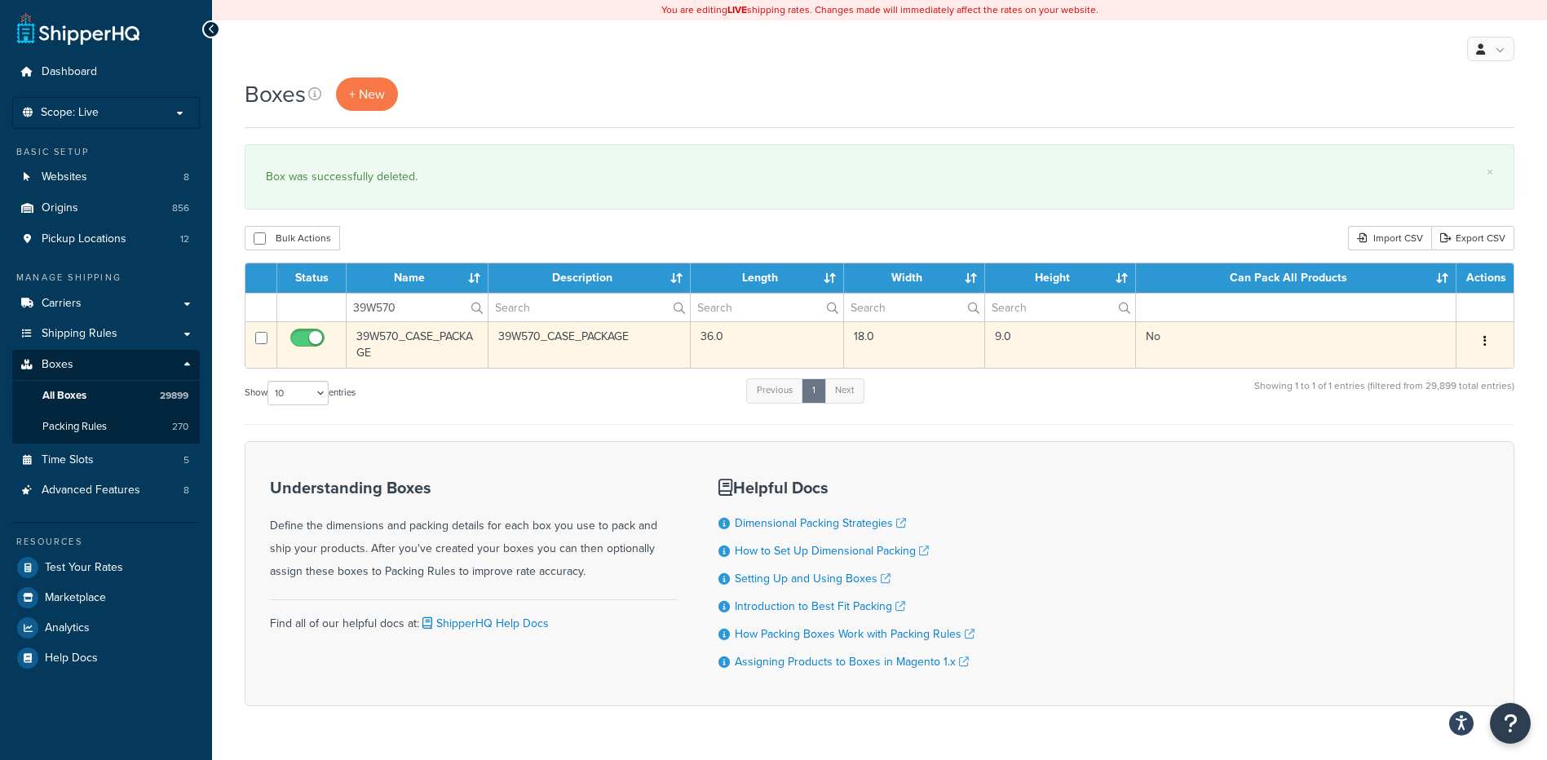
click at [1502, 342] on div "Edit Duplicate Delete" at bounding box center [1485, 342] width 38 height 26
click at [1483, 342] on icon "button" at bounding box center [1484, 340] width 3 height 11
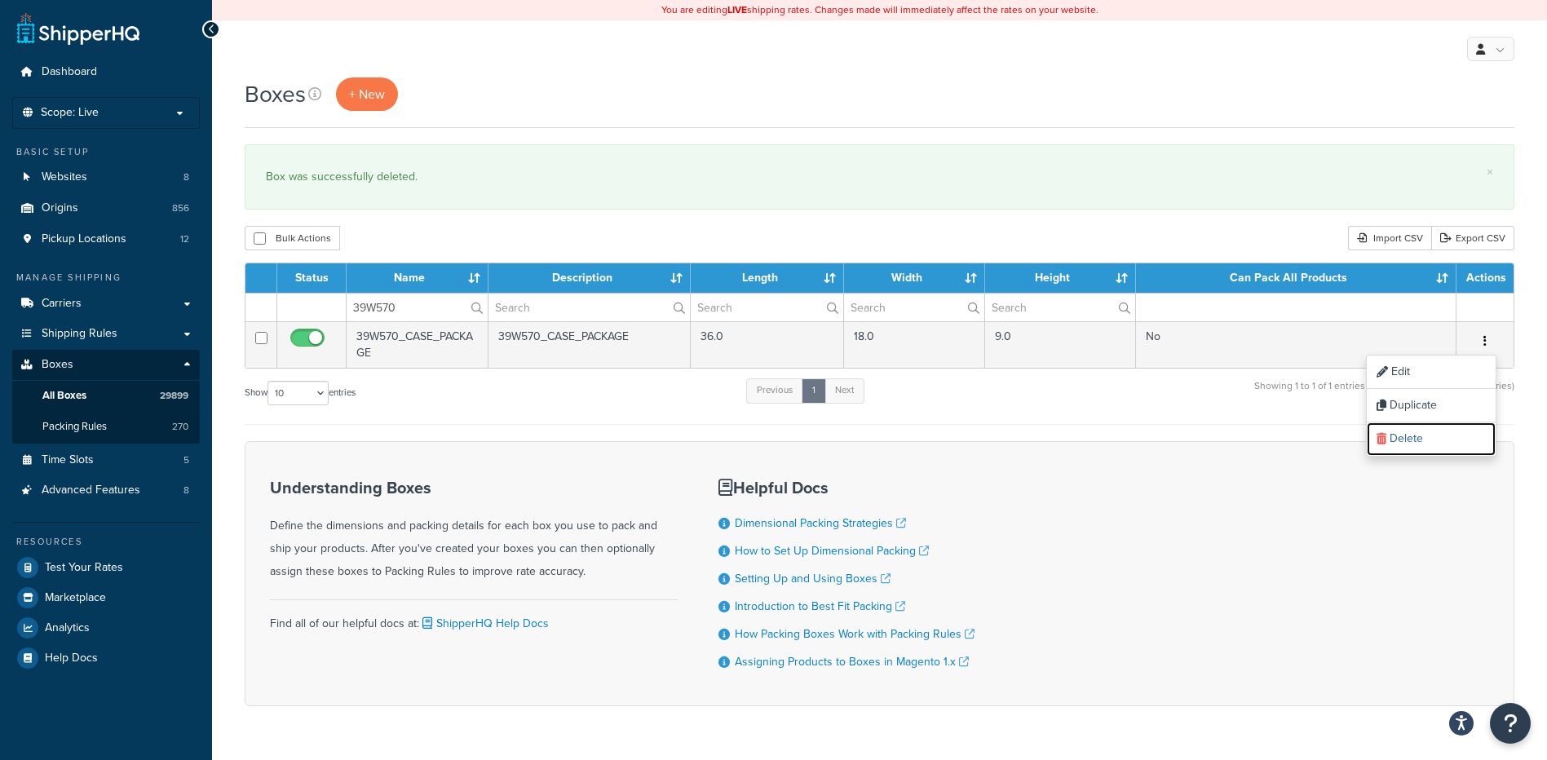
drag, startPoint x: 1470, startPoint y: 433, endPoint x: 855, endPoint y: 48, distance: 726.0
click at [1470, 435] on link "Delete" at bounding box center [1431, 438] width 129 height 33
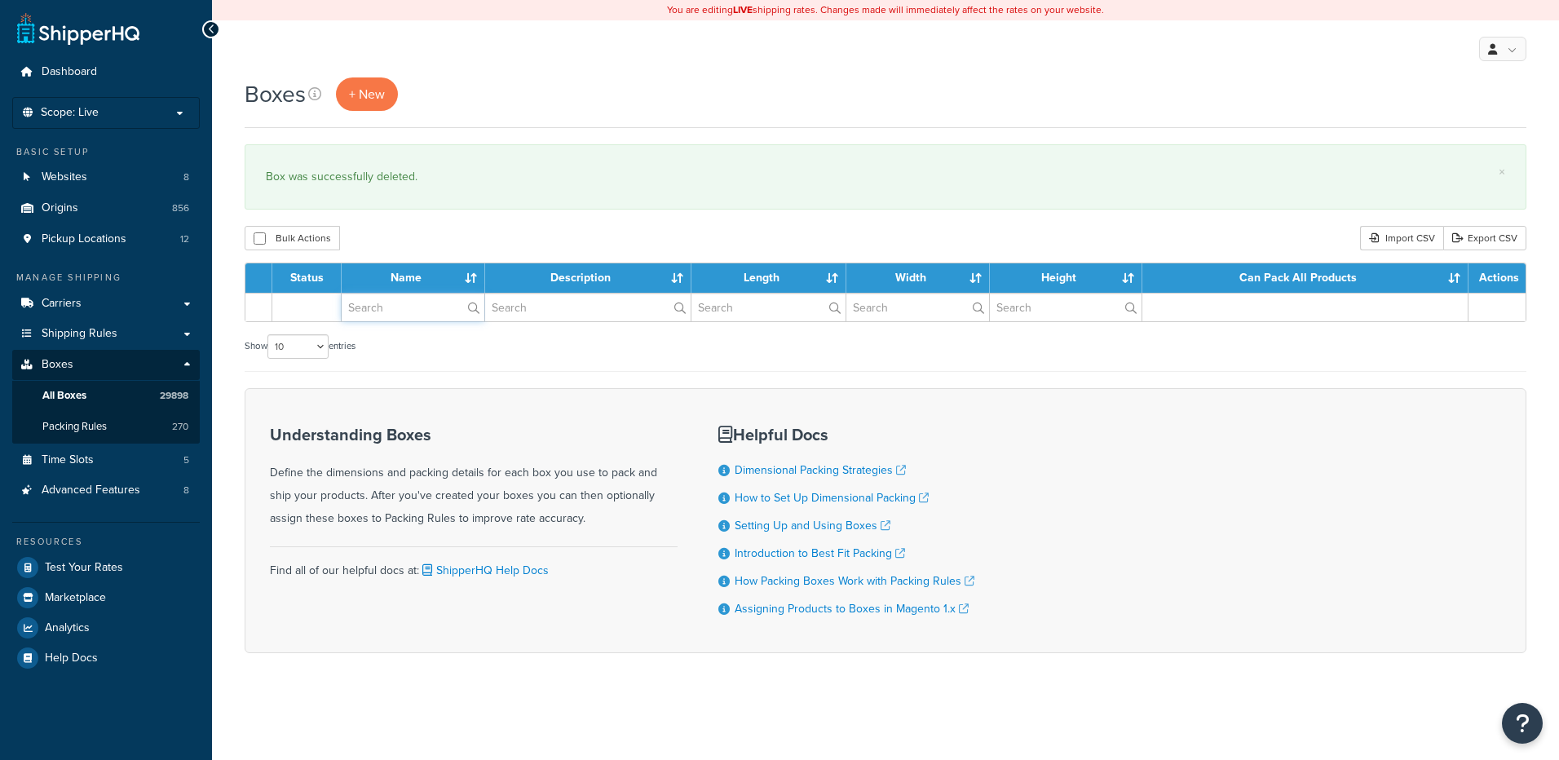
click at [399, 313] on input "text" at bounding box center [413, 308] width 143 height 28
paste input "30W127"
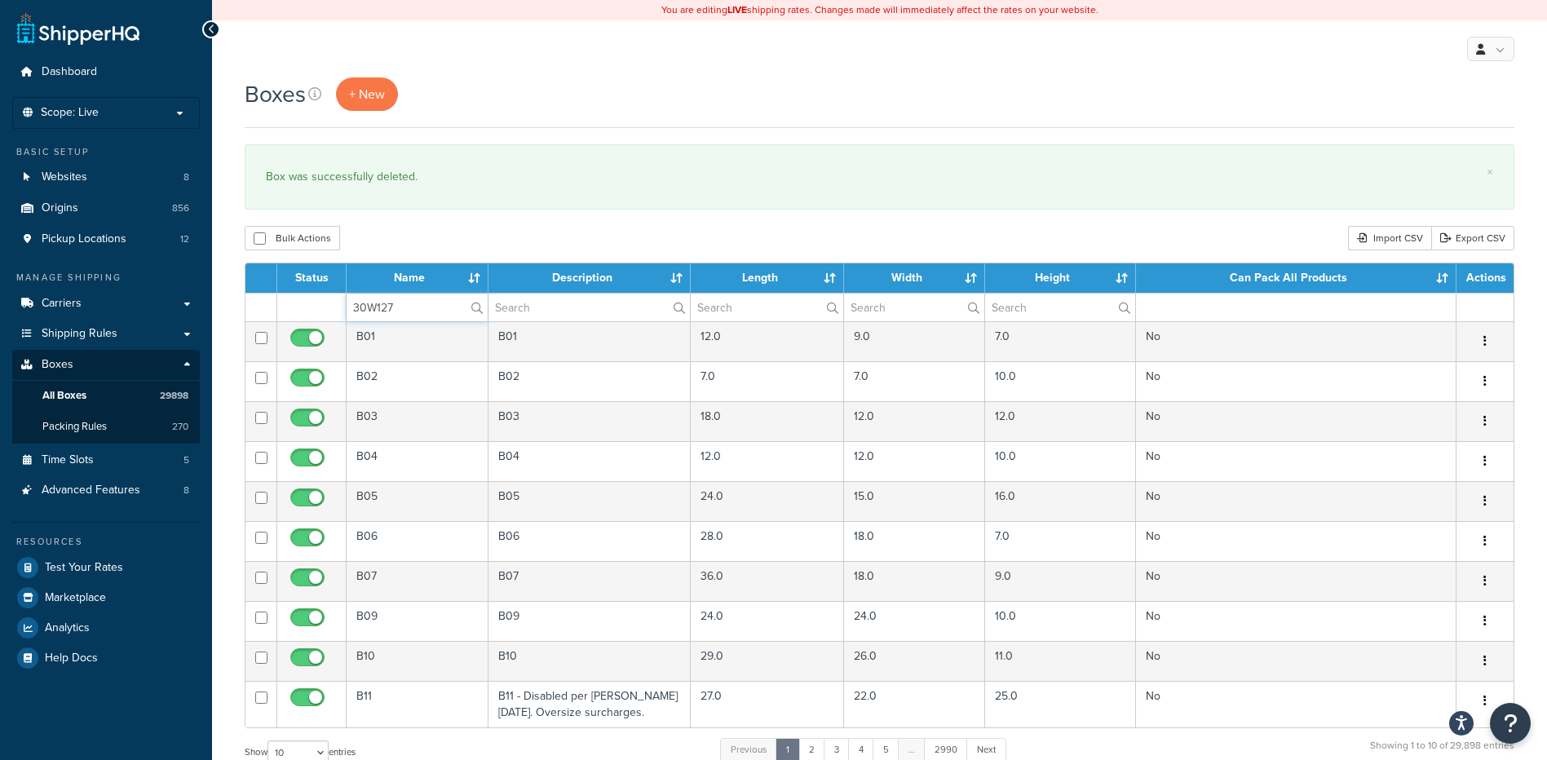
type input "30W127"
click at [394, 238] on div "Bulk Actions Duplicate Delete Import CSV Export CSV" at bounding box center [880, 238] width 1270 height 24
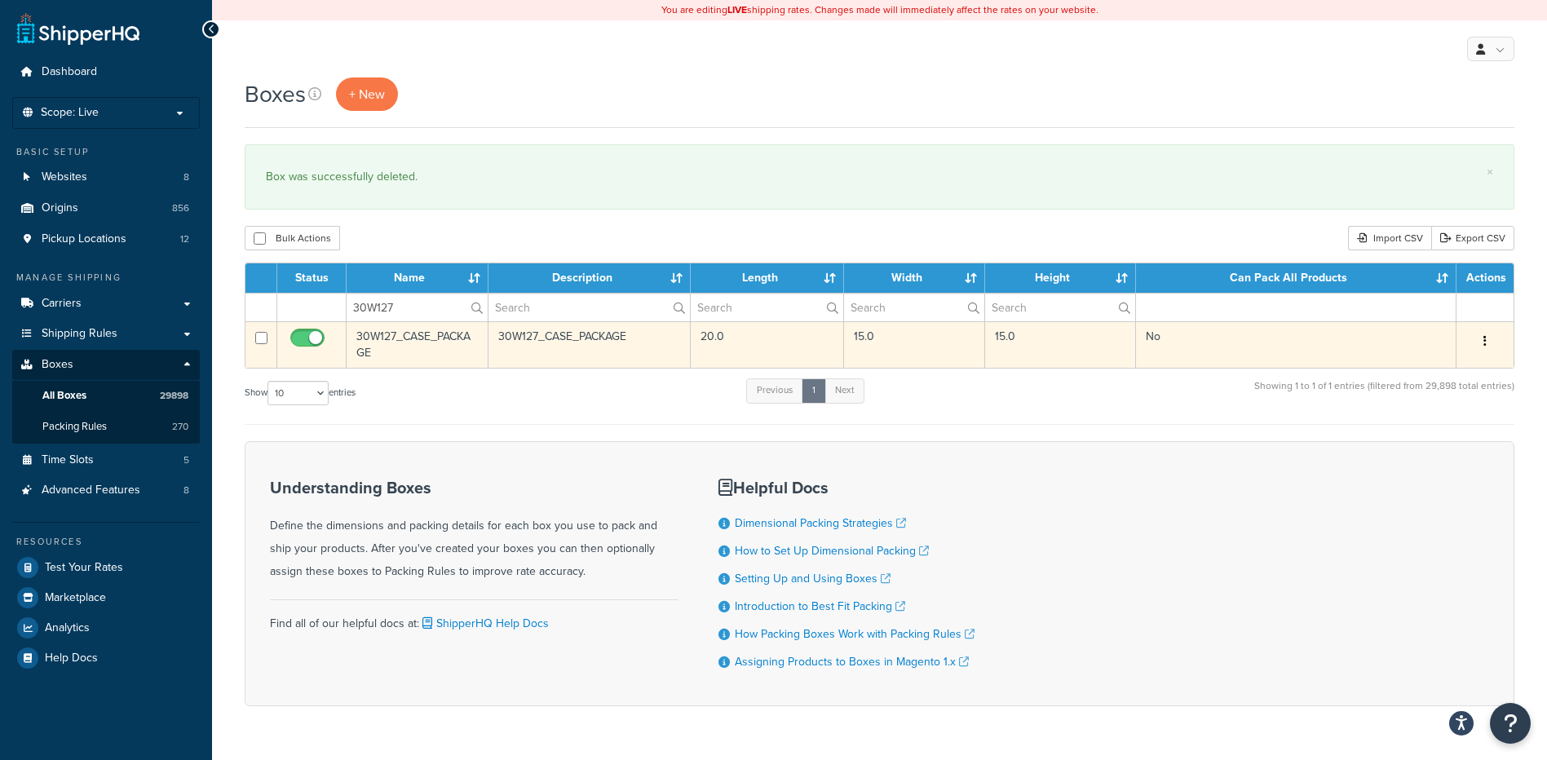
click at [1491, 343] on button "button" at bounding box center [1484, 342] width 23 height 26
click at [1415, 447] on link "Delete" at bounding box center [1431, 438] width 129 height 33
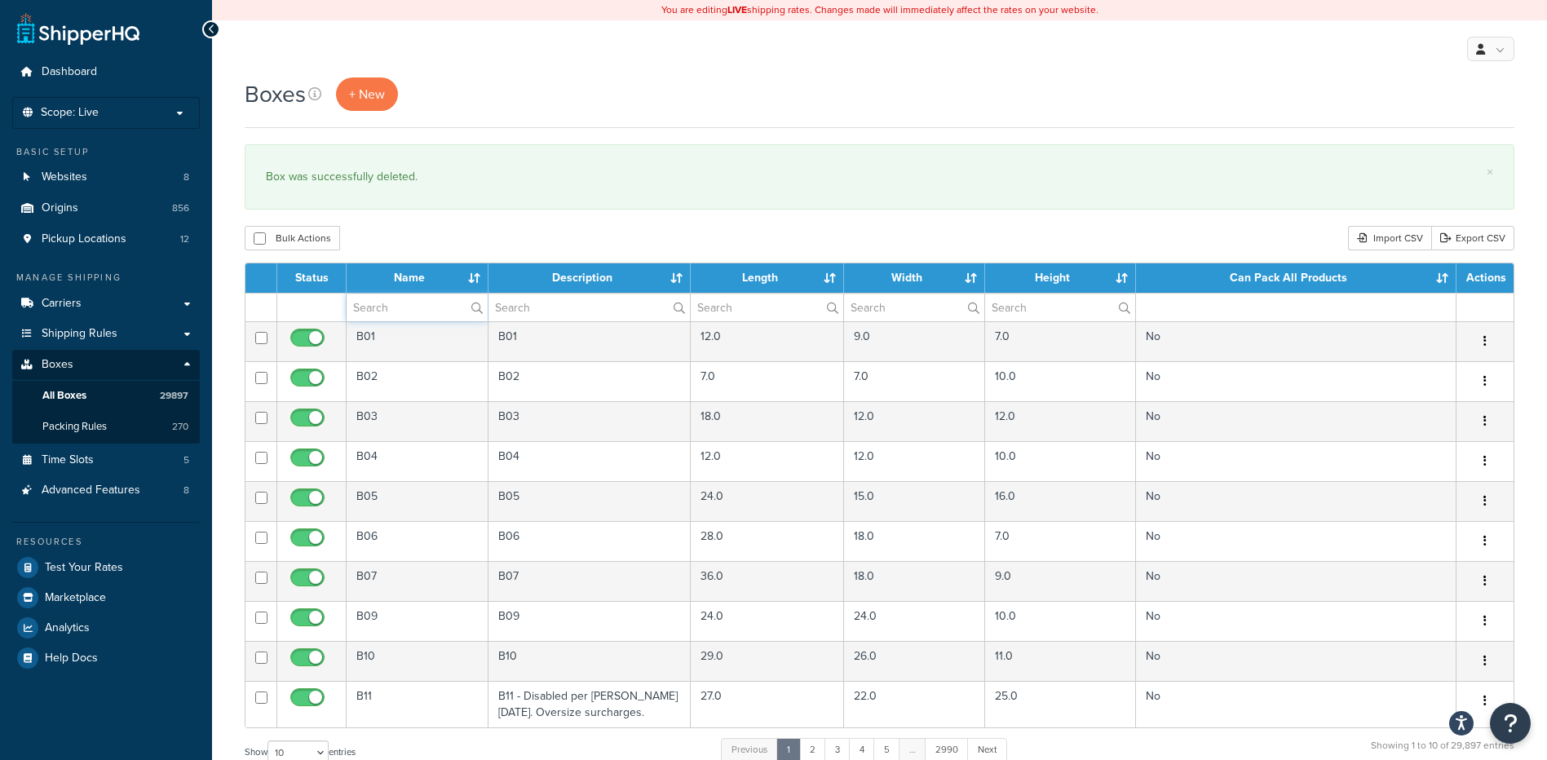
click at [382, 309] on input "text" at bounding box center [417, 308] width 141 height 28
paste input "08TIAF"
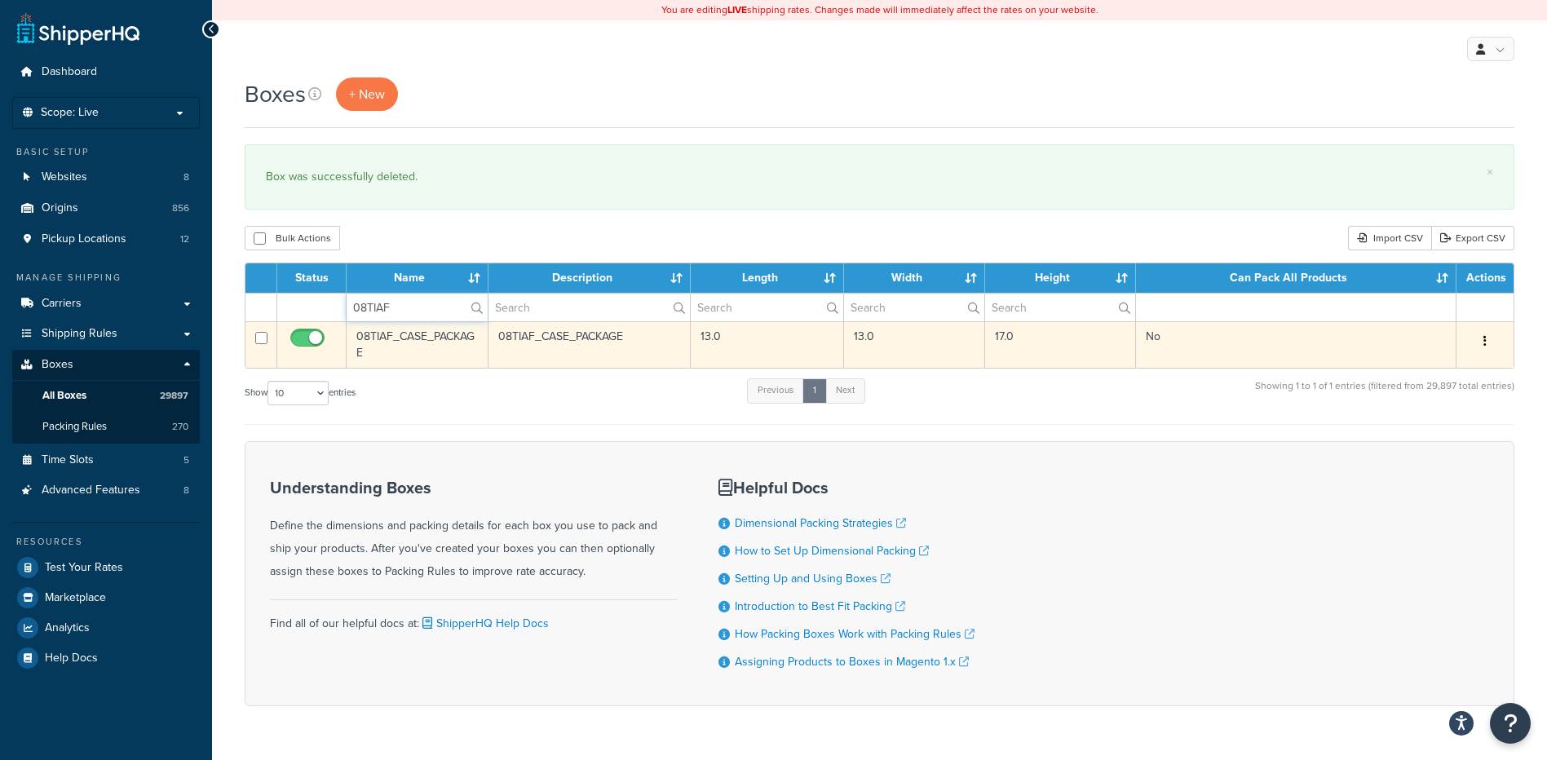
type input "08TIAF"
click at [390, 340] on td "08TIAF_CASE_PACKAGE" at bounding box center [418, 344] width 142 height 46
click at [1488, 341] on button "button" at bounding box center [1484, 342] width 23 height 26
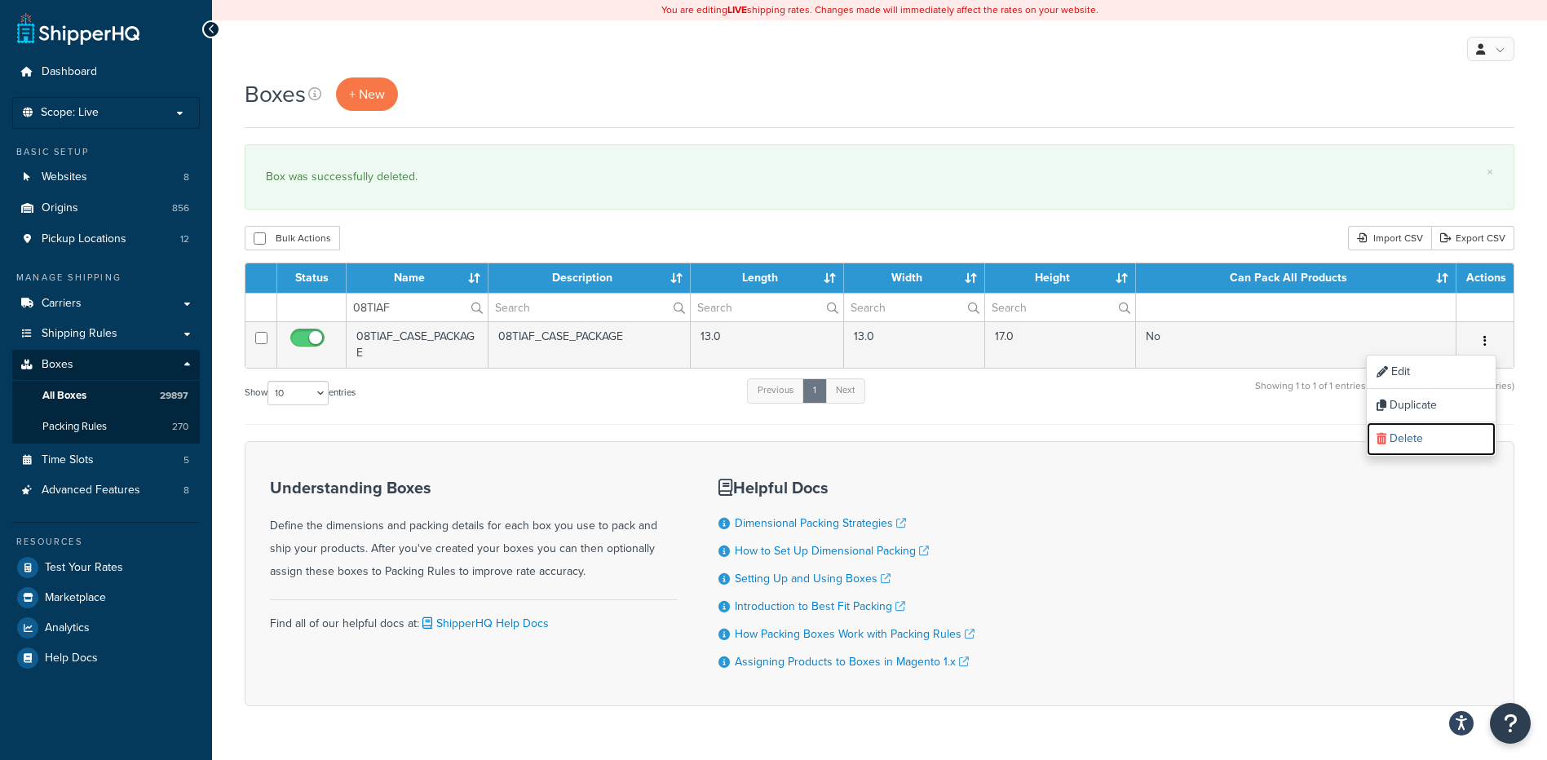
click at [1408, 439] on link "Delete" at bounding box center [1431, 438] width 129 height 33
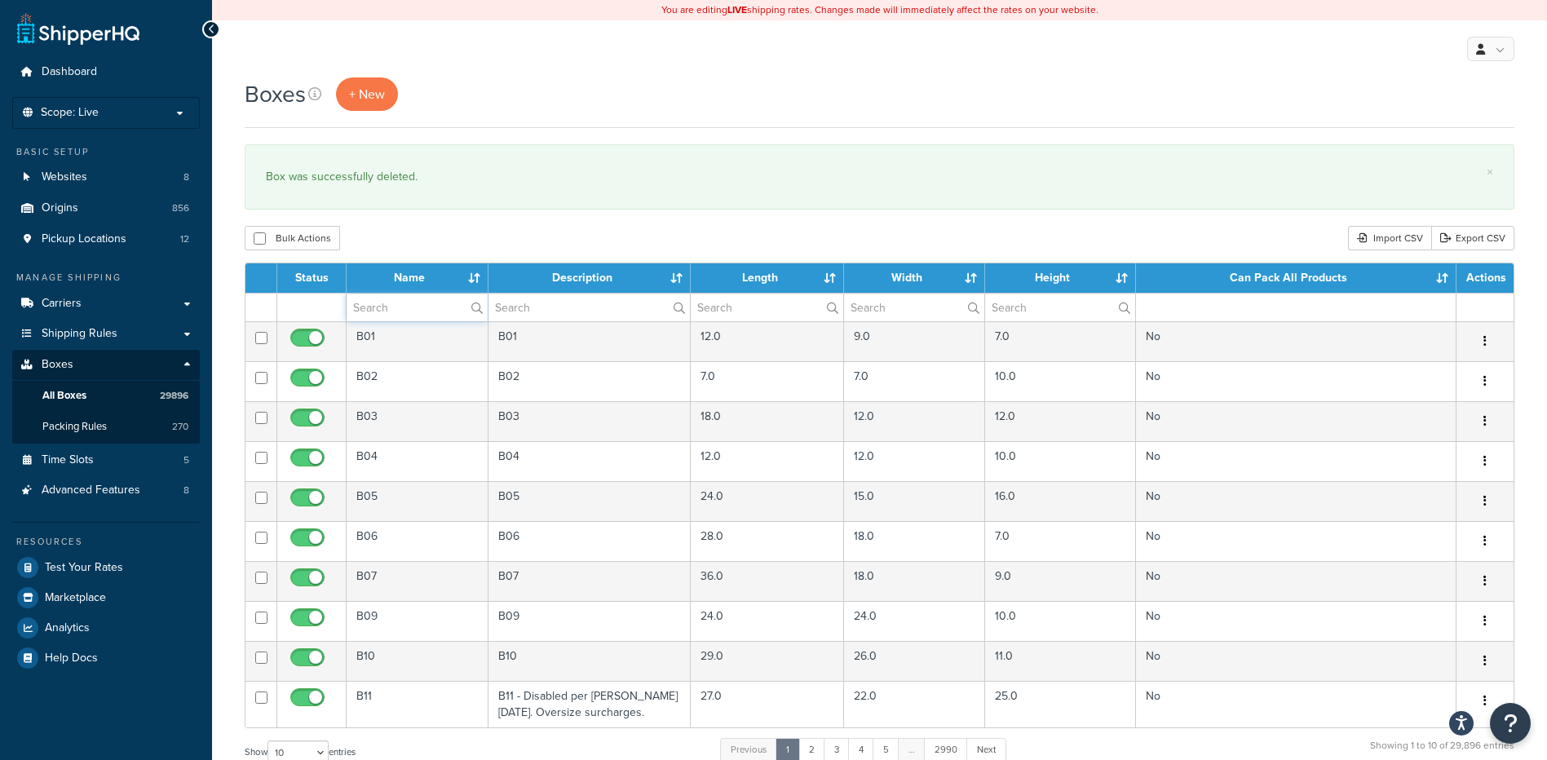
click at [369, 312] on input "text" at bounding box center [417, 308] width 141 height 28
paste input "08TIAF"
type input "08TIAF"
click at [409, 225] on div "Boxes + New × Box was successfully deleted. Bulk Actions Duplicate [GEOGRAPHIC_…" at bounding box center [879, 599] width 1335 height 1045
